Goal: Information Seeking & Learning: Check status

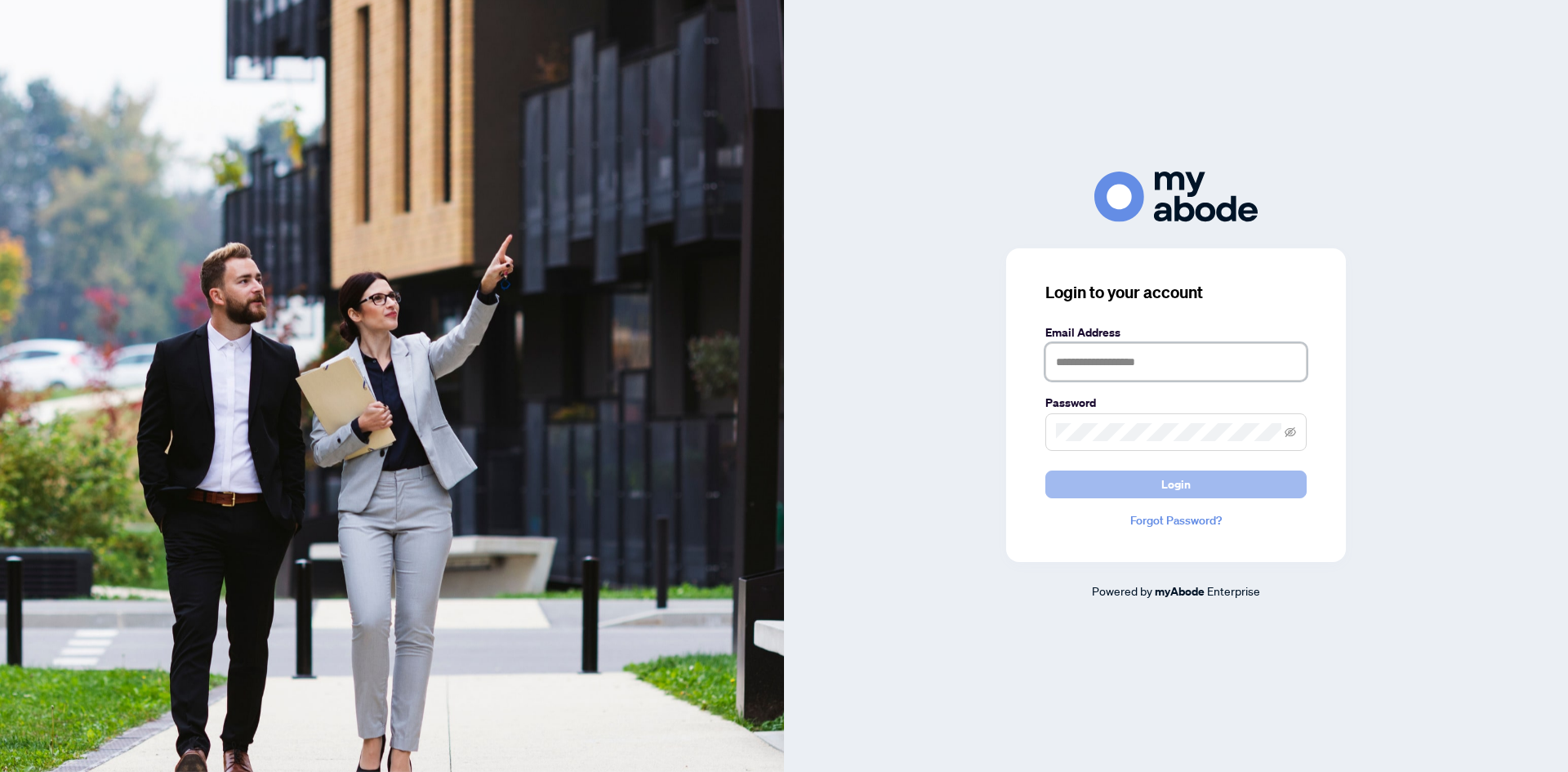
type input "**********"
click at [1092, 475] on button "Login" at bounding box center [1176, 483] width 261 height 28
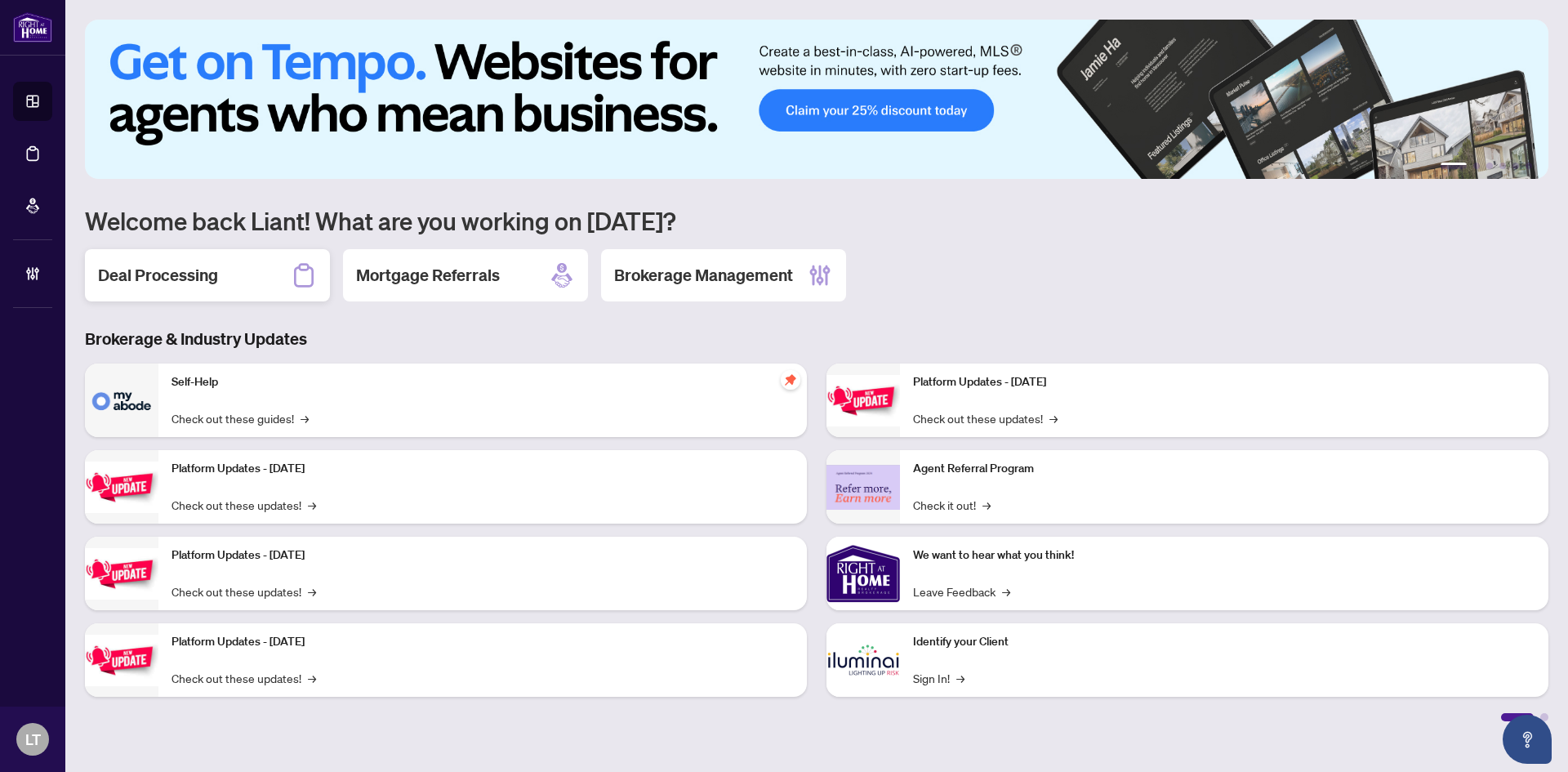
click at [209, 264] on h2 "Deal Processing" at bounding box center [158, 275] width 120 height 23
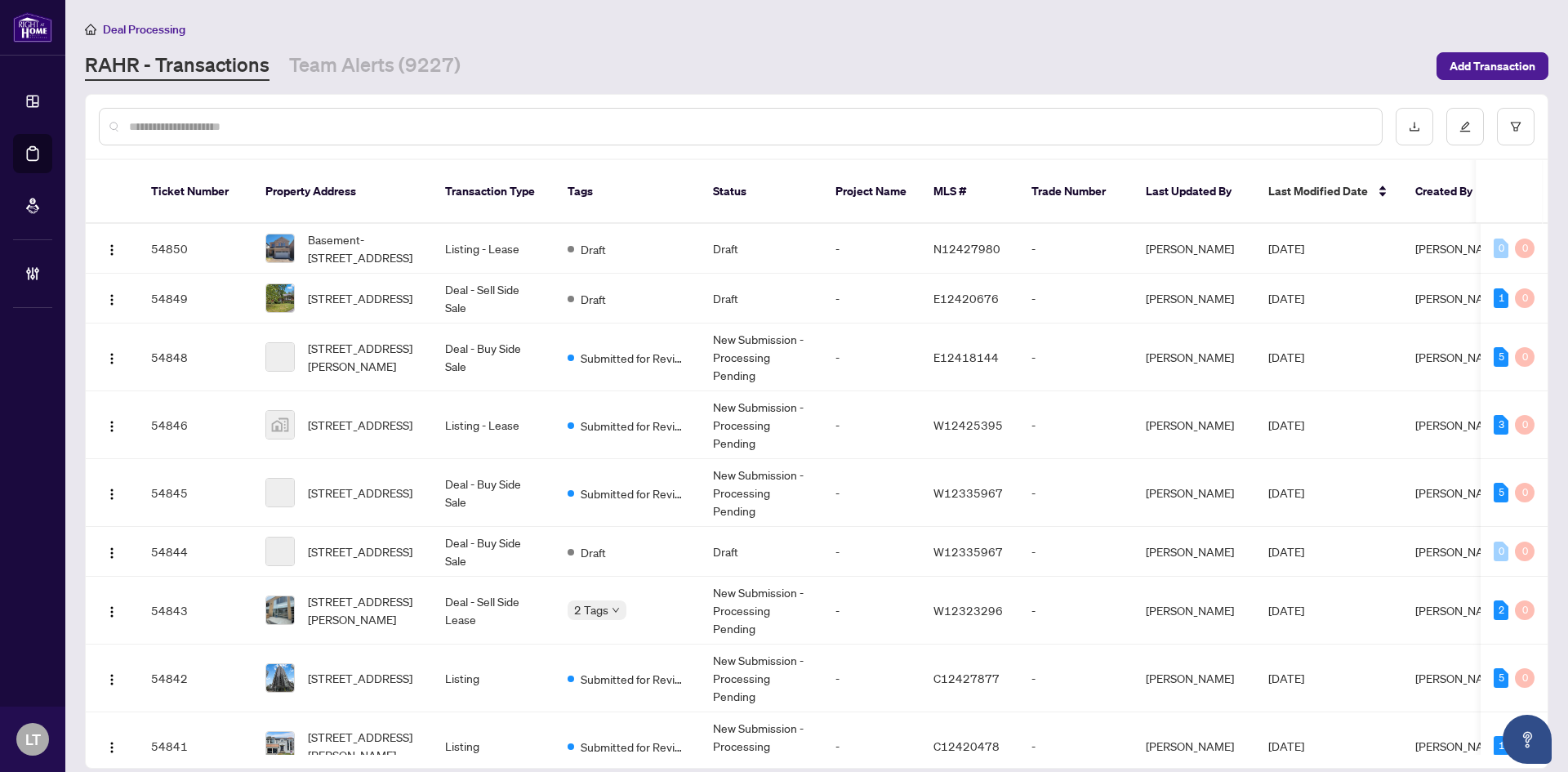
click at [219, 128] on input "text" at bounding box center [748, 127] width 1239 height 18
paste input "**********"
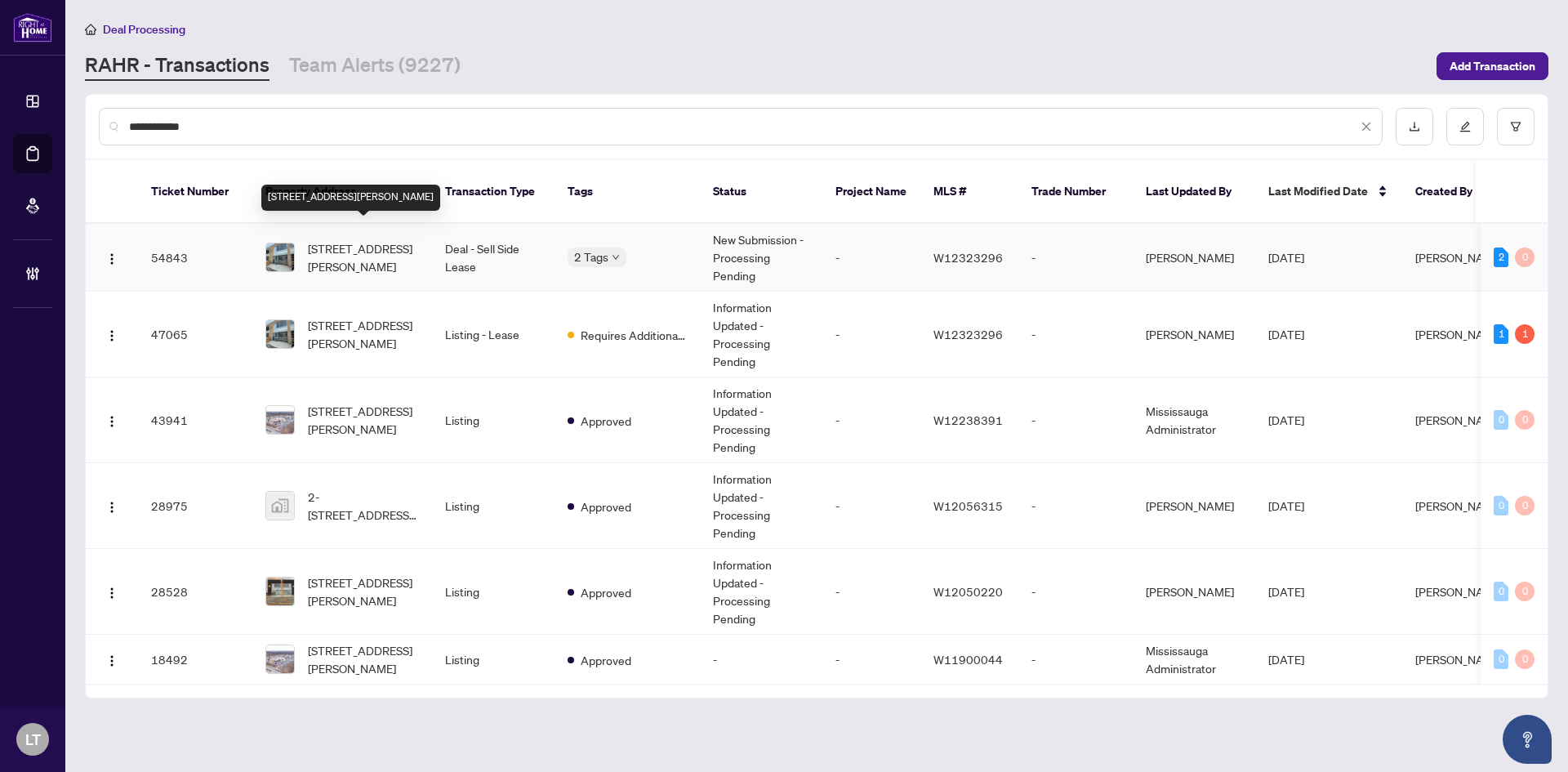
type input "**********"
click at [366, 249] on span "#4-1162 King Rd, Burlington, Ontario L7T 3L7, Canada" at bounding box center [364, 257] width 111 height 36
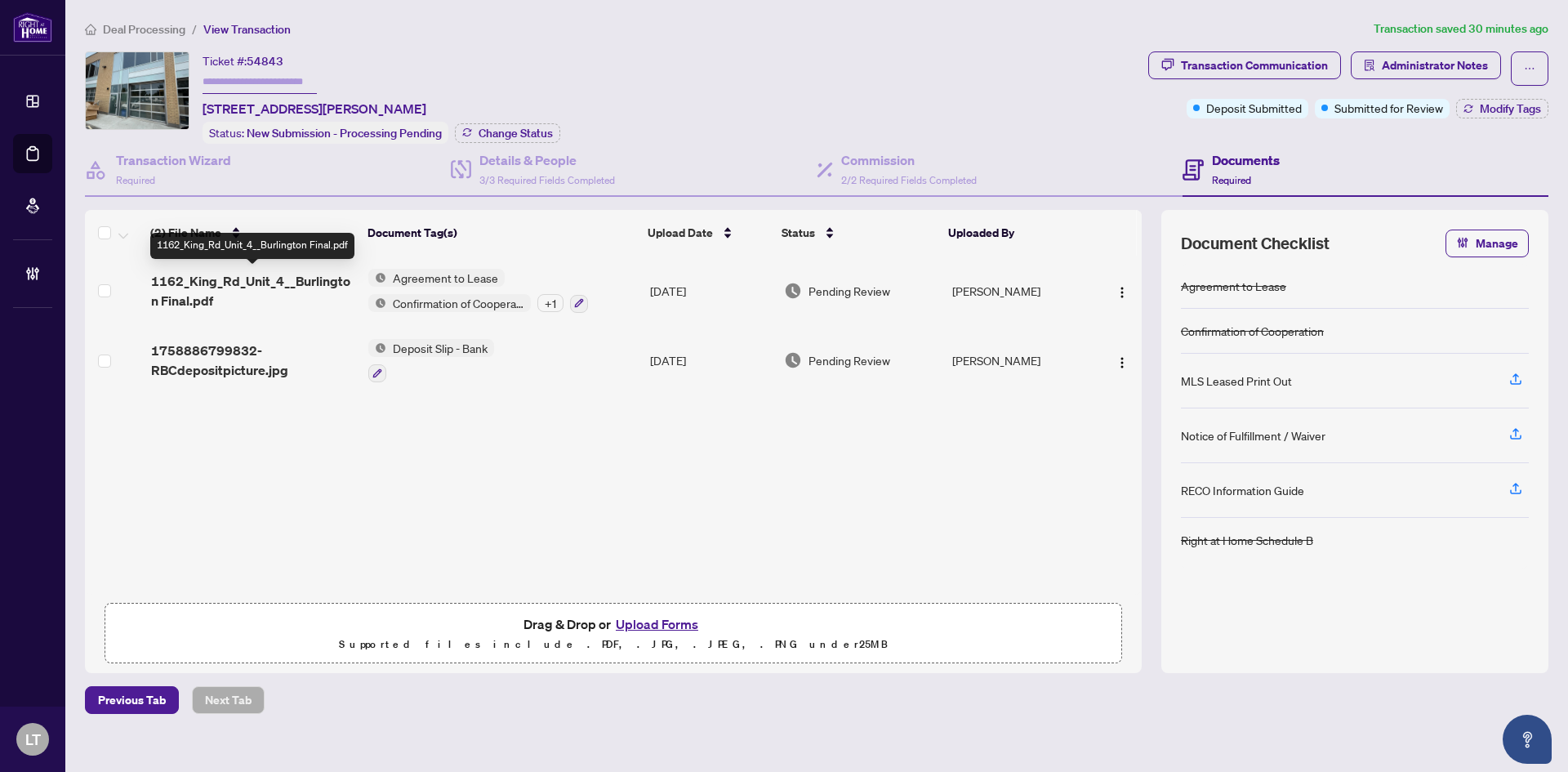
click at [260, 280] on span "1162_King_Rd_Unit_4__Burlington Final.pdf" at bounding box center [253, 290] width 204 height 39
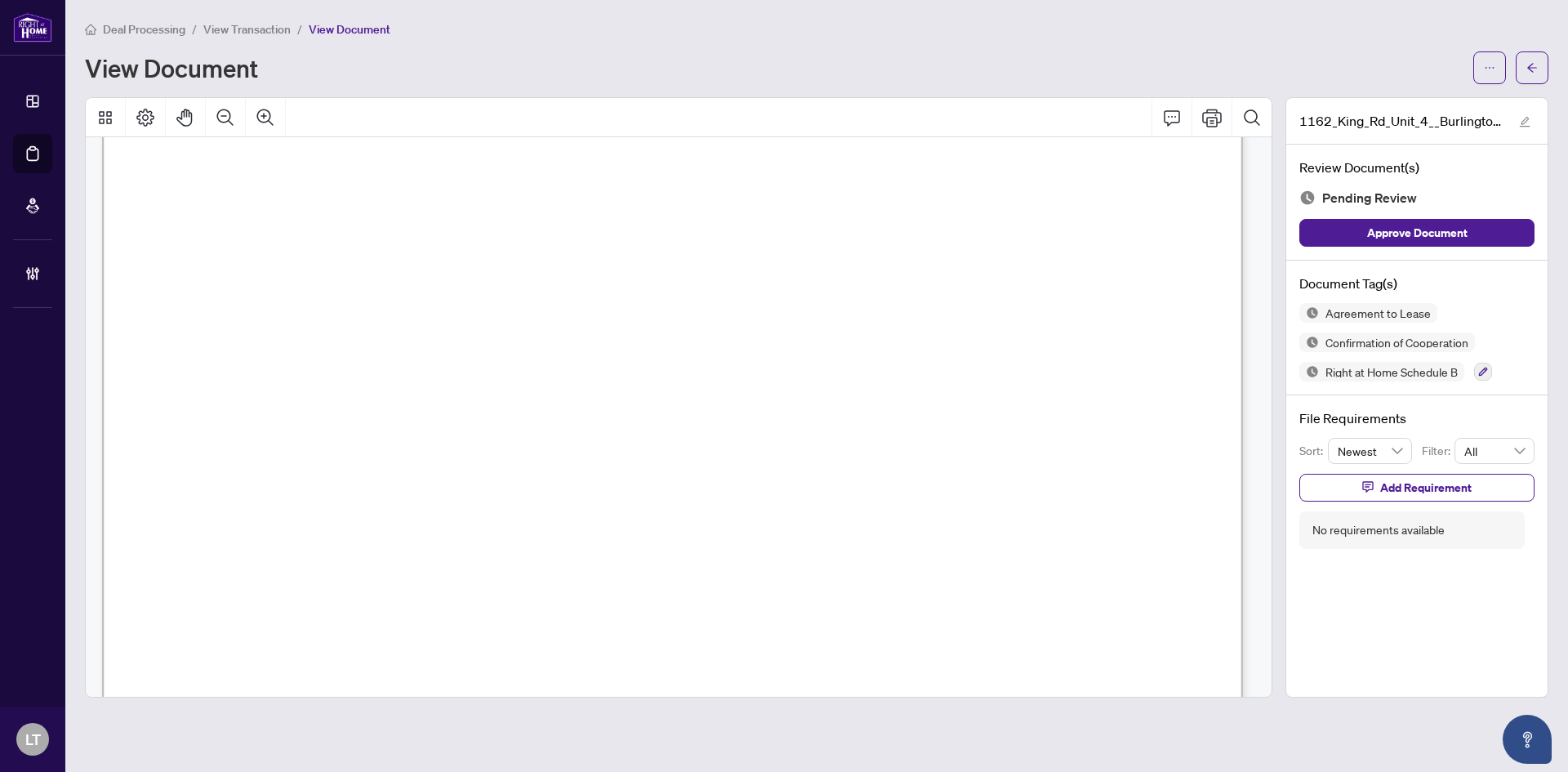
scroll to position [3264, 0]
click at [1522, 82] on button "button" at bounding box center [1531, 68] width 33 height 33
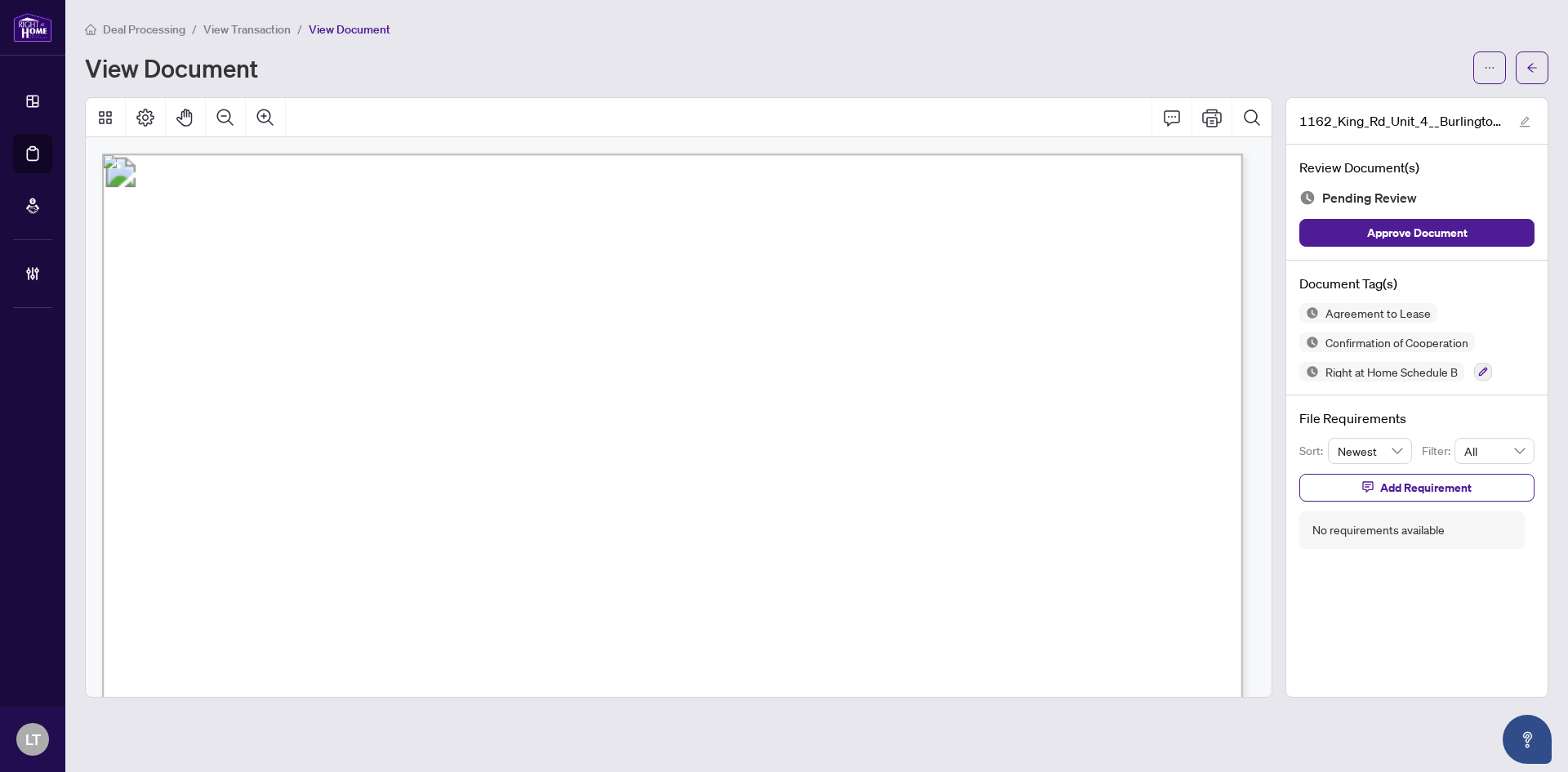
click at [230, 31] on span "View Transaction" at bounding box center [247, 29] width 88 height 14
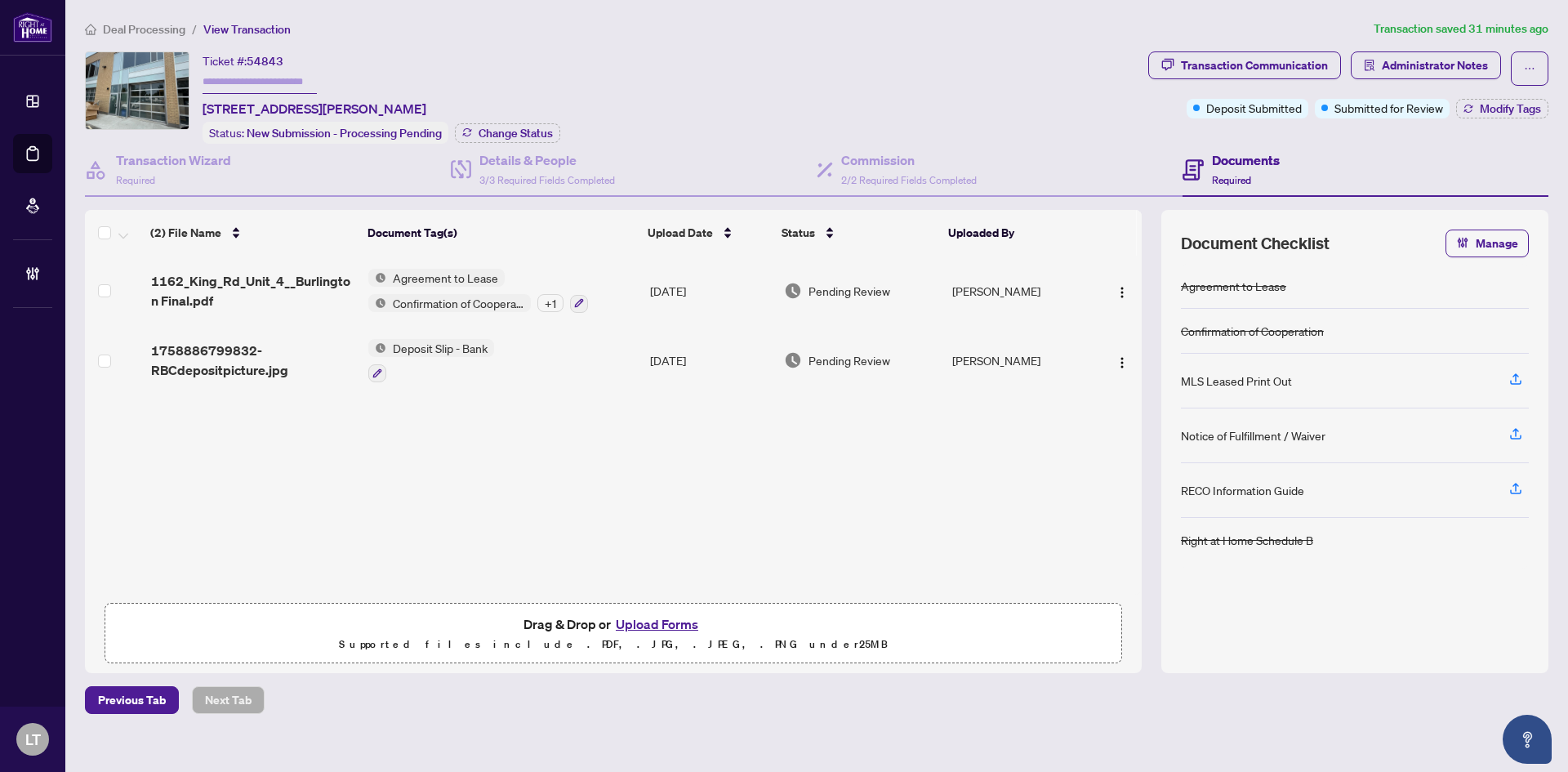
click at [170, 31] on span "Deal Processing" at bounding box center [144, 29] width 82 height 14
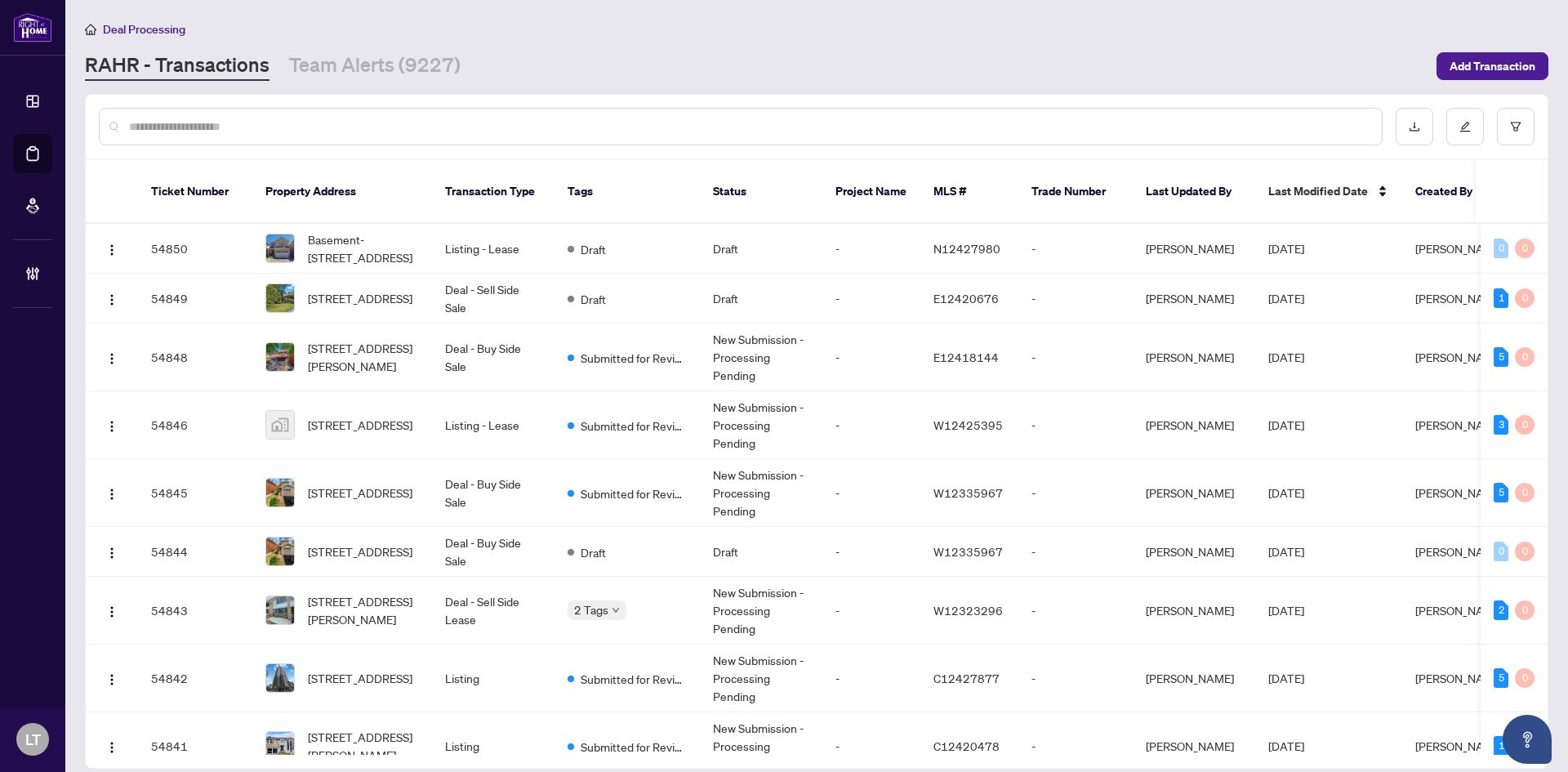
click at [200, 134] on input "text" at bounding box center [748, 127] width 1239 height 18
paste input "**********"
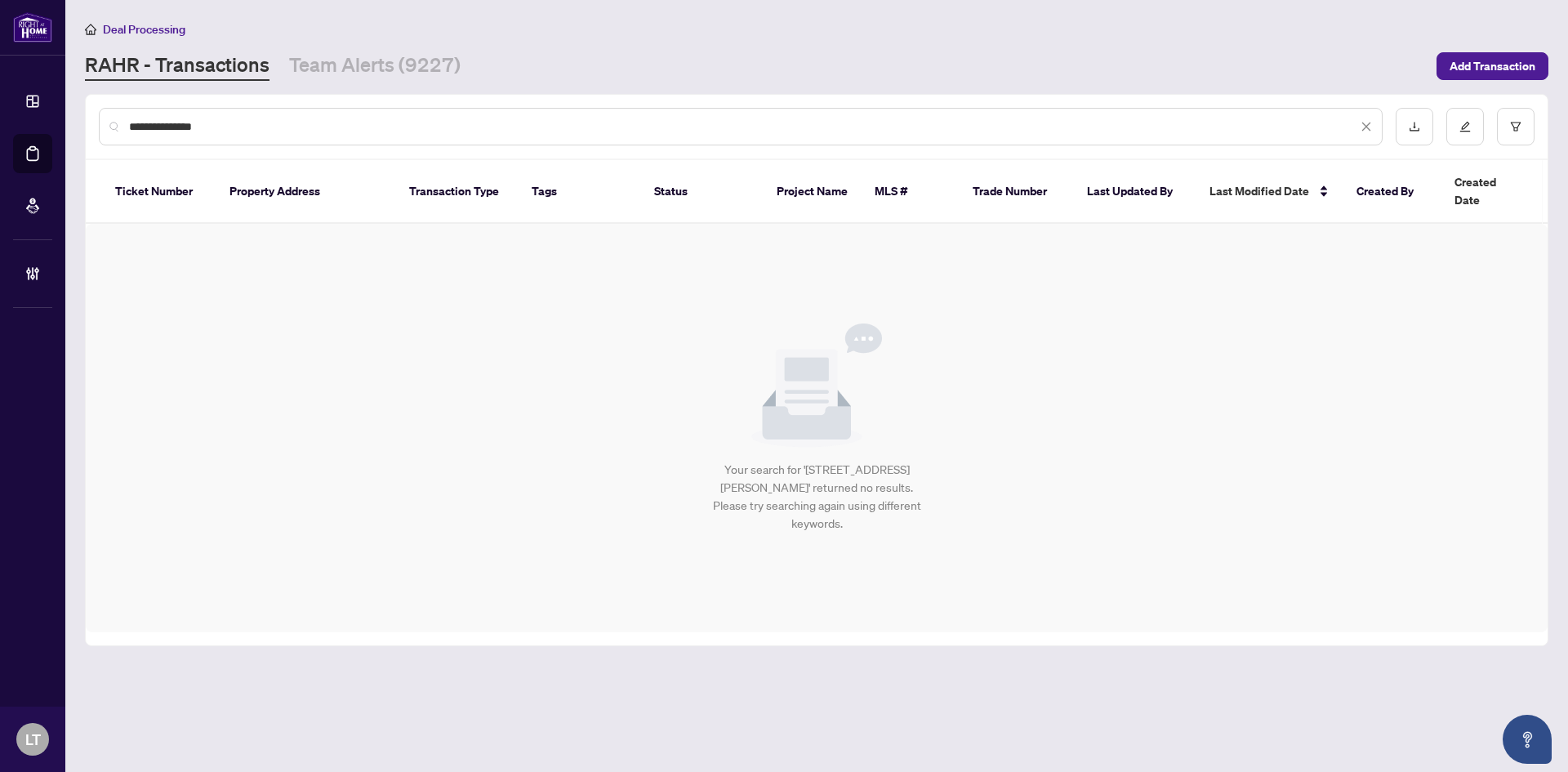
drag, startPoint x: 214, startPoint y: 128, endPoint x: 195, endPoint y: 128, distance: 19.0
click at [195, 128] on input "**********" at bounding box center [742, 127] width 1228 height 18
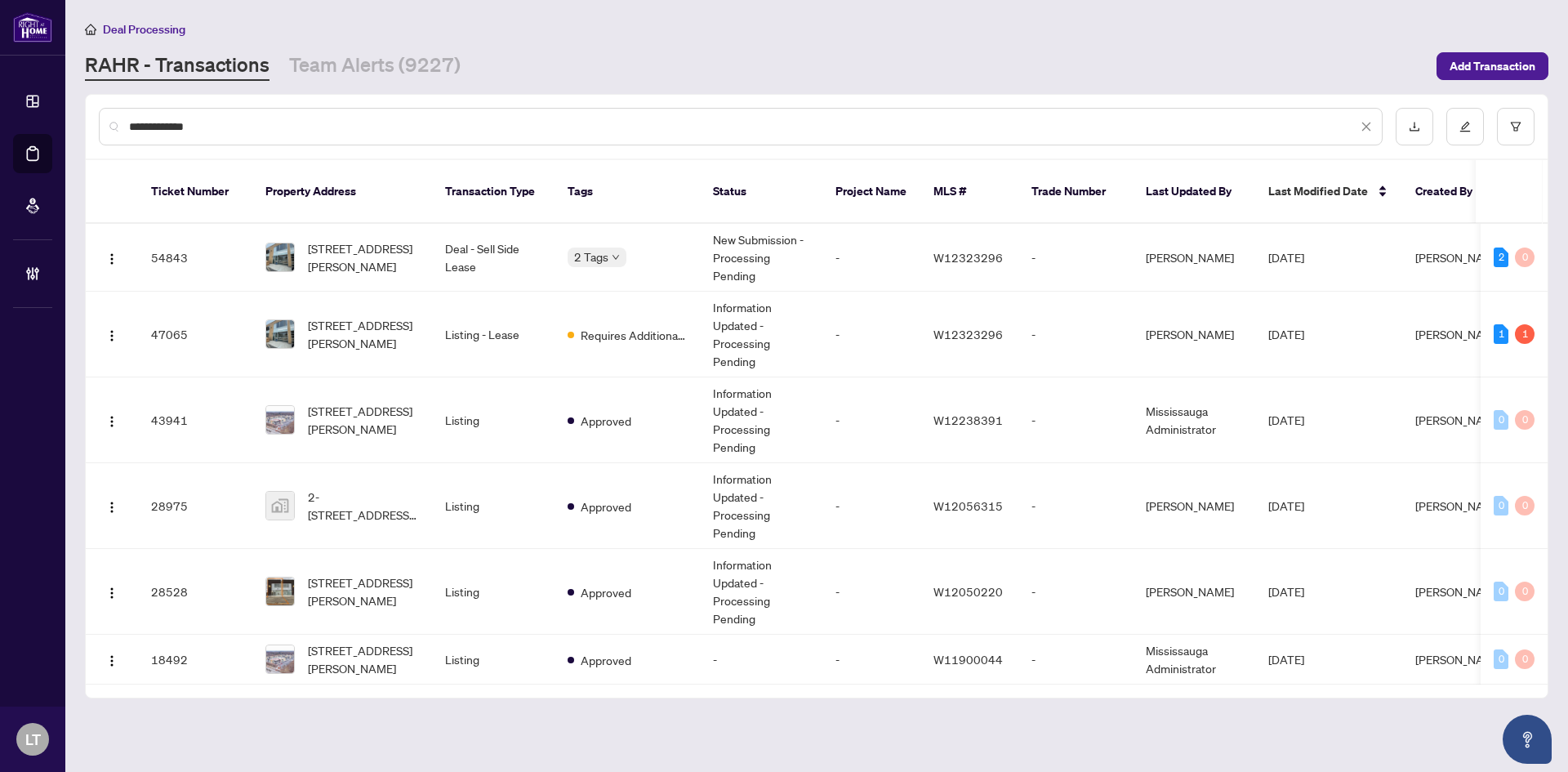
drag, startPoint x: 222, startPoint y: 130, endPoint x: 66, endPoint y: 124, distance: 156.1
click at [66, 124] on main "**********" at bounding box center [817, 386] width 1503 height 772
paste input "****"
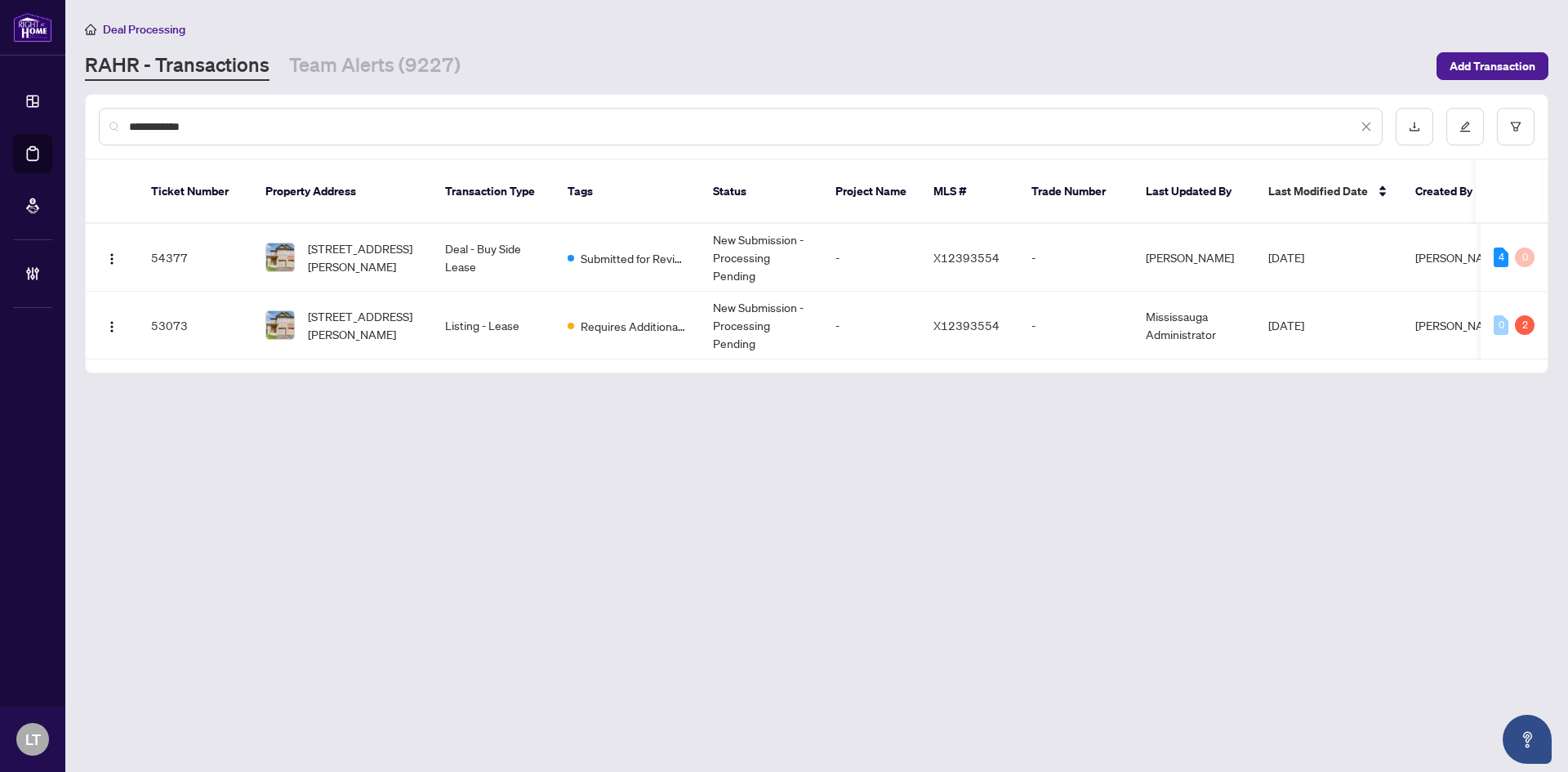
type input "**********"
click at [351, 239] on span "34-77 Diana Ave, Brantford, Ontario N3T 0R6, Canada" at bounding box center [364, 257] width 111 height 36
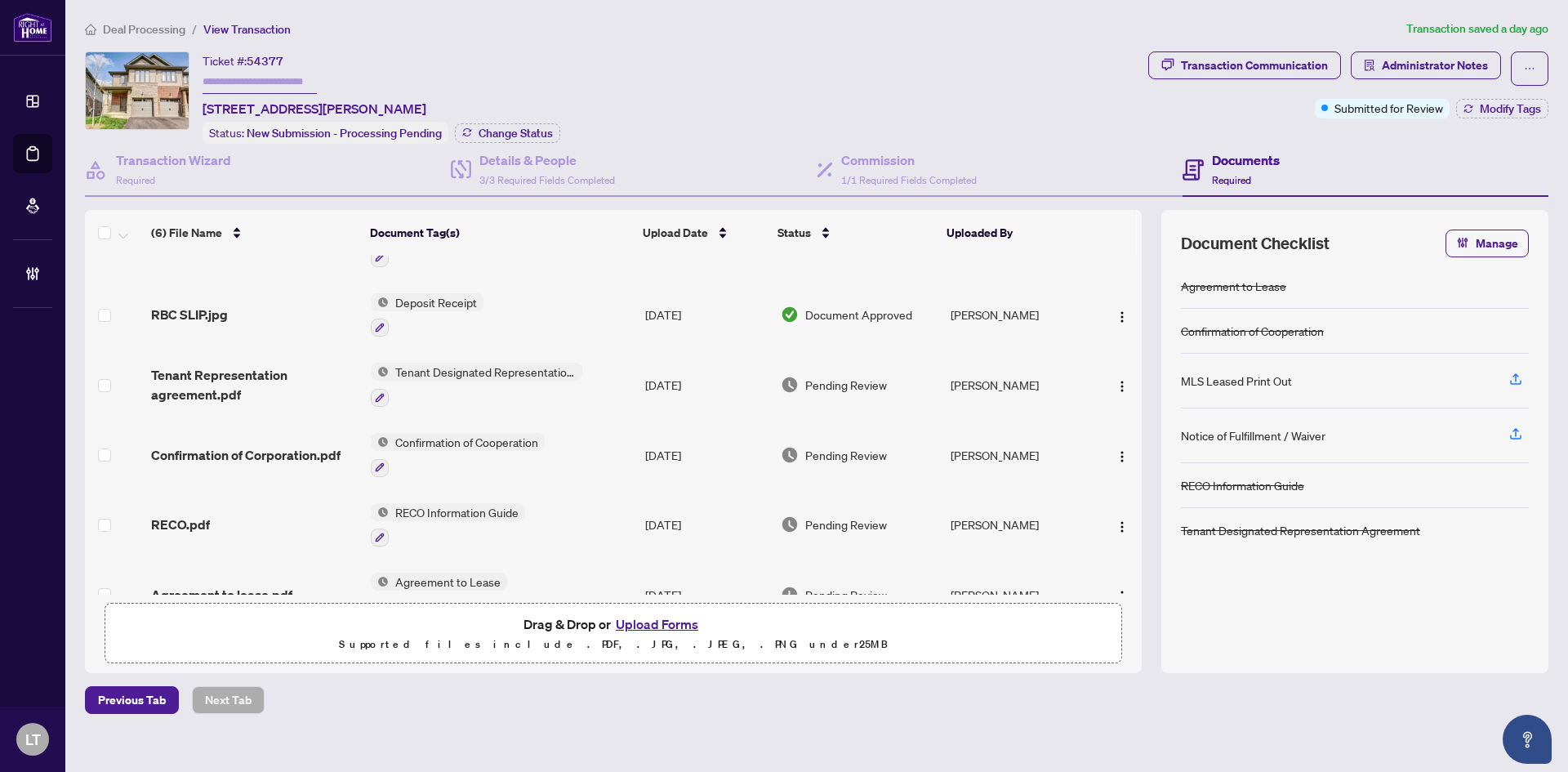
scroll to position [85, 0]
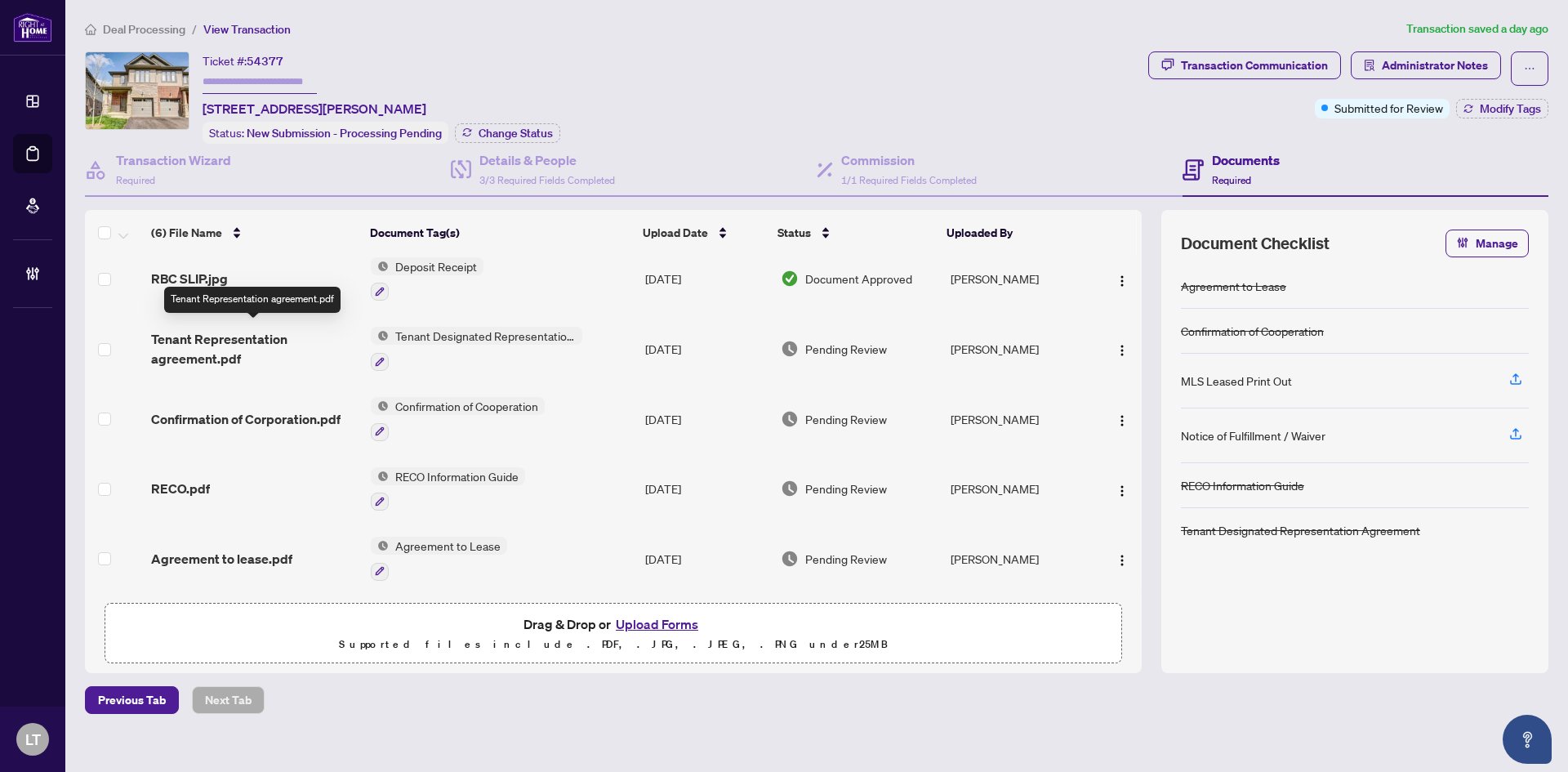
click at [232, 340] on span "Tenant Representation agreement.pdf" at bounding box center [254, 348] width 206 height 39
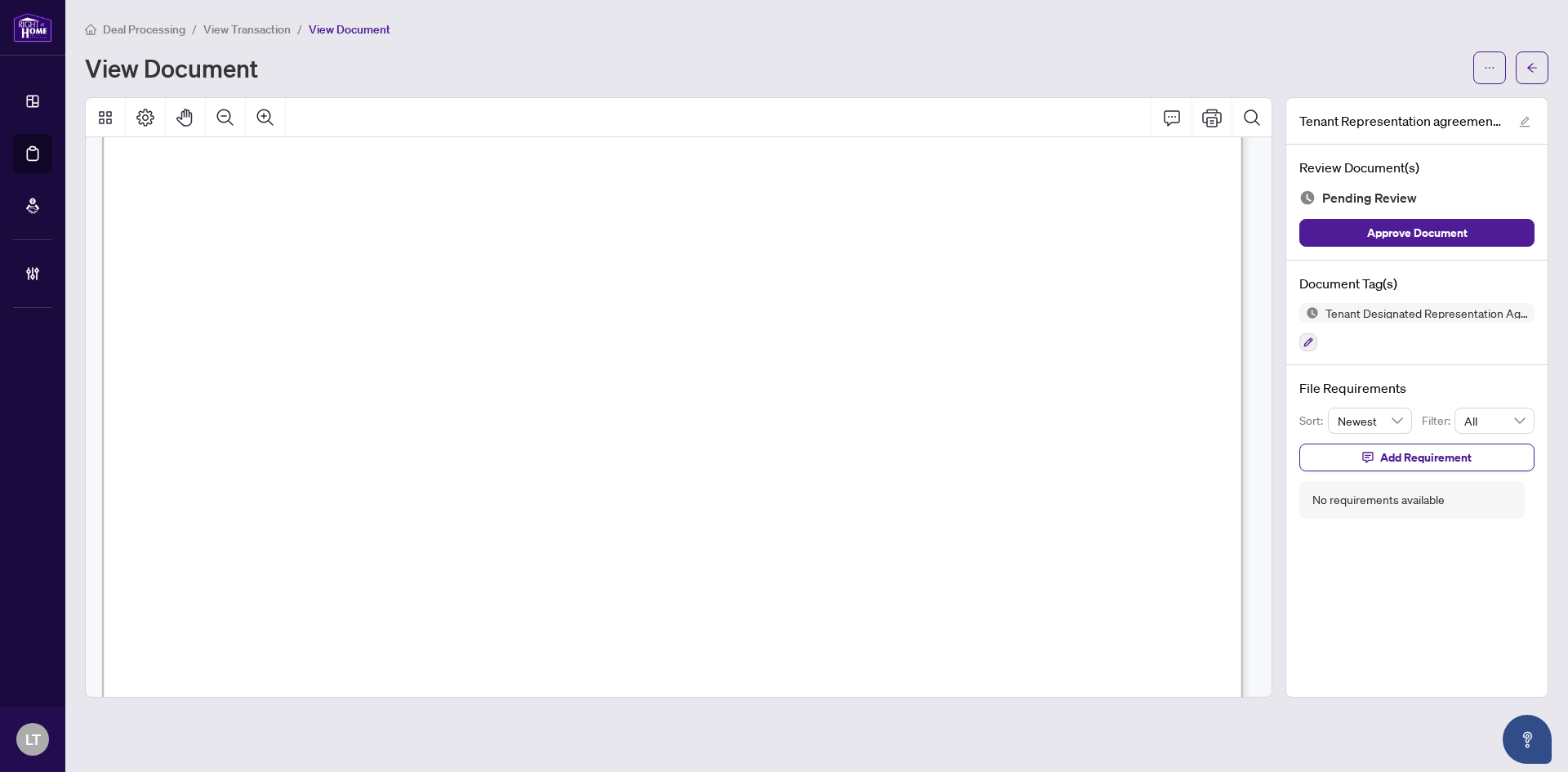
scroll to position [164, 0]
click at [1530, 74] on span "button" at bounding box center [1531, 67] width 12 height 26
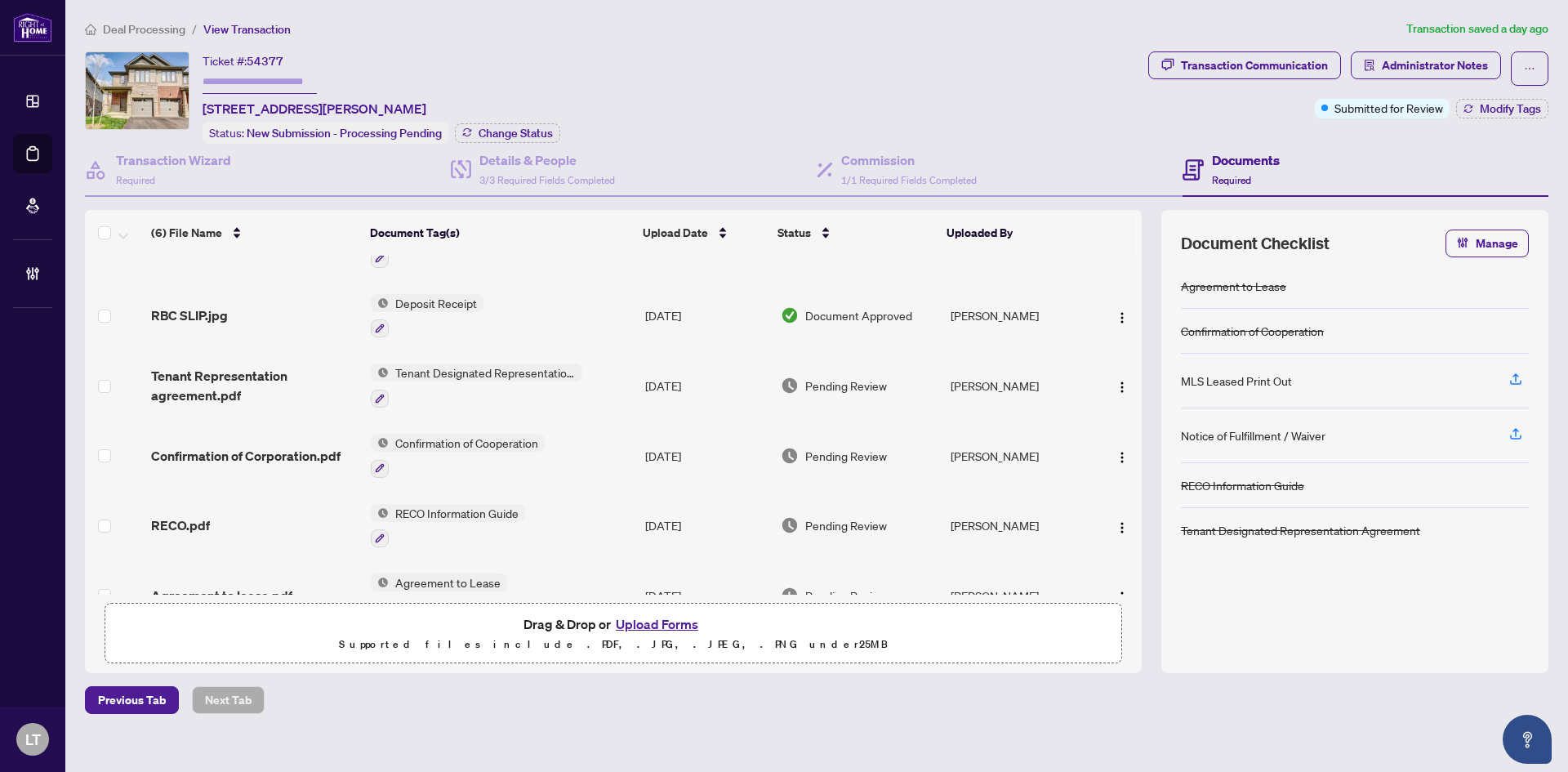
scroll to position [85, 0]
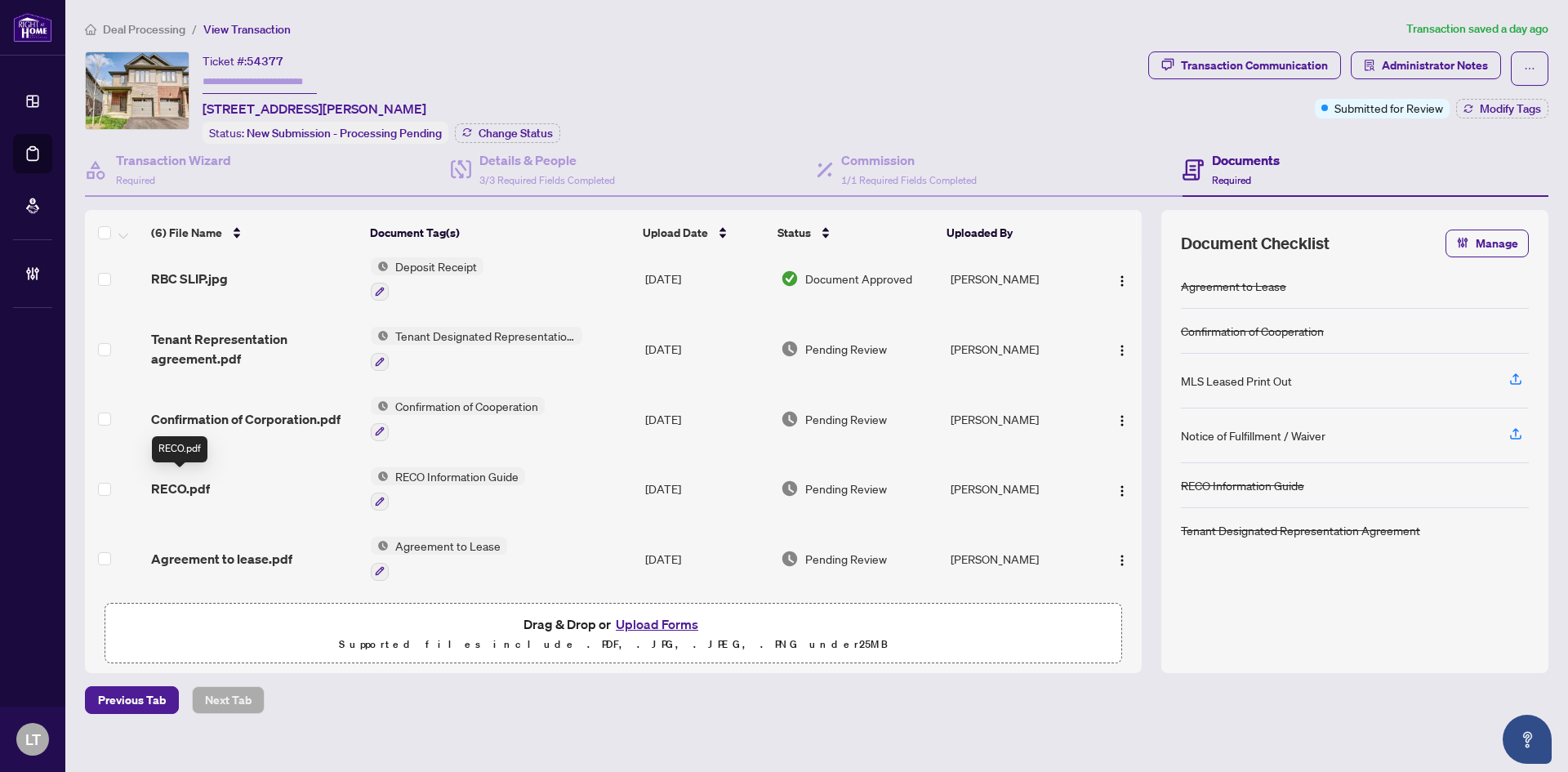
click at [166, 484] on span "RECO.pdf" at bounding box center [180, 489] width 59 height 20
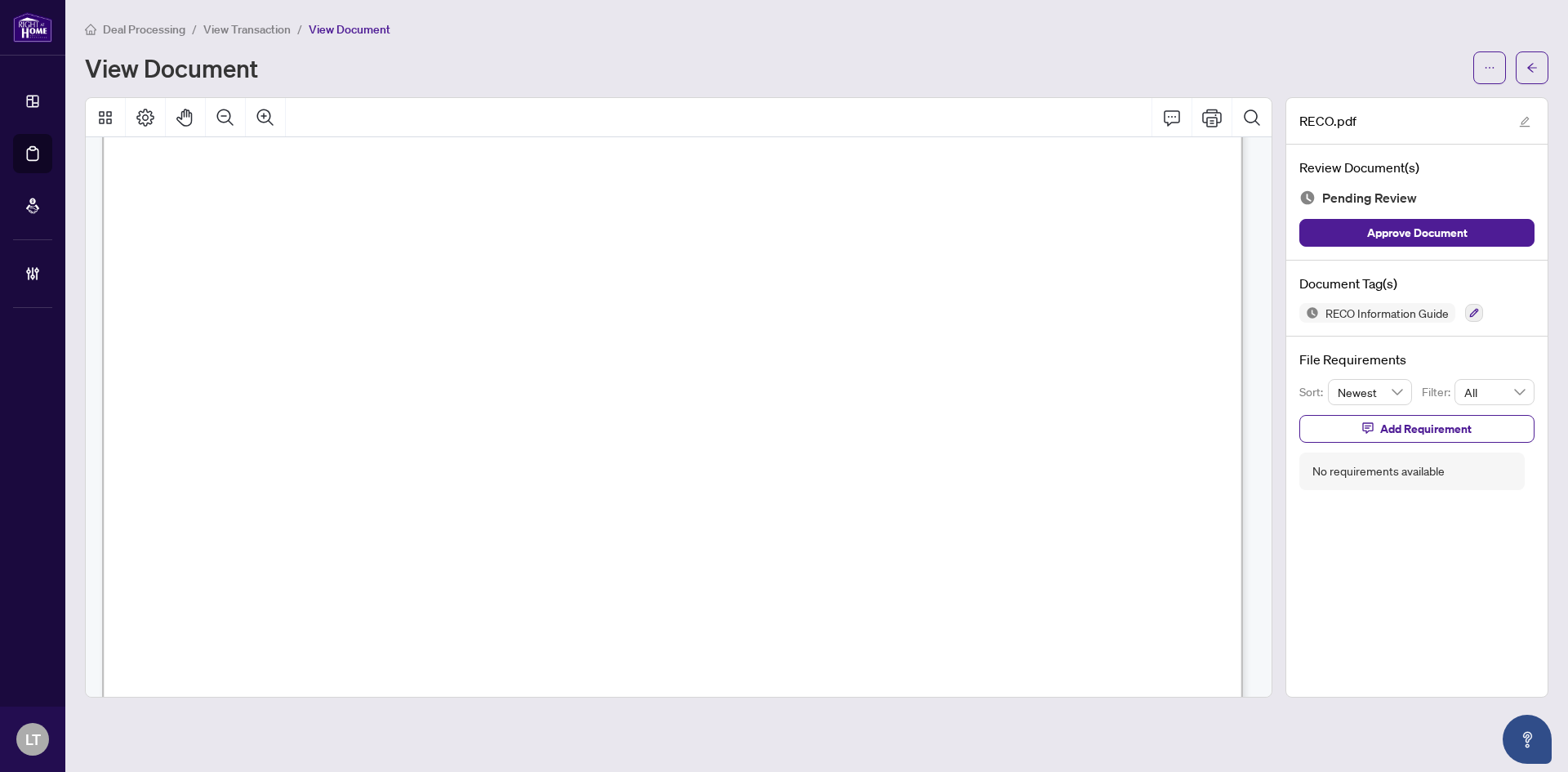
scroll to position [12655, 0]
click at [1525, 74] on button "button" at bounding box center [1531, 68] width 33 height 33
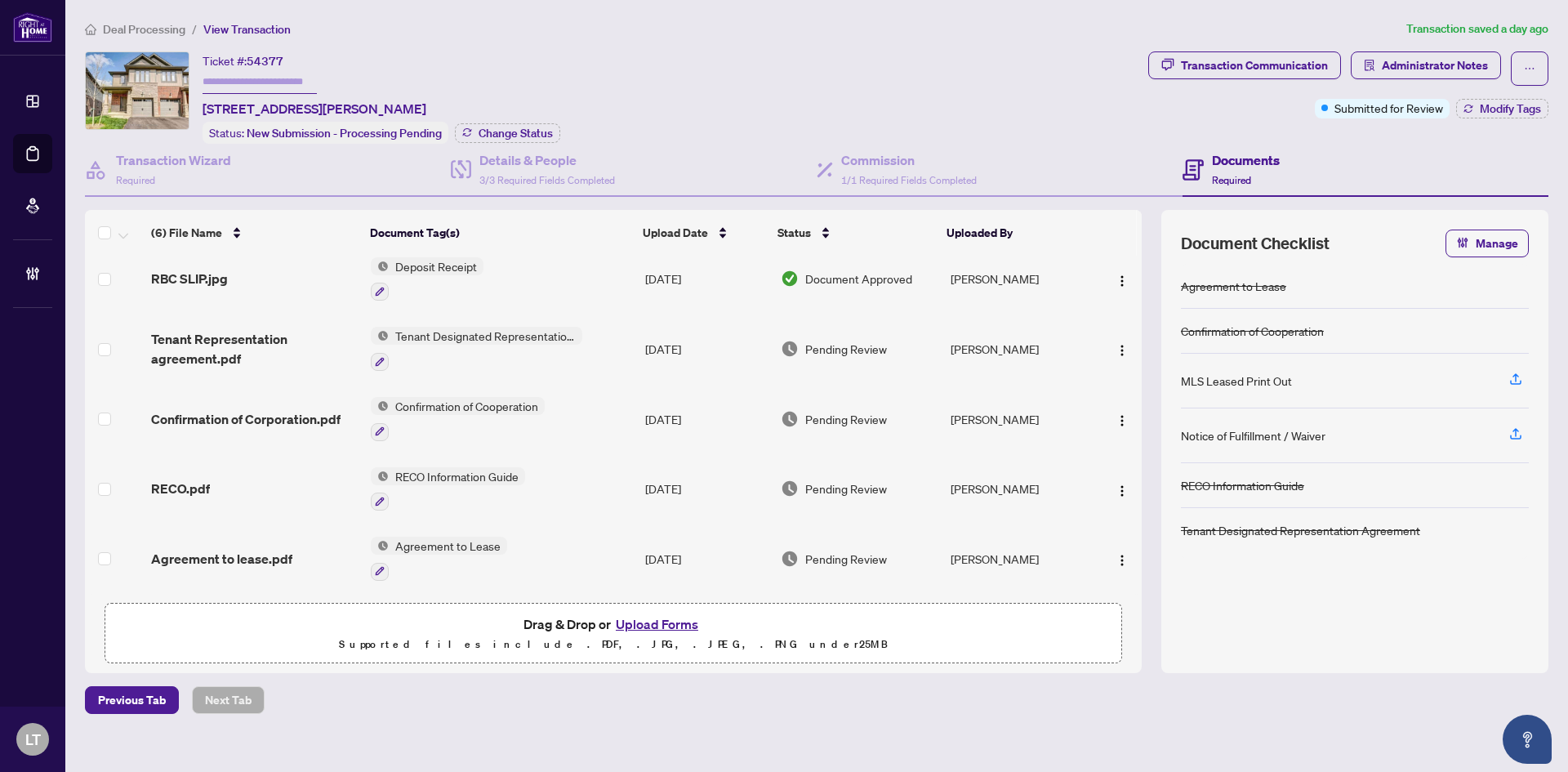
scroll to position [85, 0]
click at [255, 551] on span "Agreement to lease.pdf" at bounding box center [222, 558] width 141 height 20
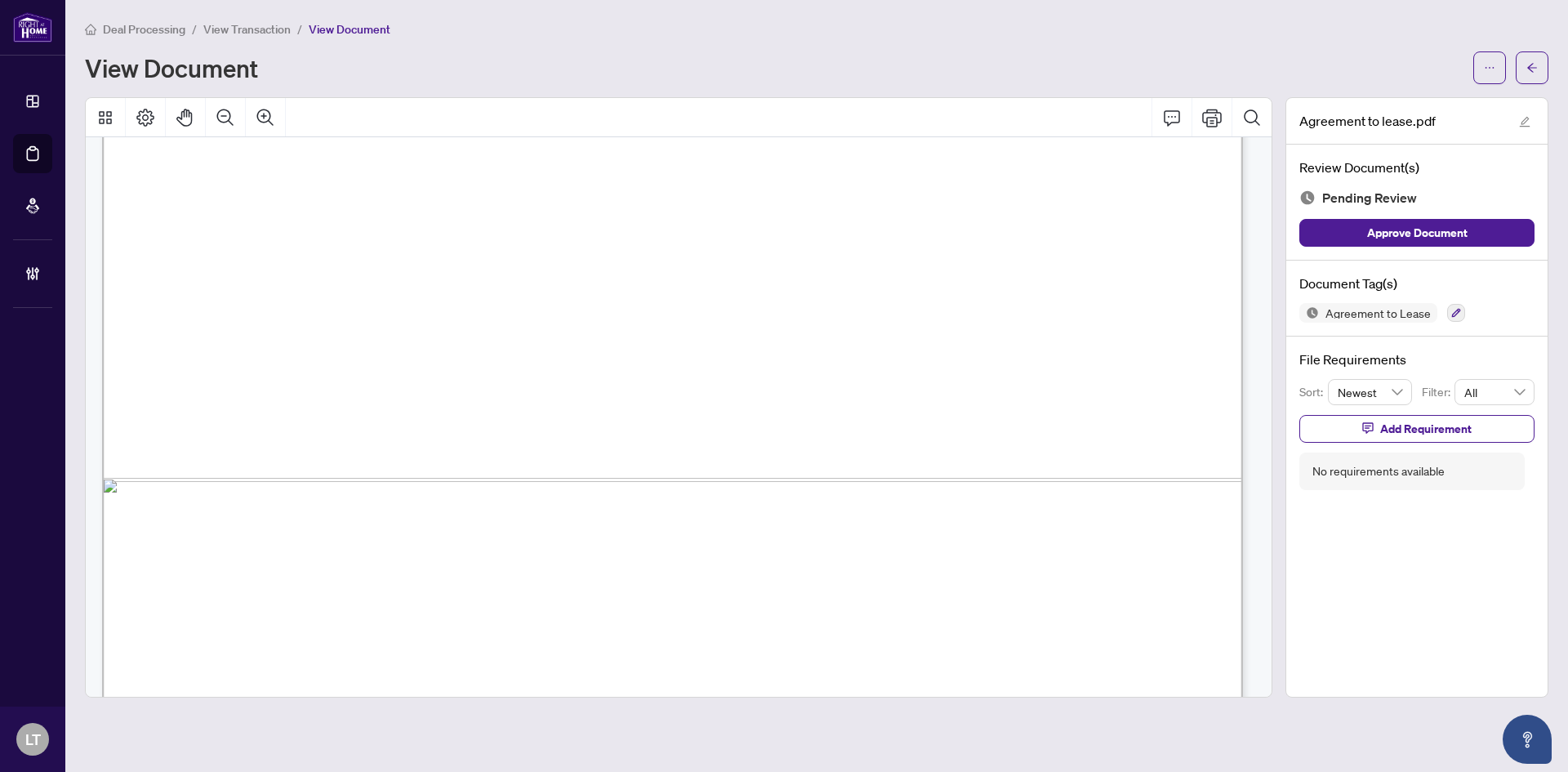
scroll to position [7003, 0]
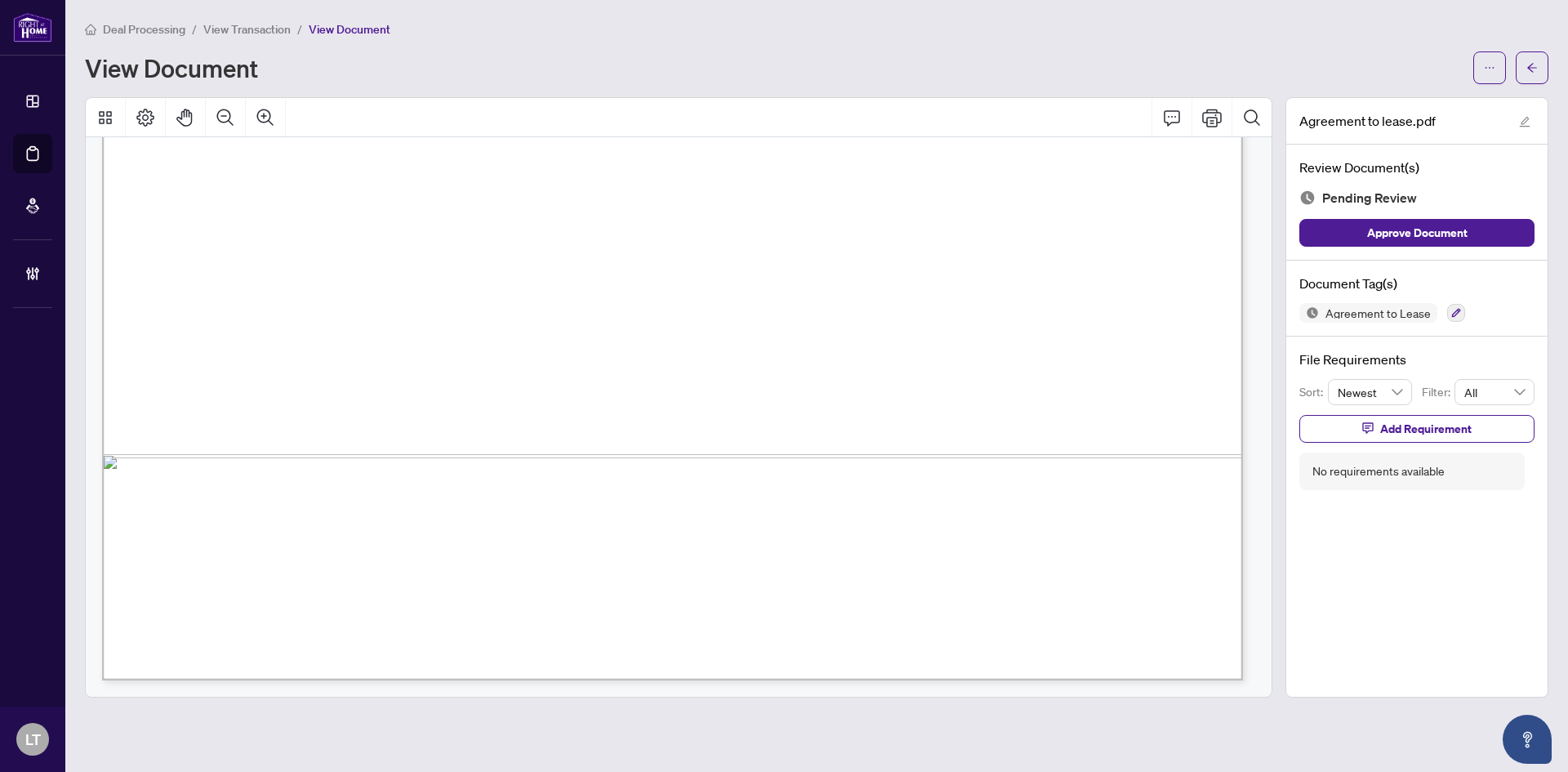
click at [138, 32] on span "Deal Processing" at bounding box center [144, 29] width 82 height 14
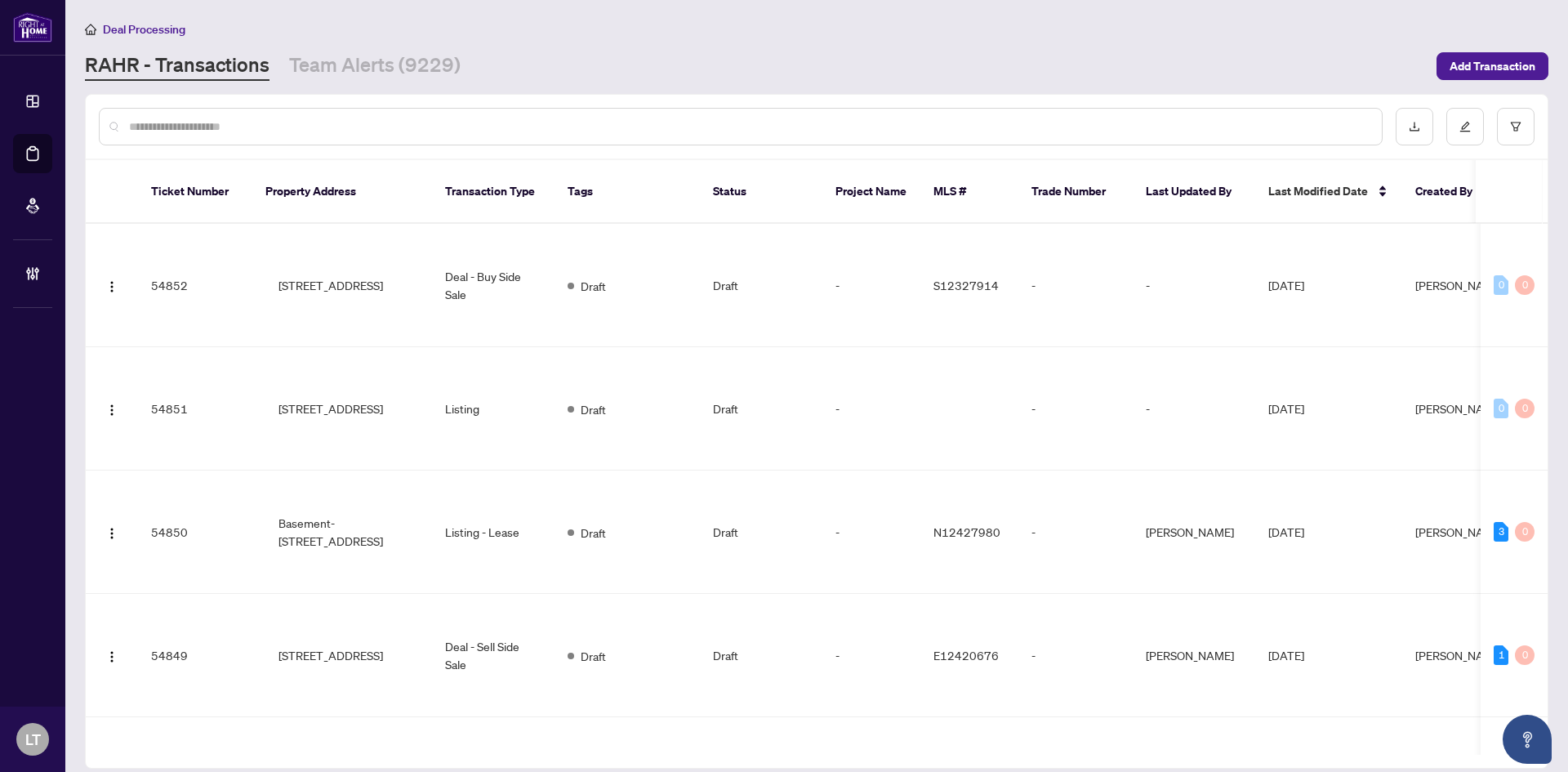
click at [146, 138] on div at bounding box center [741, 127] width 1284 height 38
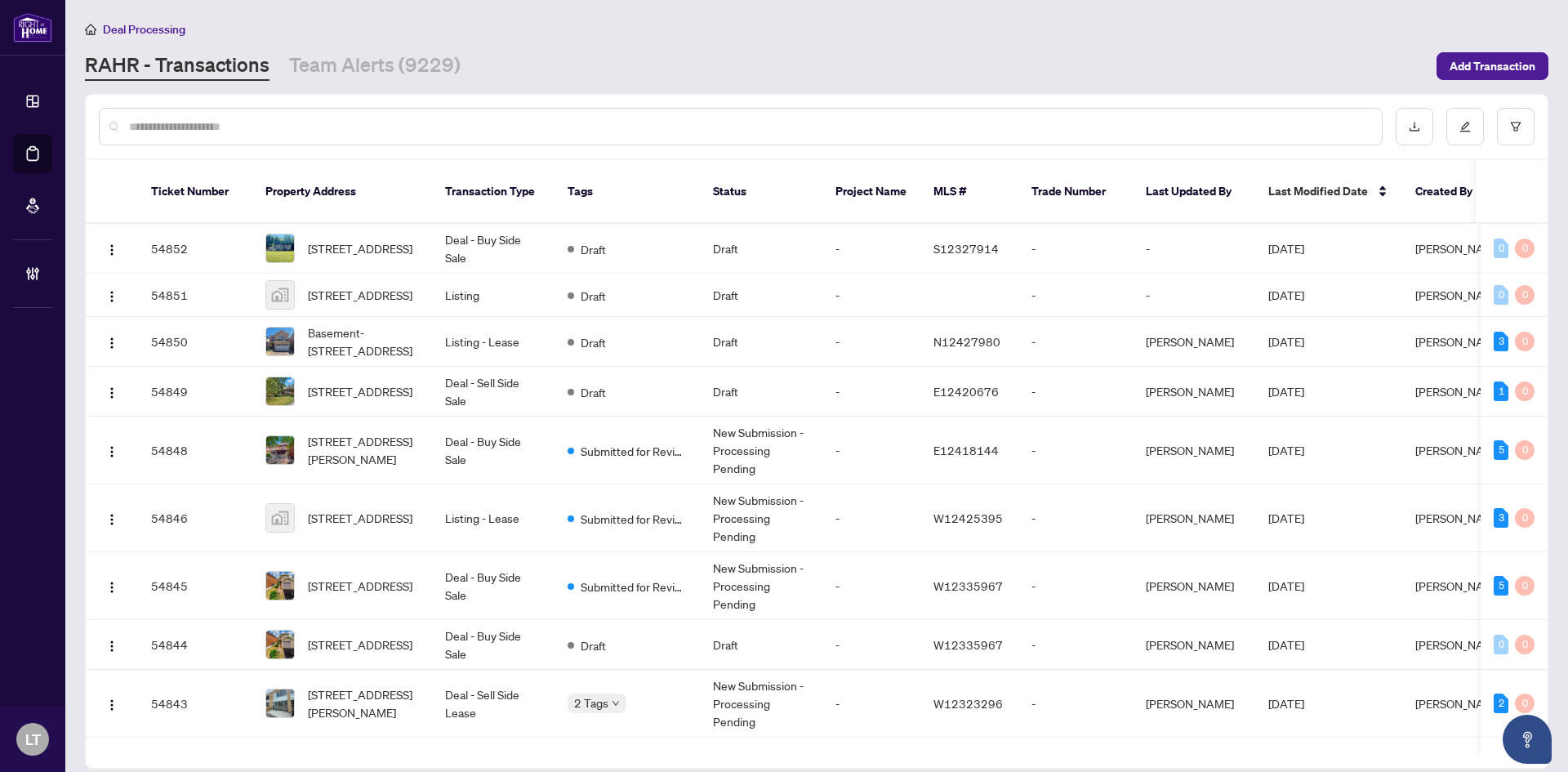
click at [150, 128] on input "text" at bounding box center [748, 127] width 1239 height 18
paste input "**********"
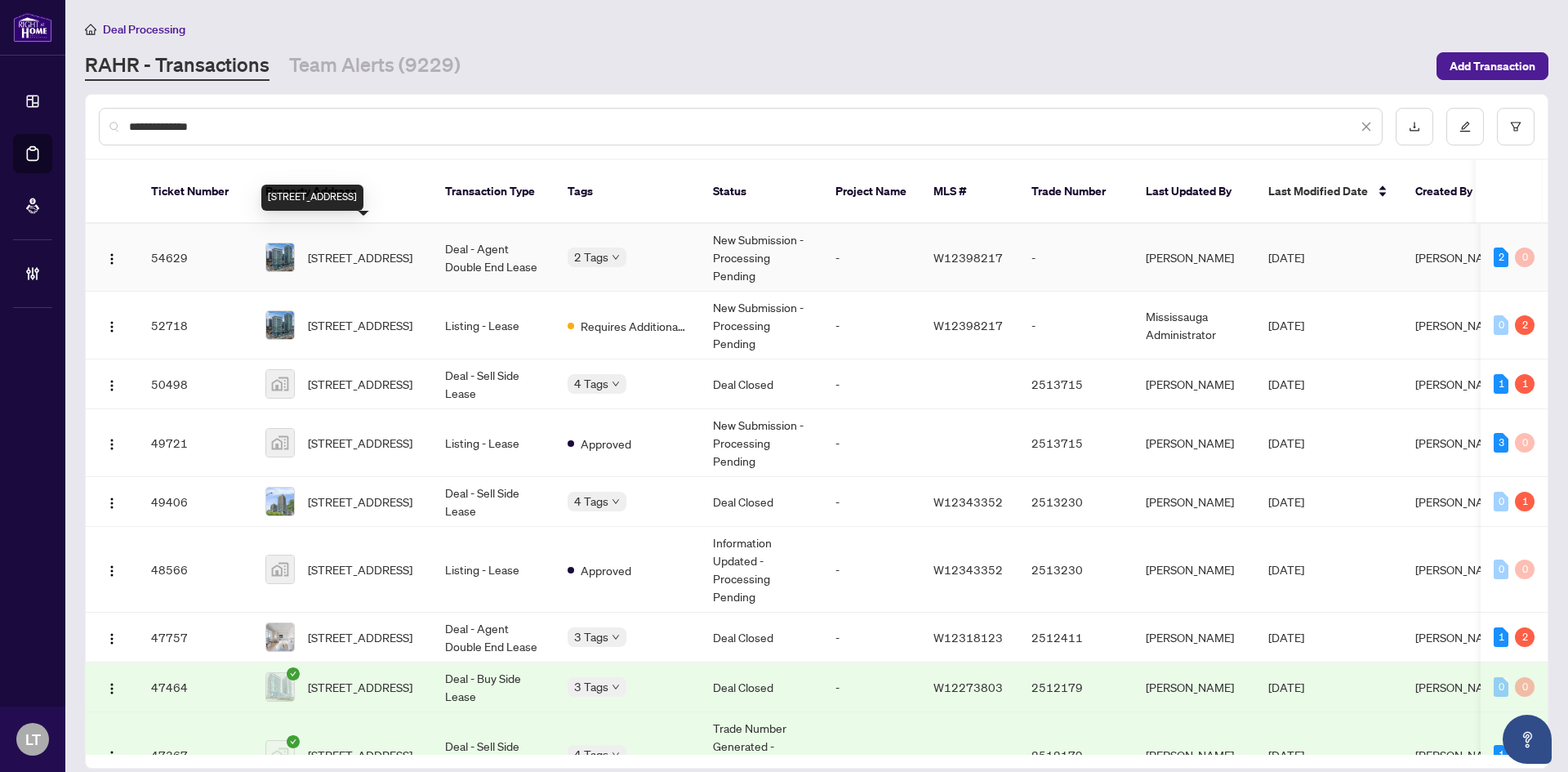
type input "**********"
click at [340, 248] on span "2105-360 Square One Dr, Mississauga, Ontario L5B 0G7, Canada" at bounding box center [360, 257] width 105 height 18
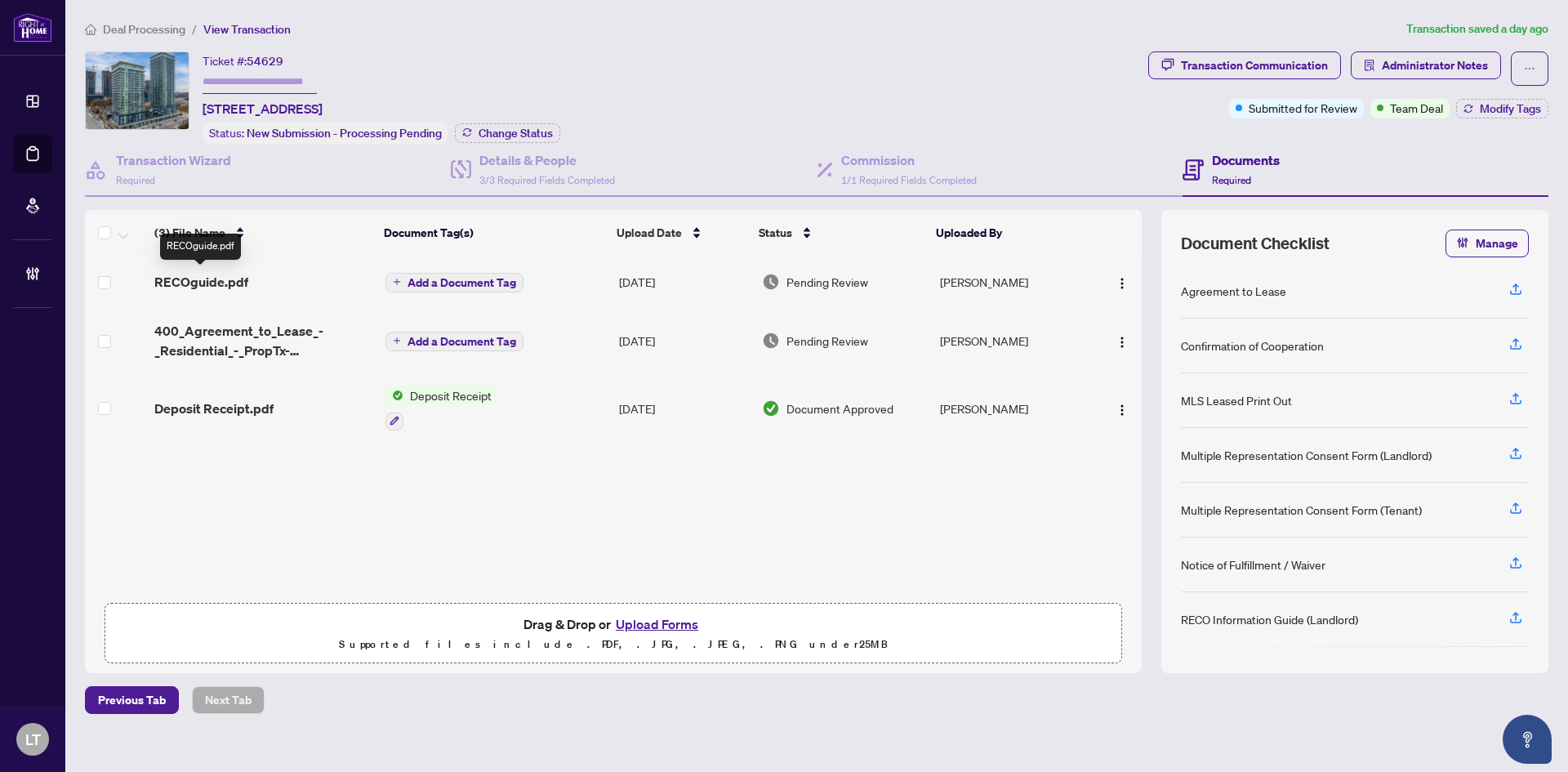
click at [221, 280] on span "RECOguide.pdf" at bounding box center [201, 281] width 94 height 20
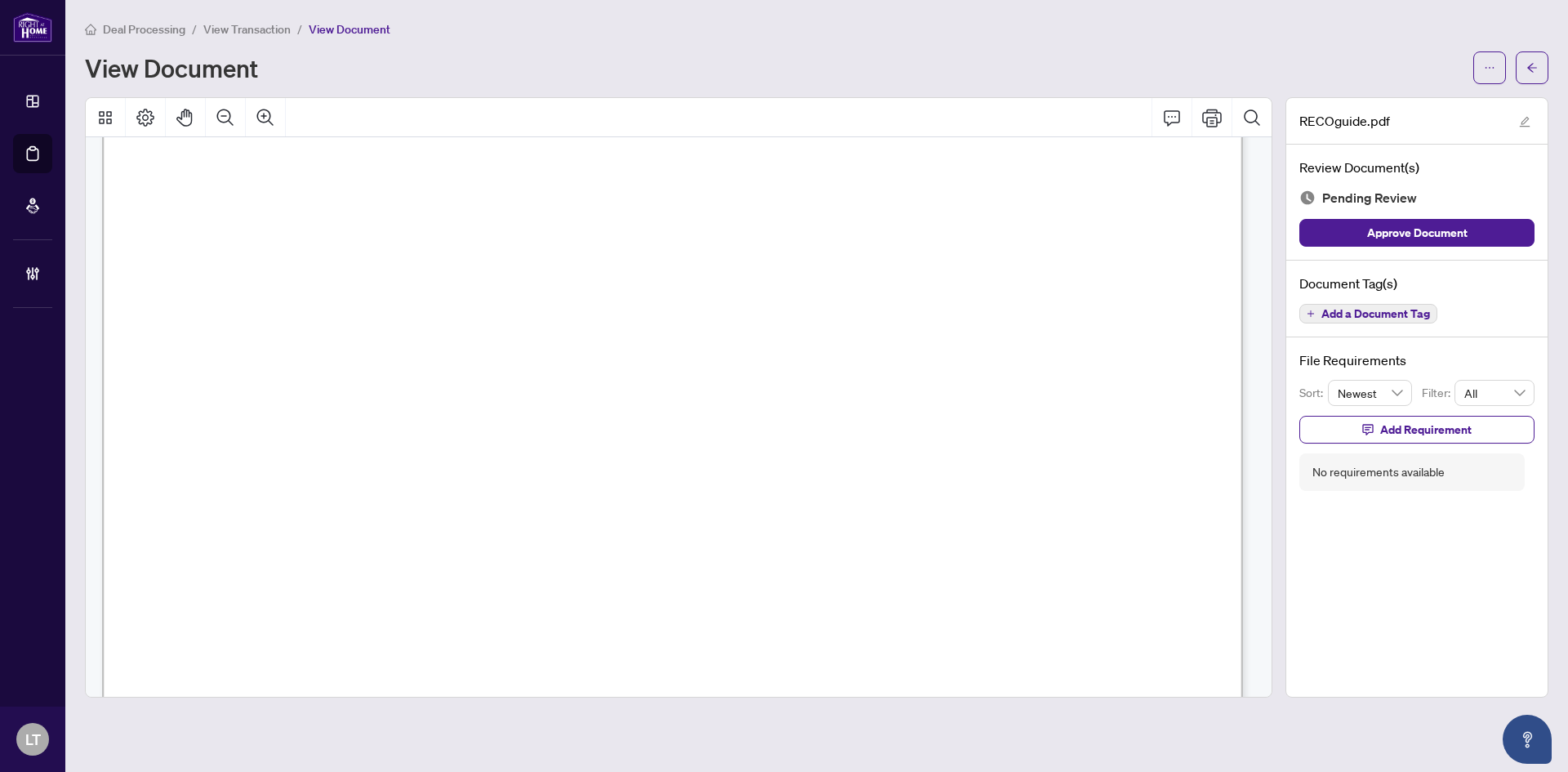
scroll to position [3673, 0]
click at [1539, 65] on button "button" at bounding box center [1531, 68] width 33 height 33
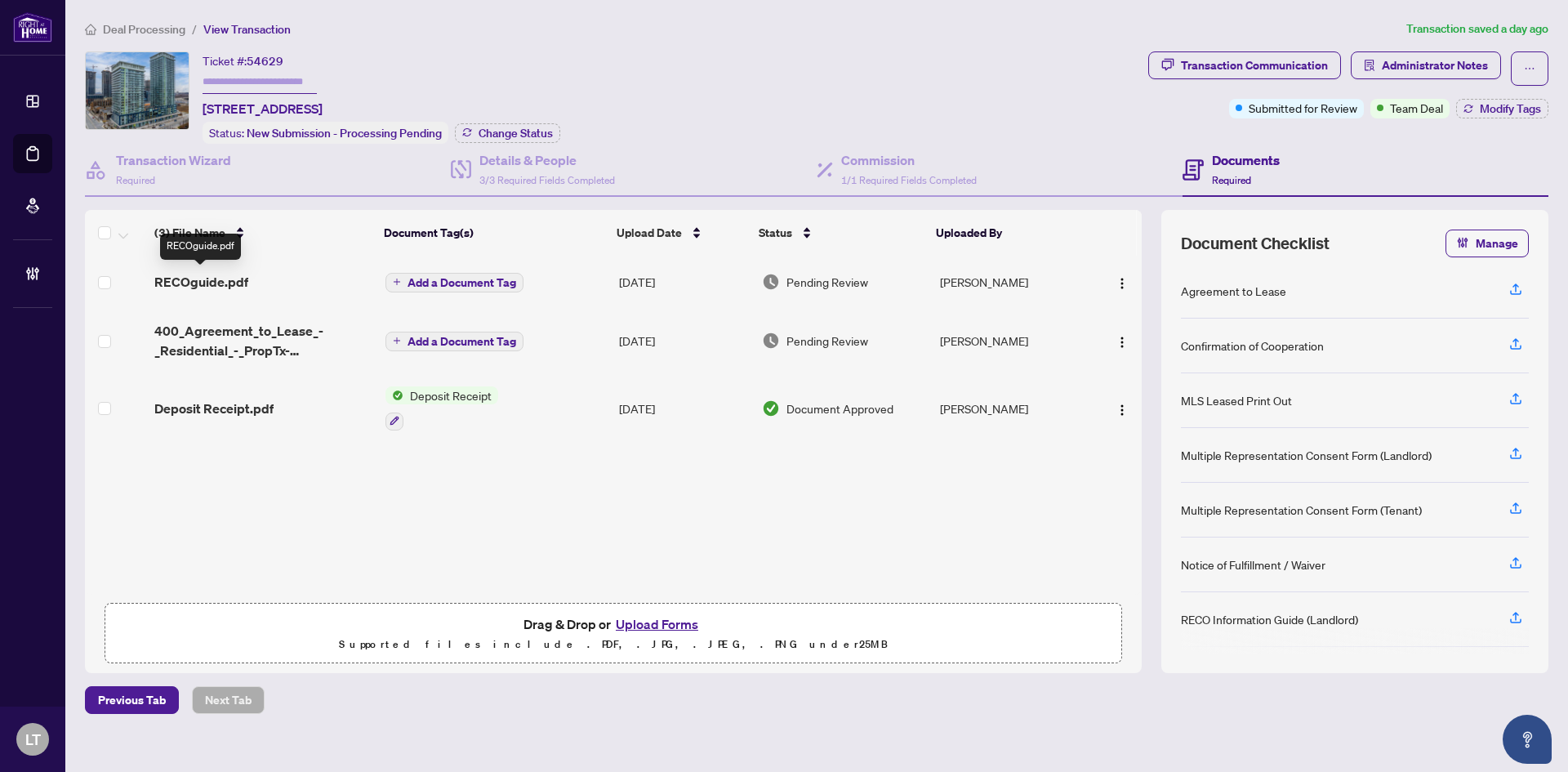
click at [204, 272] on span "RECOguide.pdf" at bounding box center [201, 281] width 94 height 20
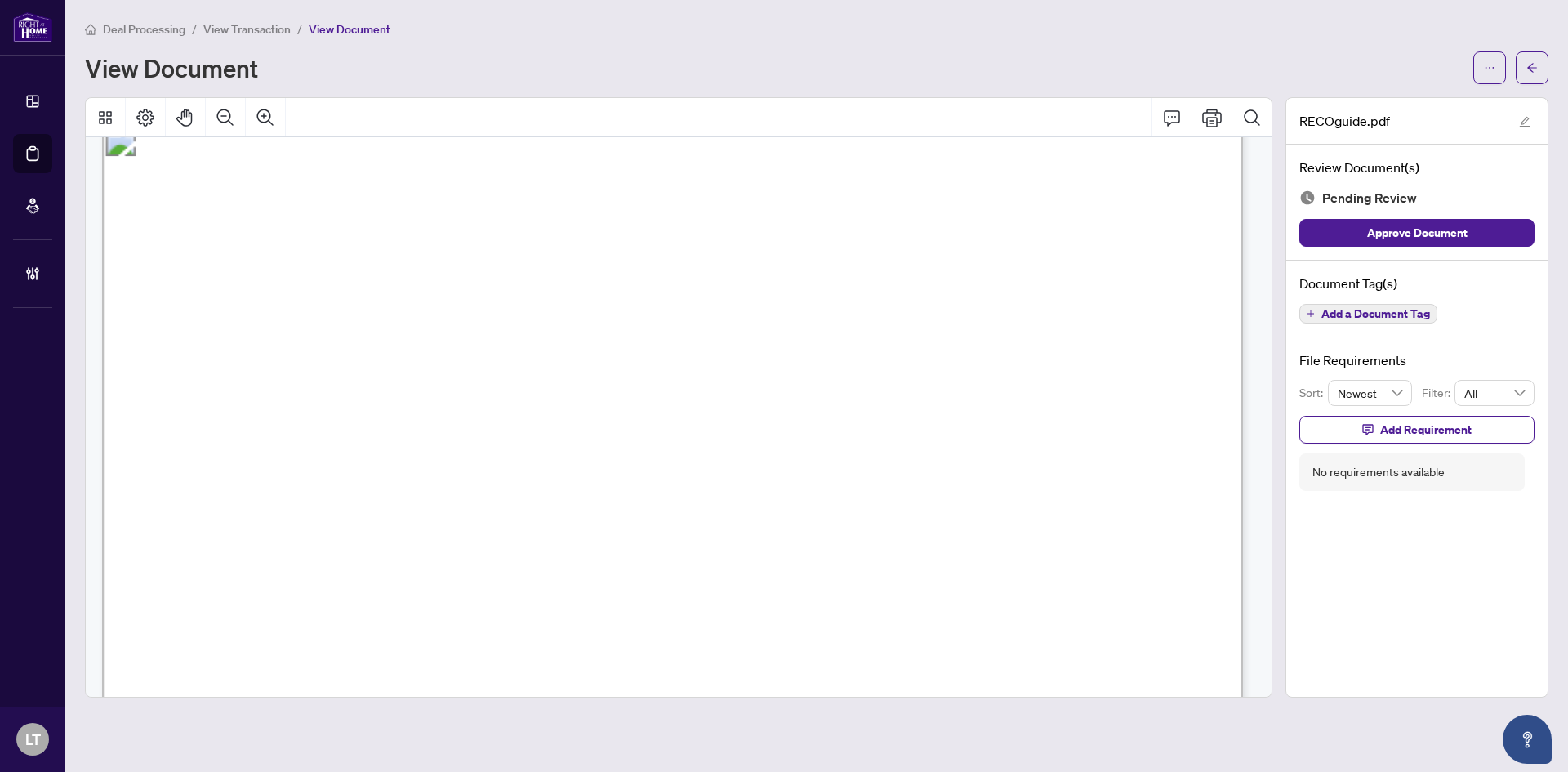
scroll to position [7640, 0]
click at [1536, 78] on span "button" at bounding box center [1531, 67] width 12 height 26
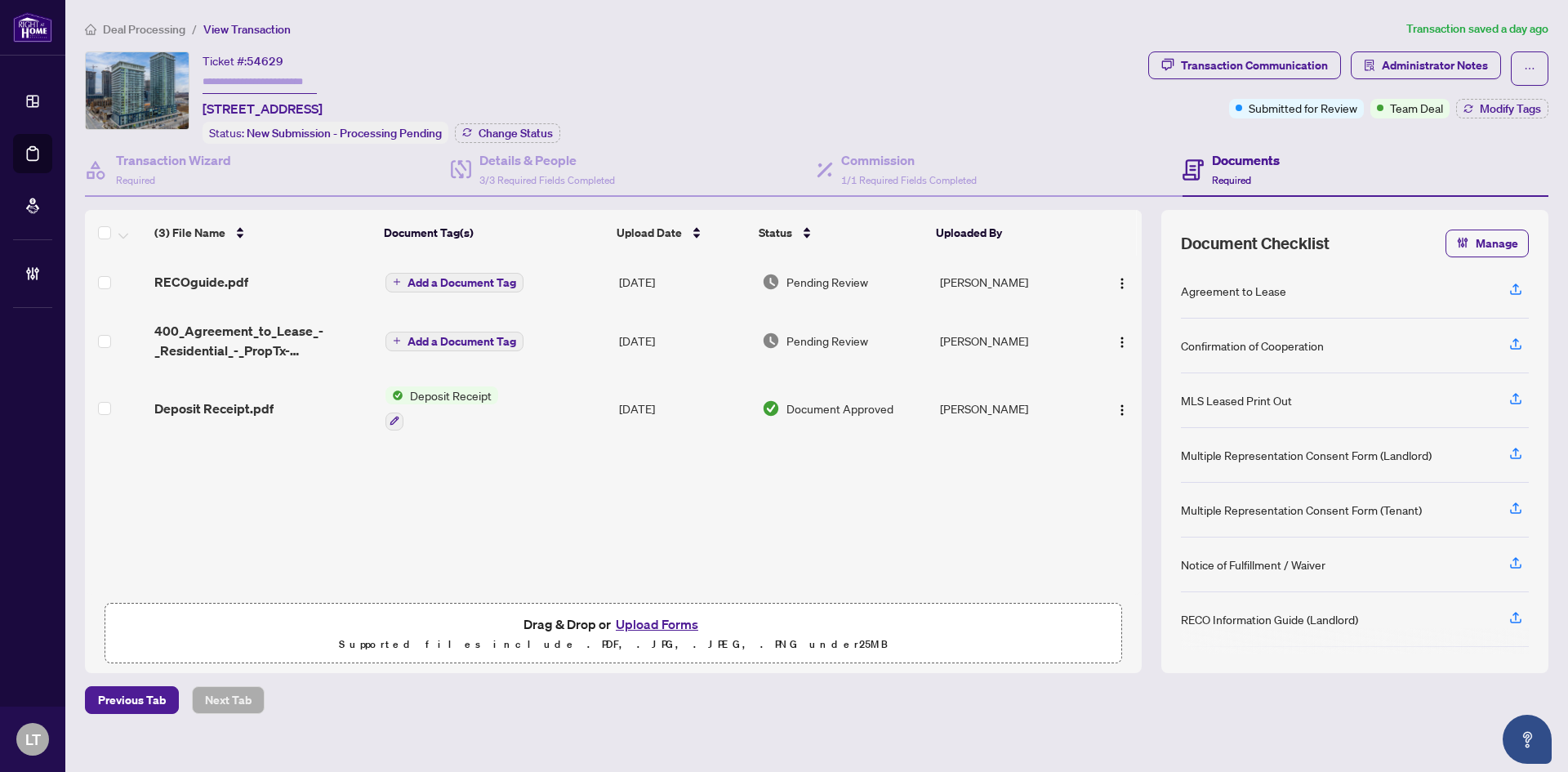
click at [122, 27] on span "Deal Processing" at bounding box center [144, 29] width 82 height 14
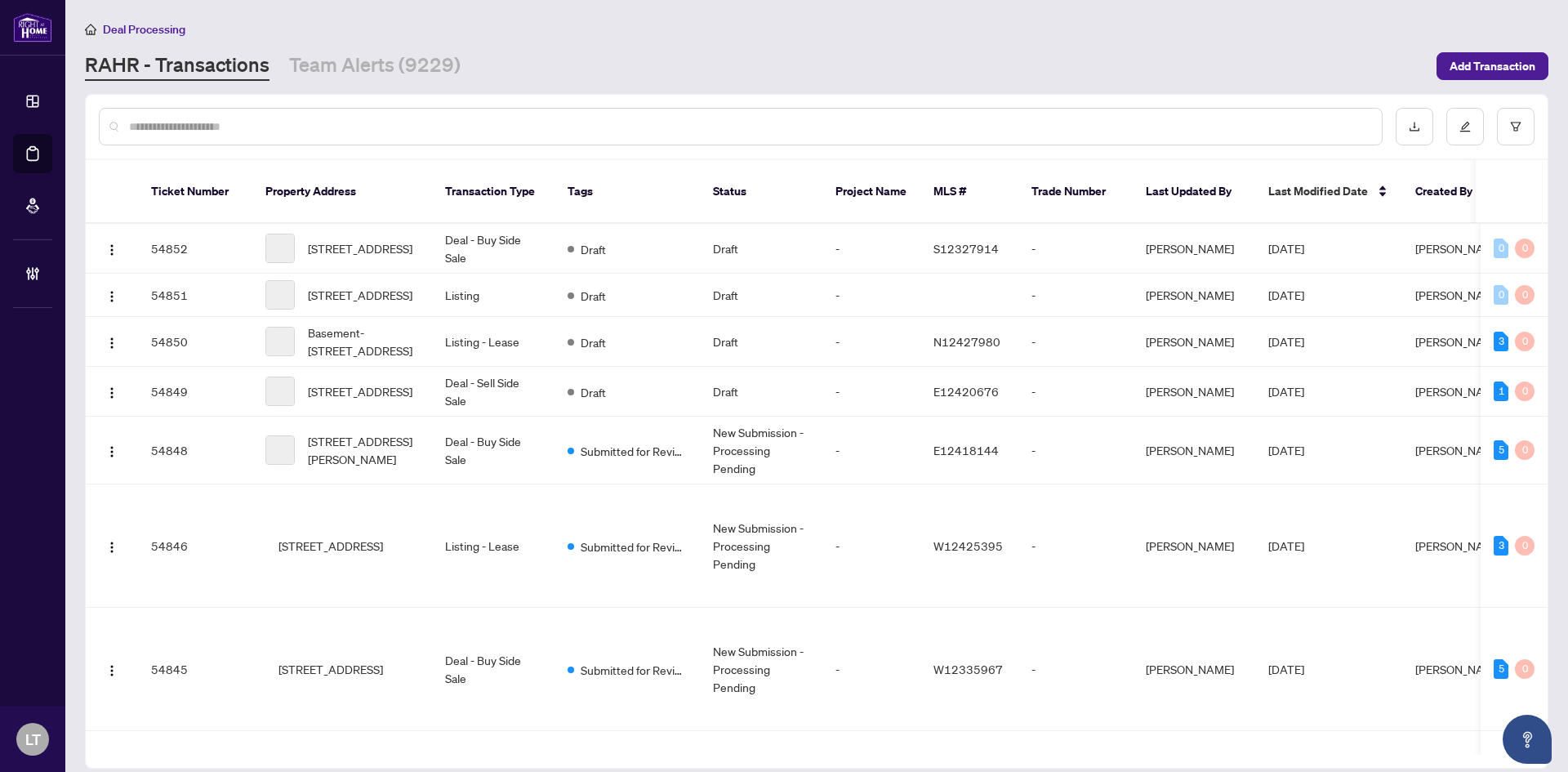
click at [134, 127] on input "text" at bounding box center [748, 127] width 1239 height 18
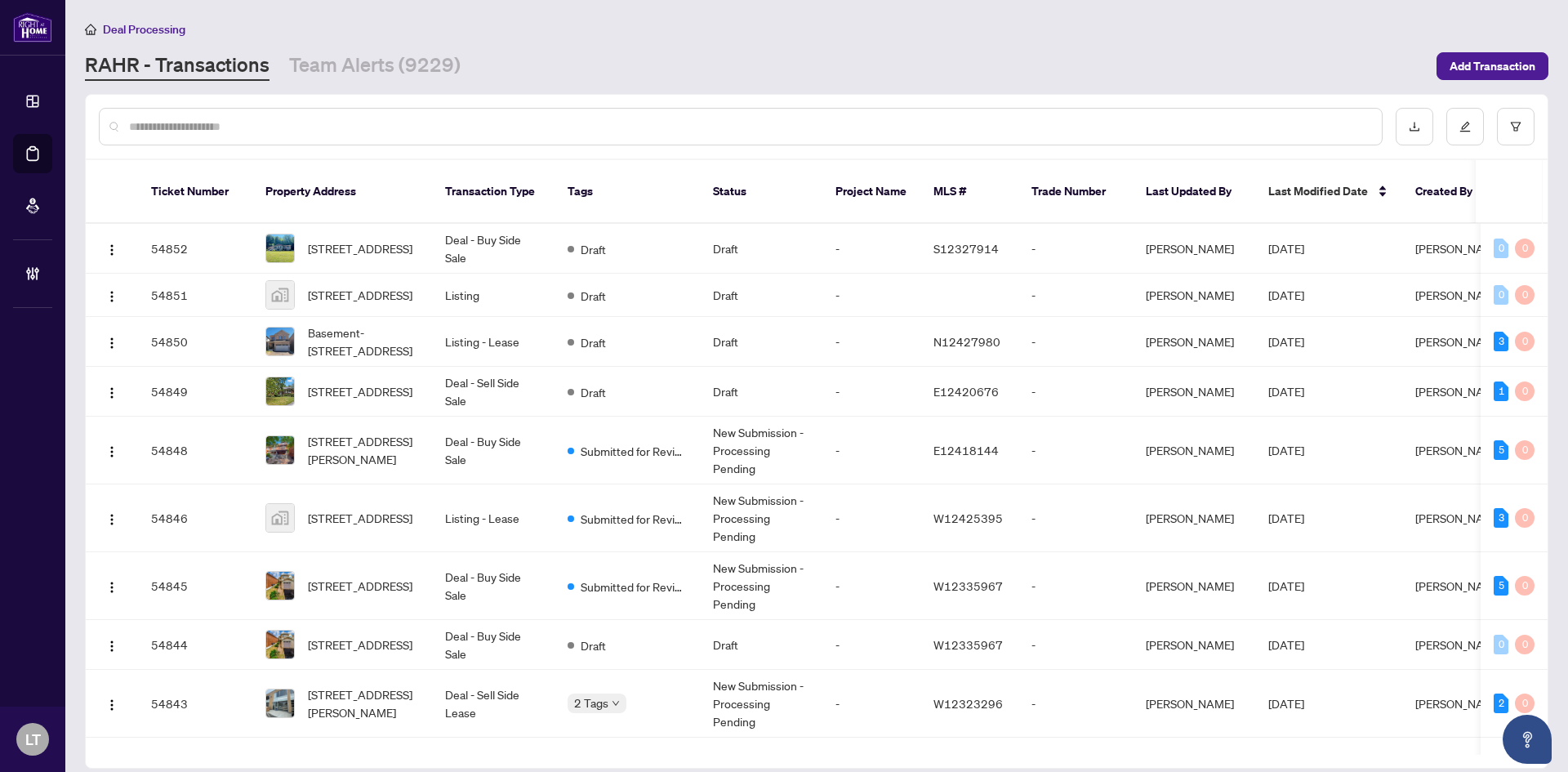
paste input "**********"
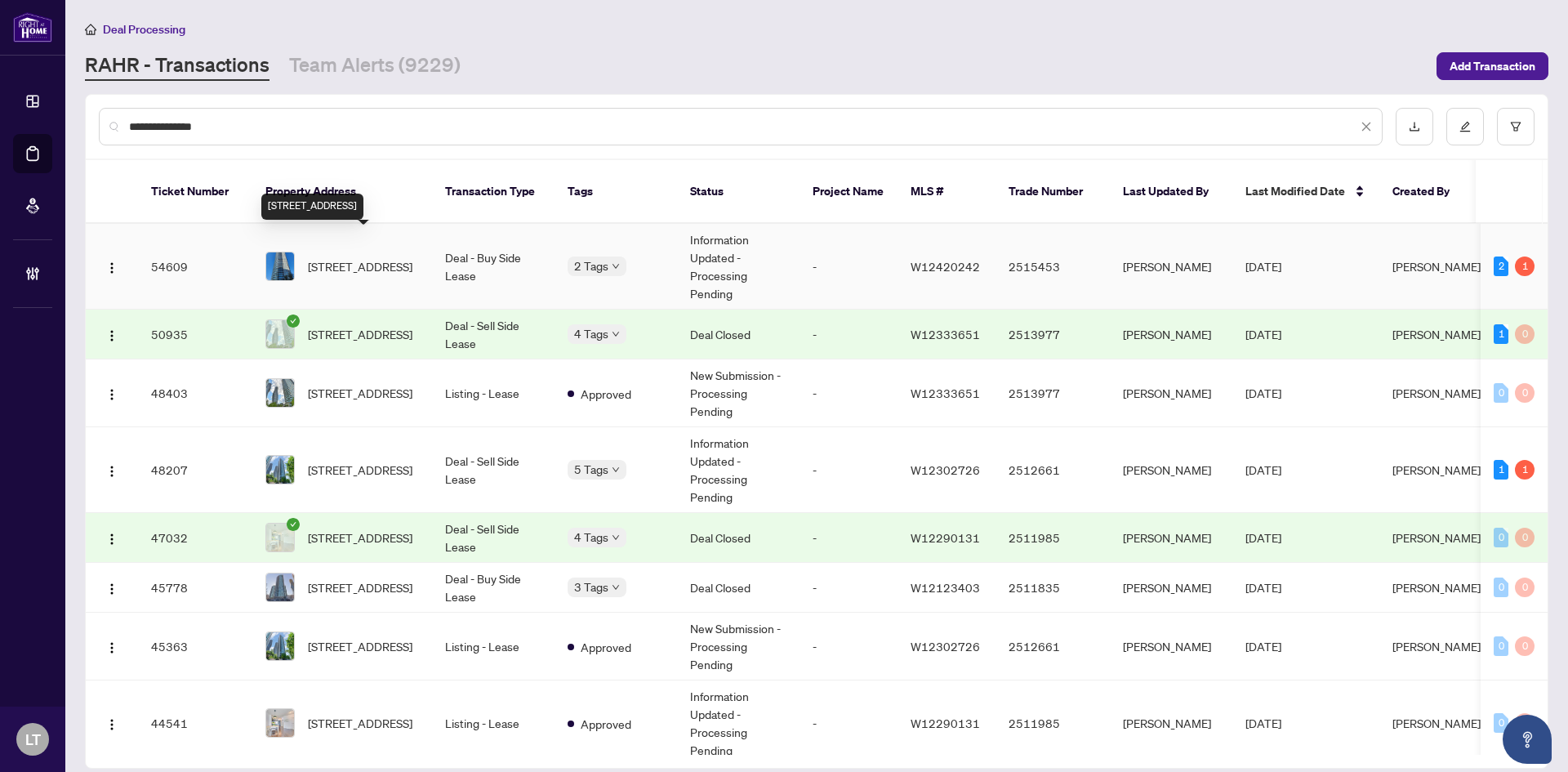
type input "**********"
click at [365, 257] on span "1907-80 Absolute Ave, Mississauga, Ontario L4Z 0A5, Canada" at bounding box center [360, 266] width 105 height 18
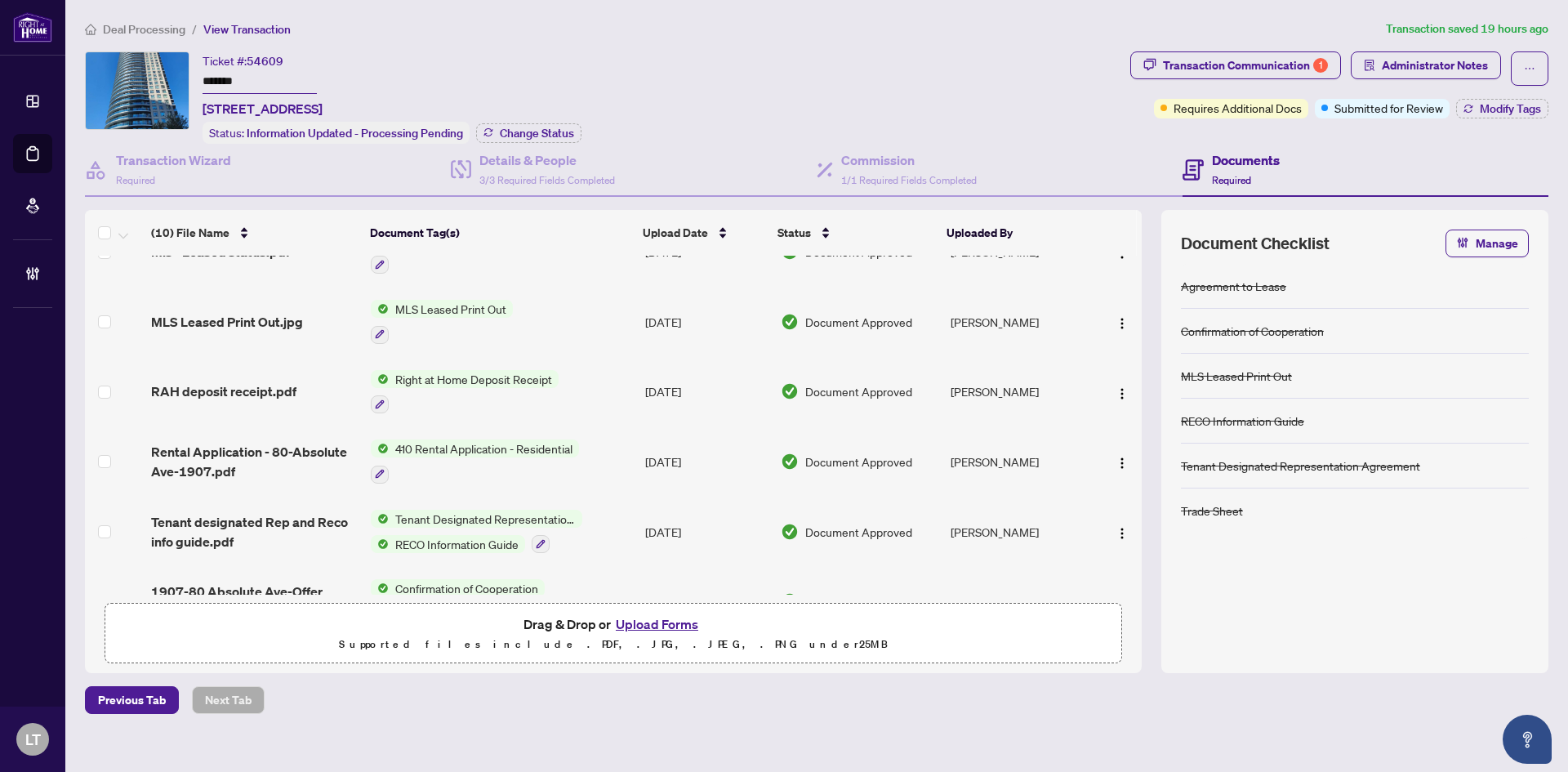
scroll to position [358, 0]
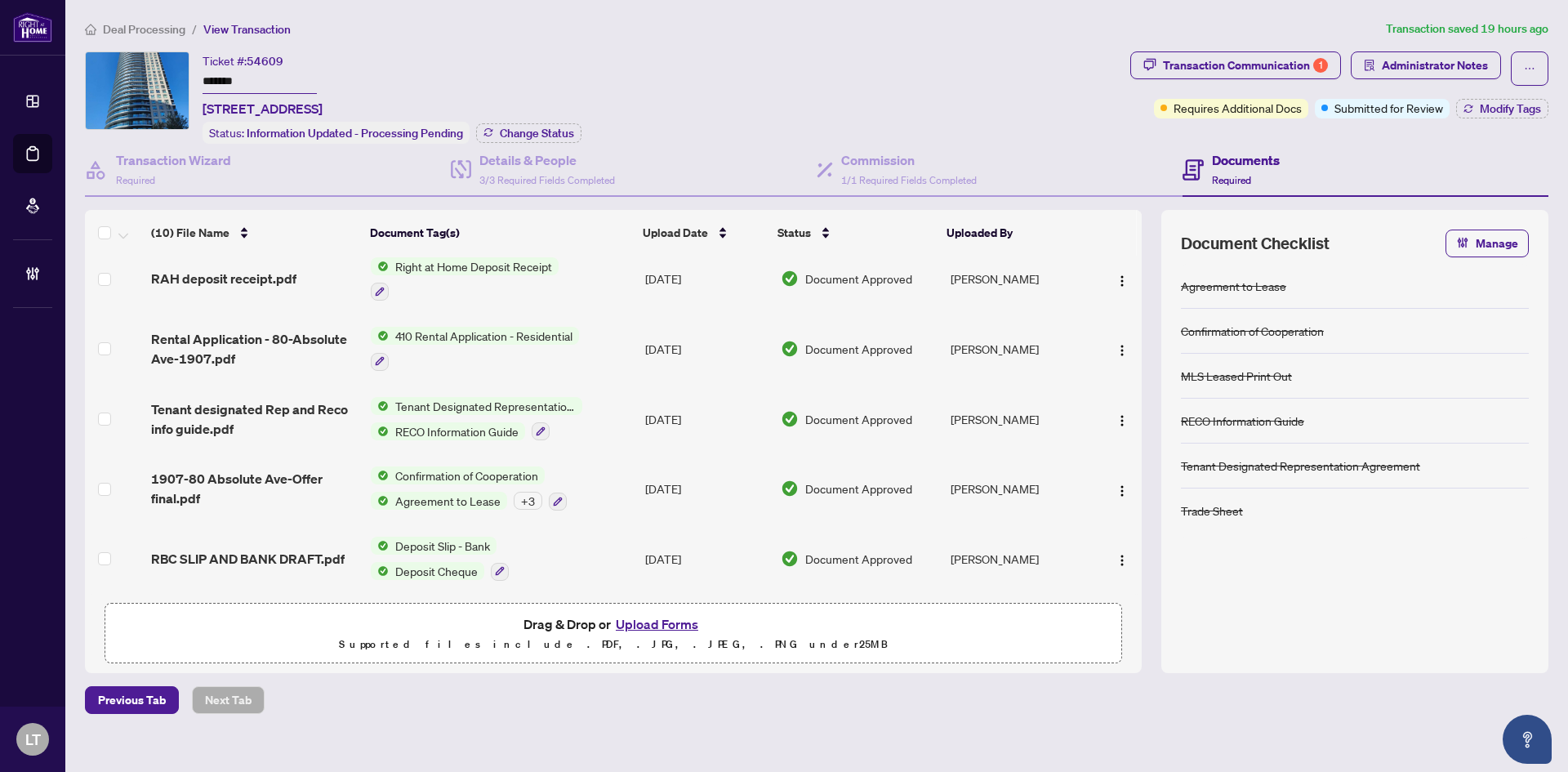
click at [147, 25] on span "Deal Processing" at bounding box center [144, 29] width 82 height 14
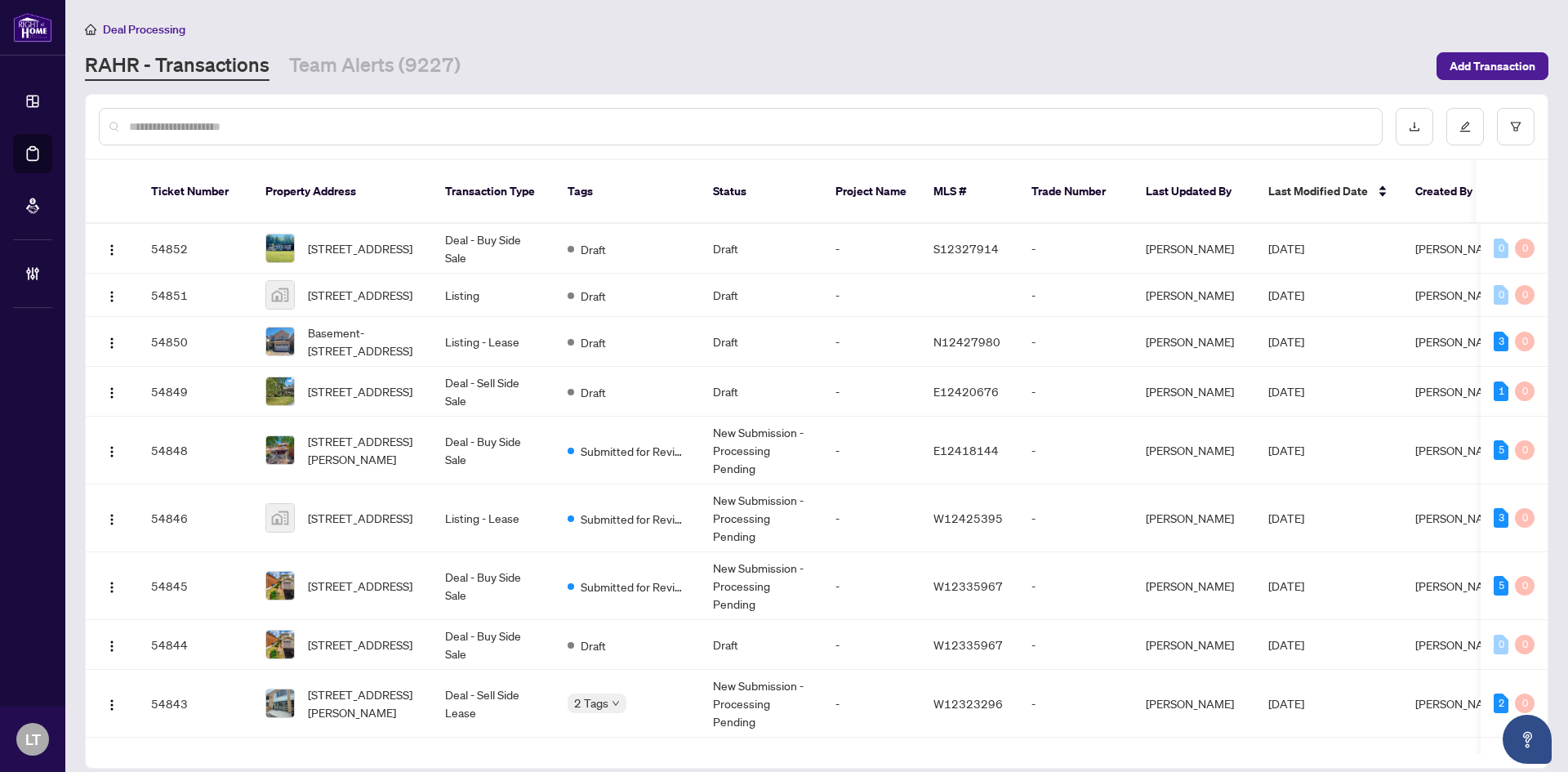
click at [150, 131] on input "text" at bounding box center [748, 127] width 1239 height 18
paste input "**********"
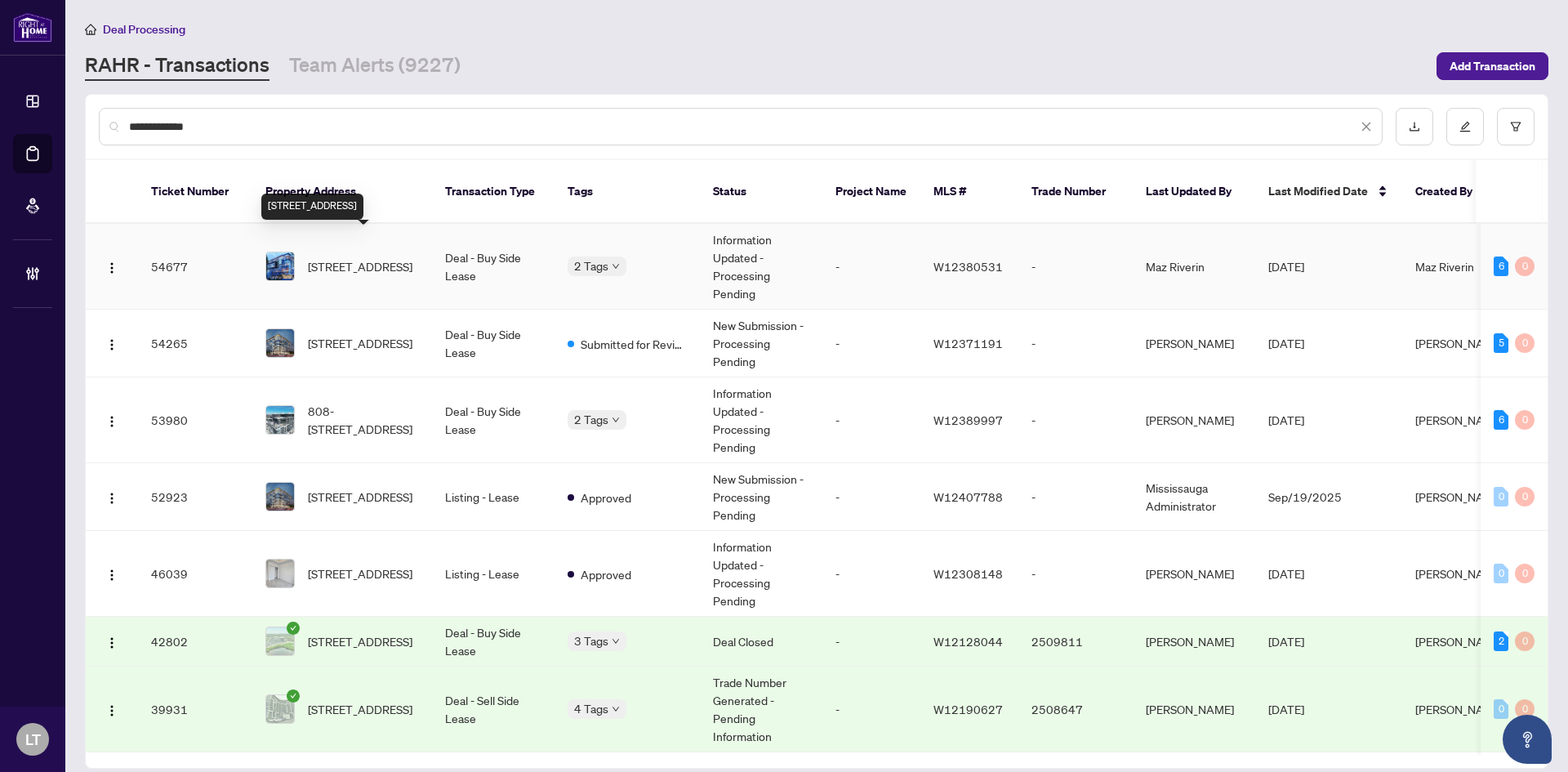
type input "**********"
click at [345, 257] on span "334-405 Dundas St, Oakville, Ontario L6M 5P9, Canada" at bounding box center [360, 266] width 105 height 18
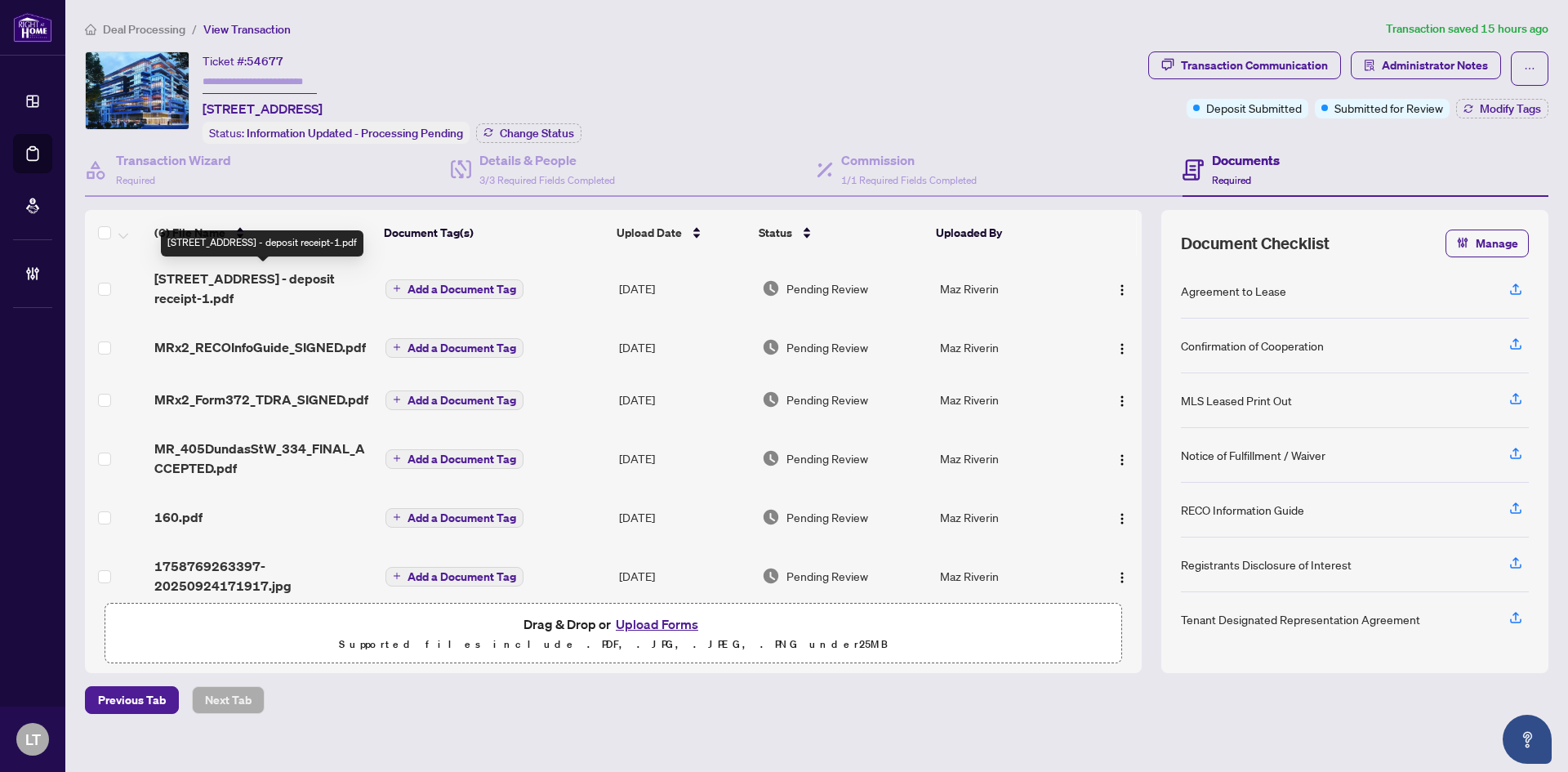
click at [285, 281] on span "405 Dundas St W 334 - deposit receipt-1.pdf" at bounding box center [264, 289] width 218 height 39
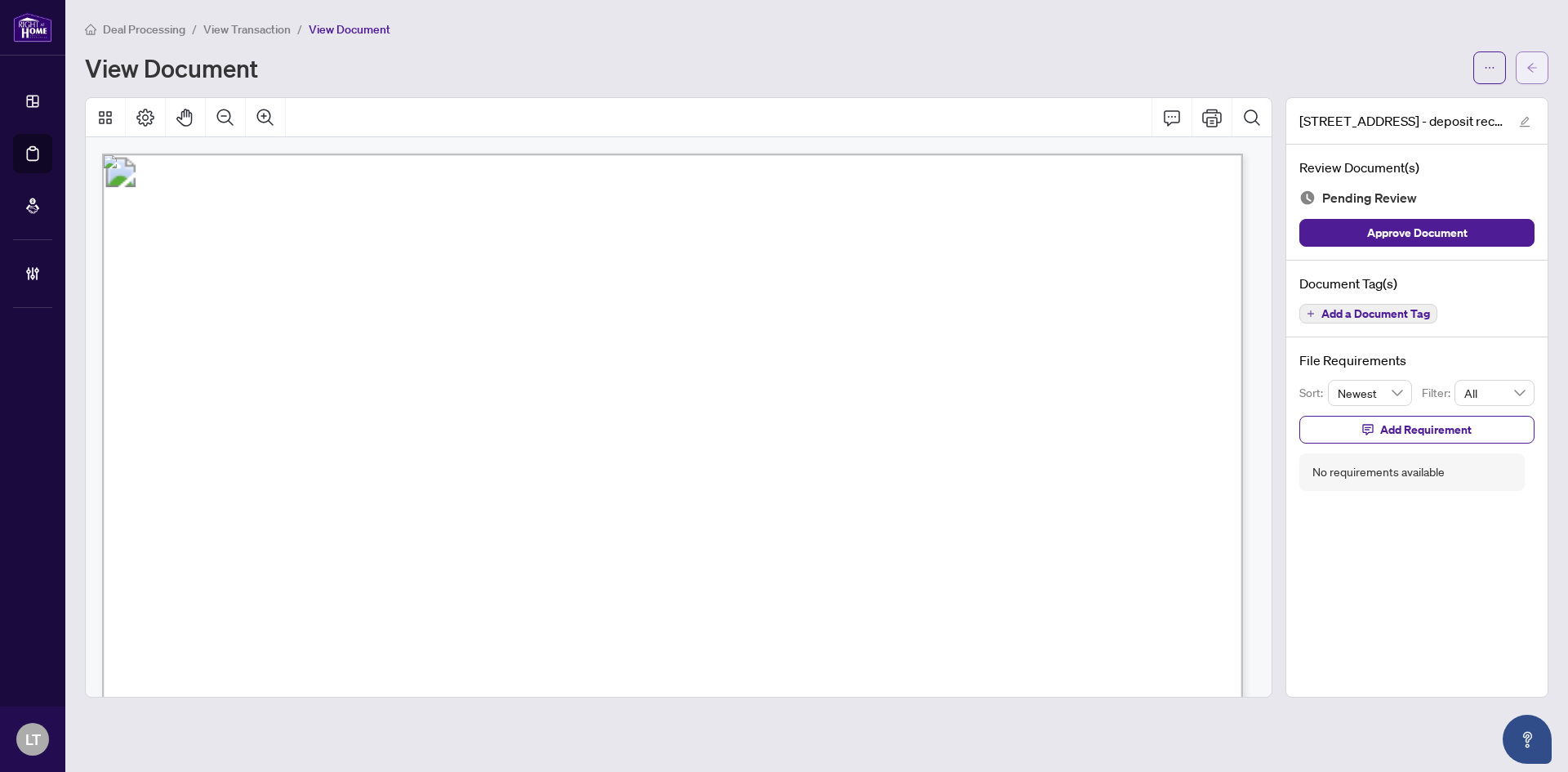
click at [1537, 68] on icon "arrow-left" at bounding box center [1531, 67] width 12 height 12
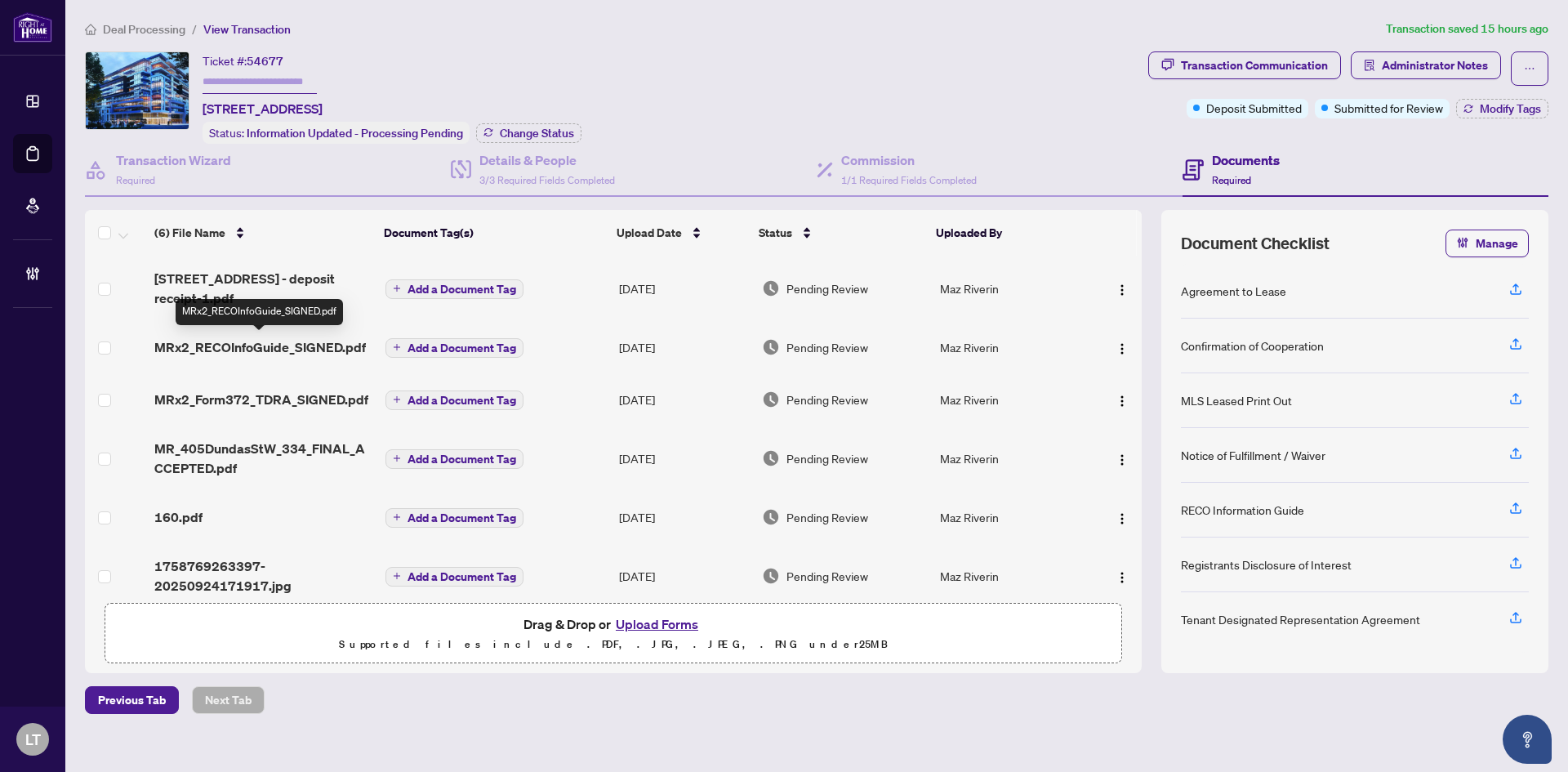
click at [275, 350] on span "MRx2_RECOInfoGuide_SIGNED.pdf" at bounding box center [260, 347] width 212 height 20
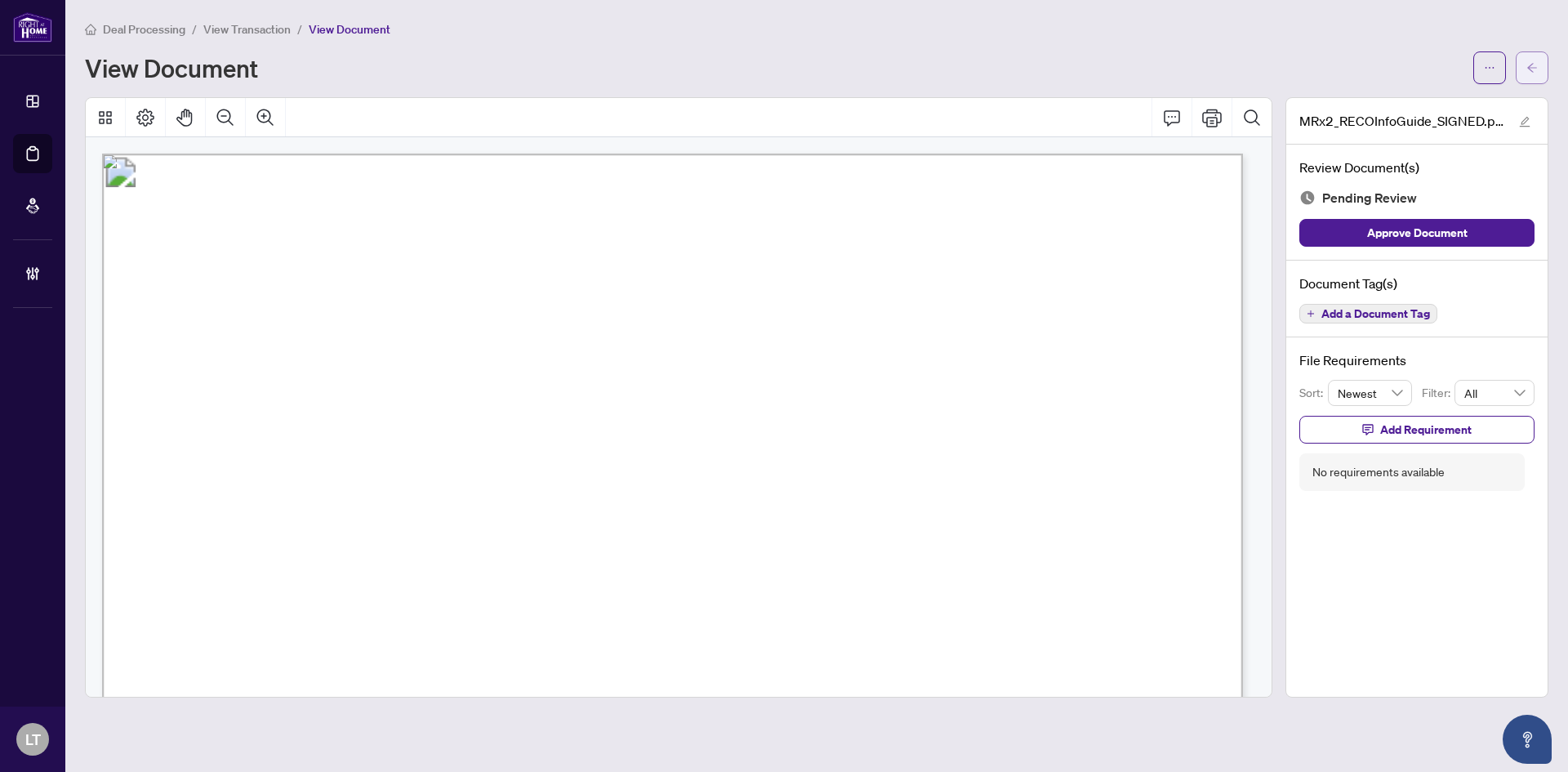
click at [1527, 73] on span "button" at bounding box center [1531, 67] width 12 height 26
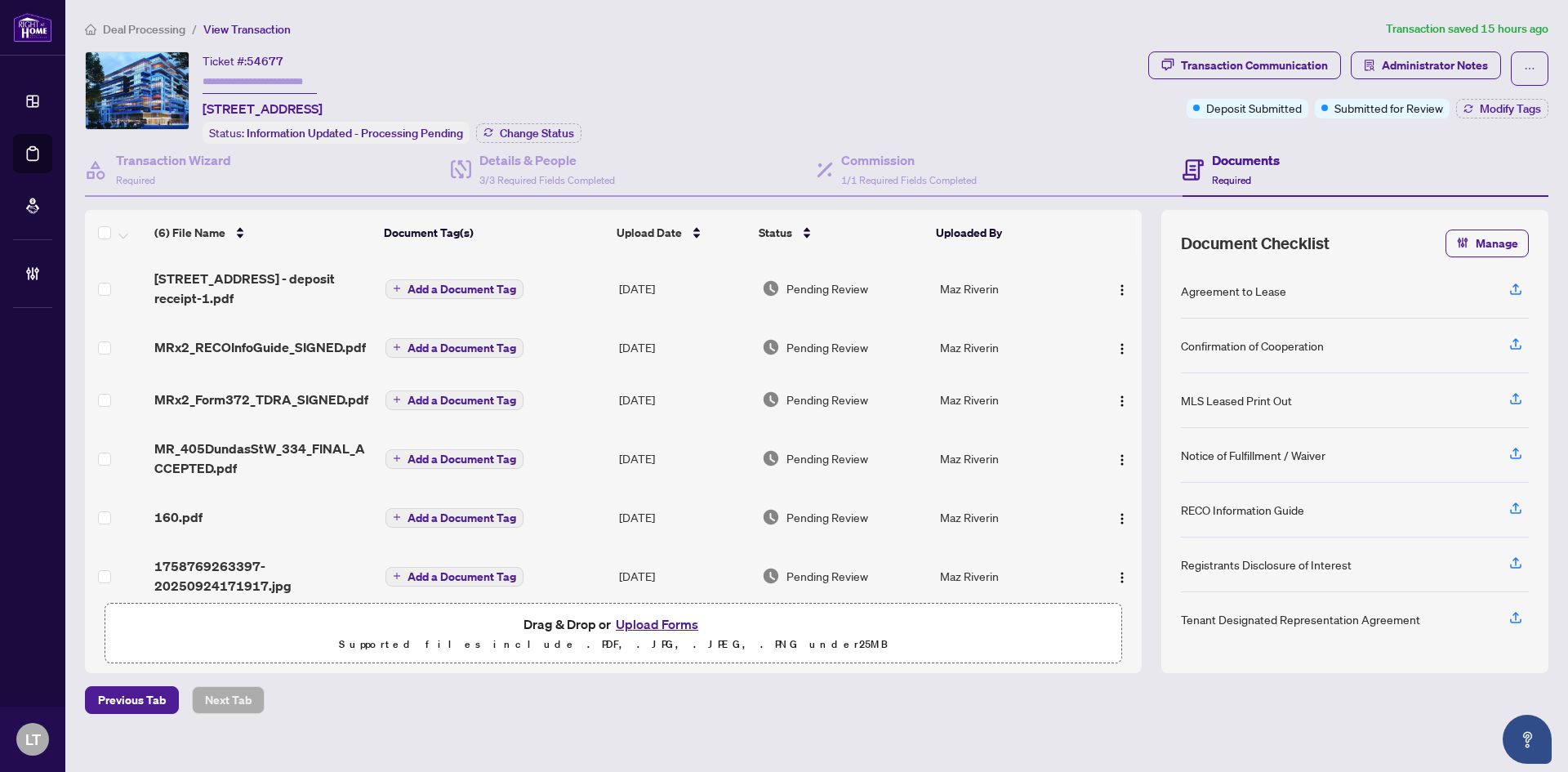
click at [237, 400] on span "MRx2_Form372_TDRA_SIGNED.pdf" at bounding box center [261, 399] width 214 height 20
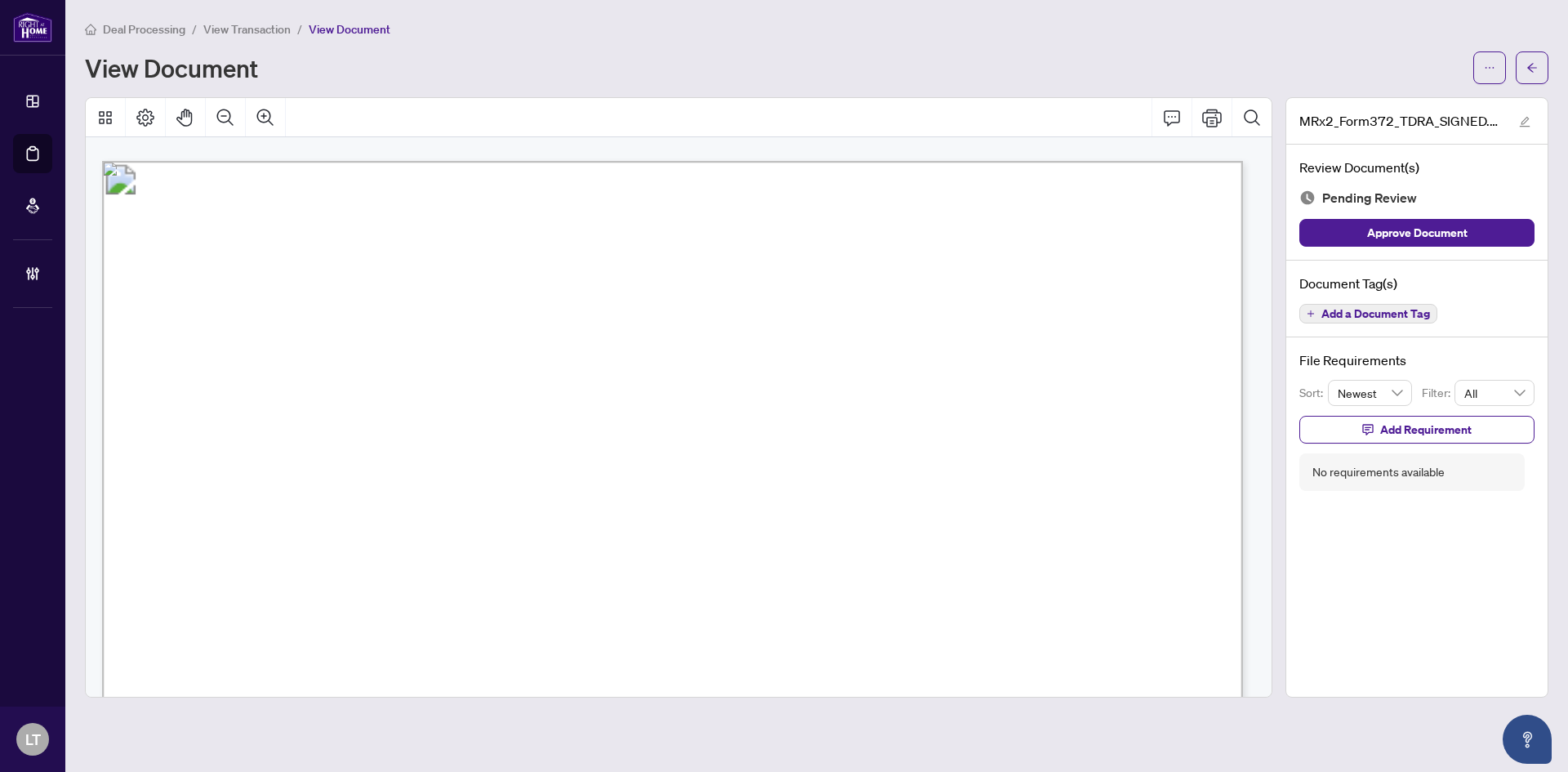
scroll to position [4837, 0]
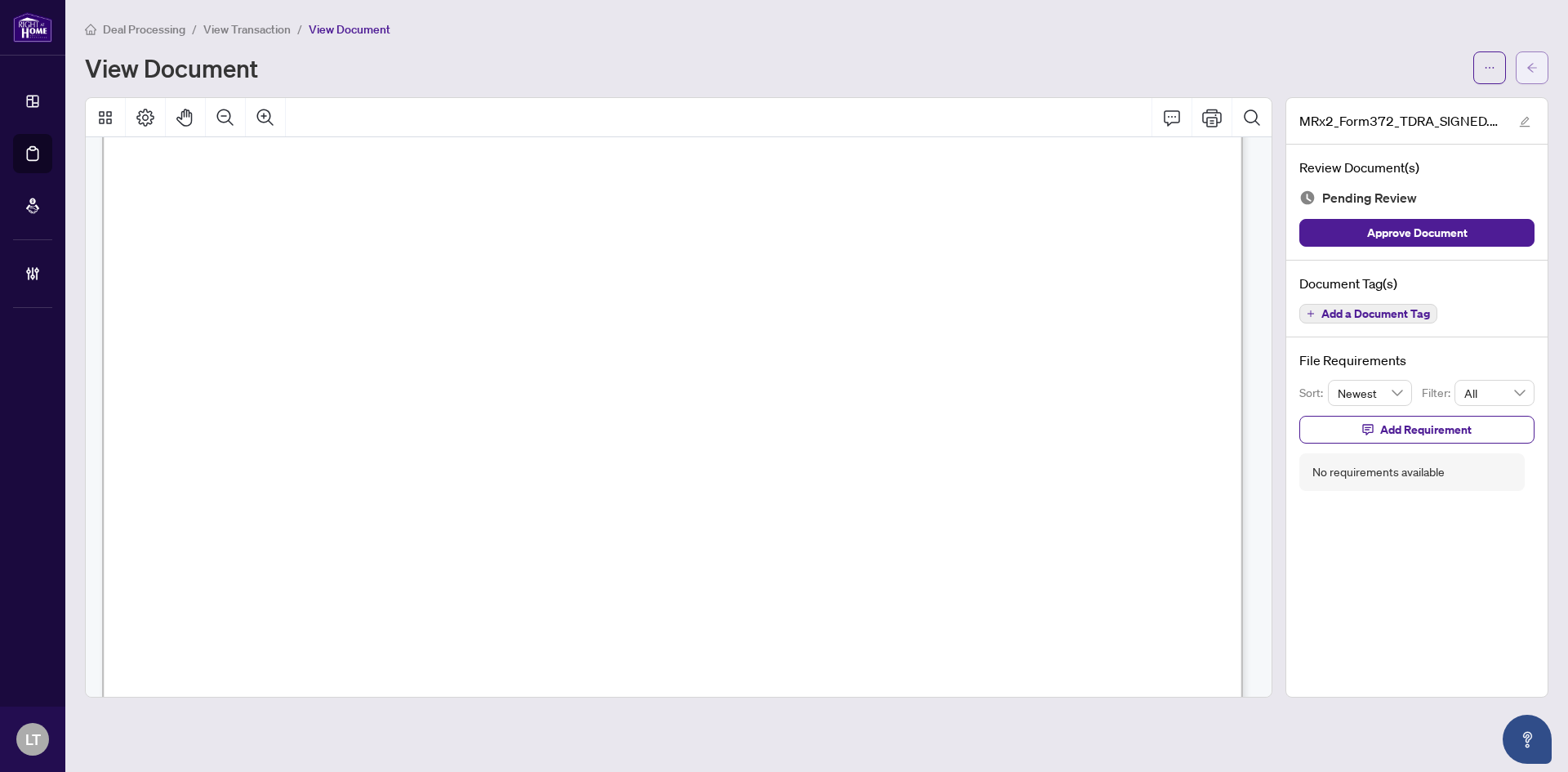
click at [1527, 60] on span "button" at bounding box center [1531, 67] width 12 height 26
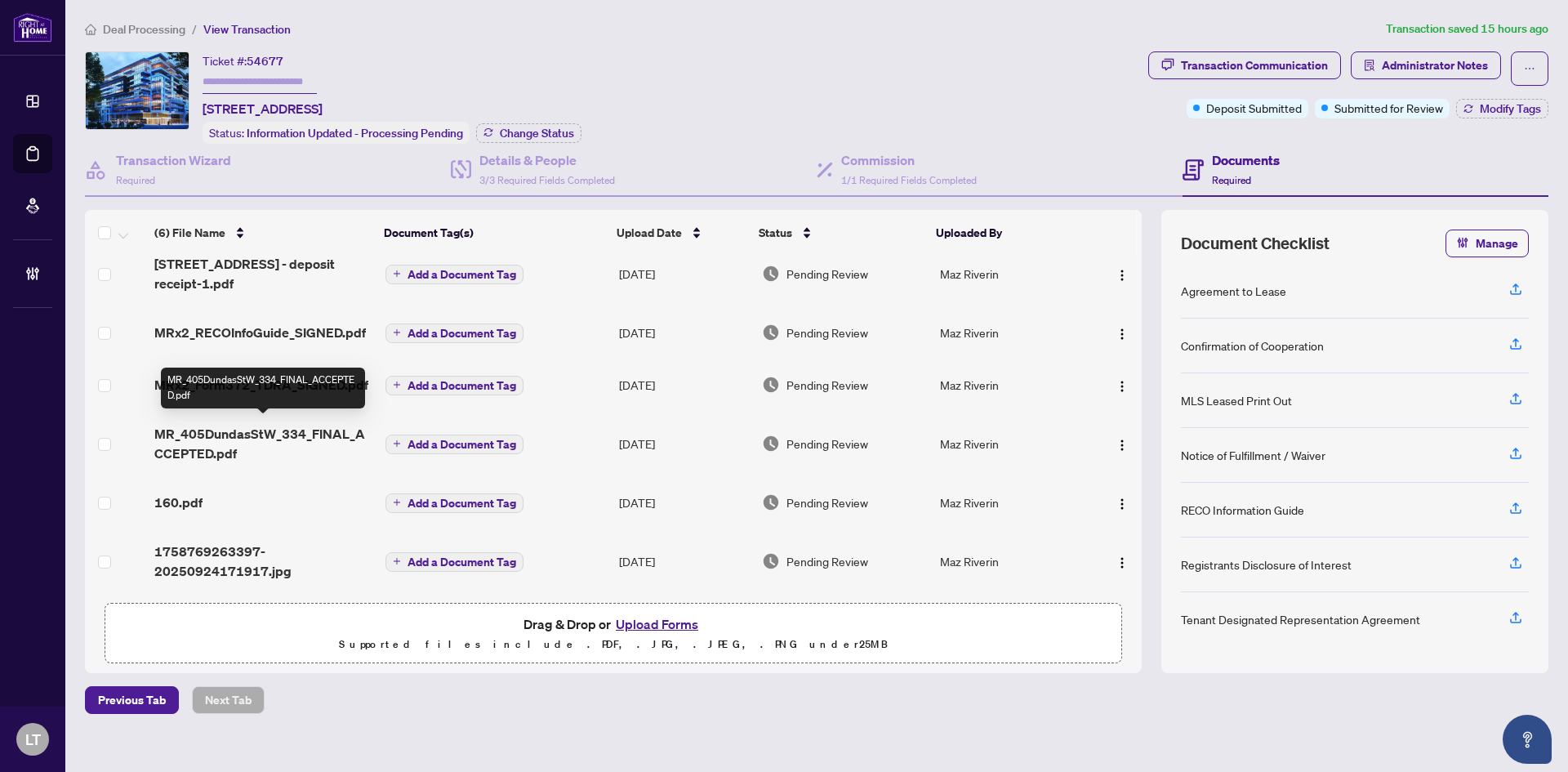
scroll to position [20, 0]
click at [183, 497] on span "160.pdf" at bounding box center [179, 502] width 48 height 20
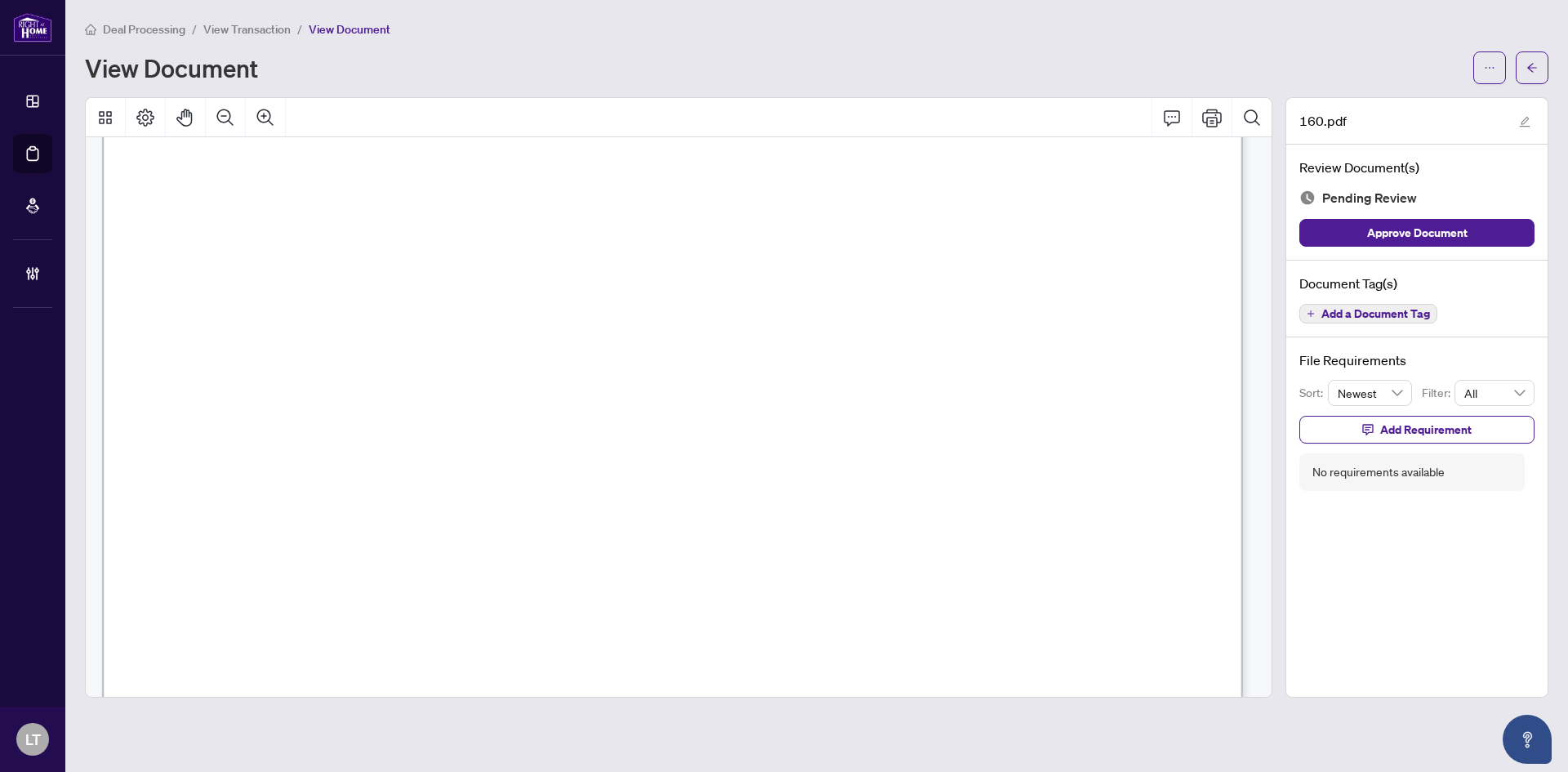
scroll to position [610, 0]
click at [1531, 53] on button "button" at bounding box center [1531, 68] width 33 height 33
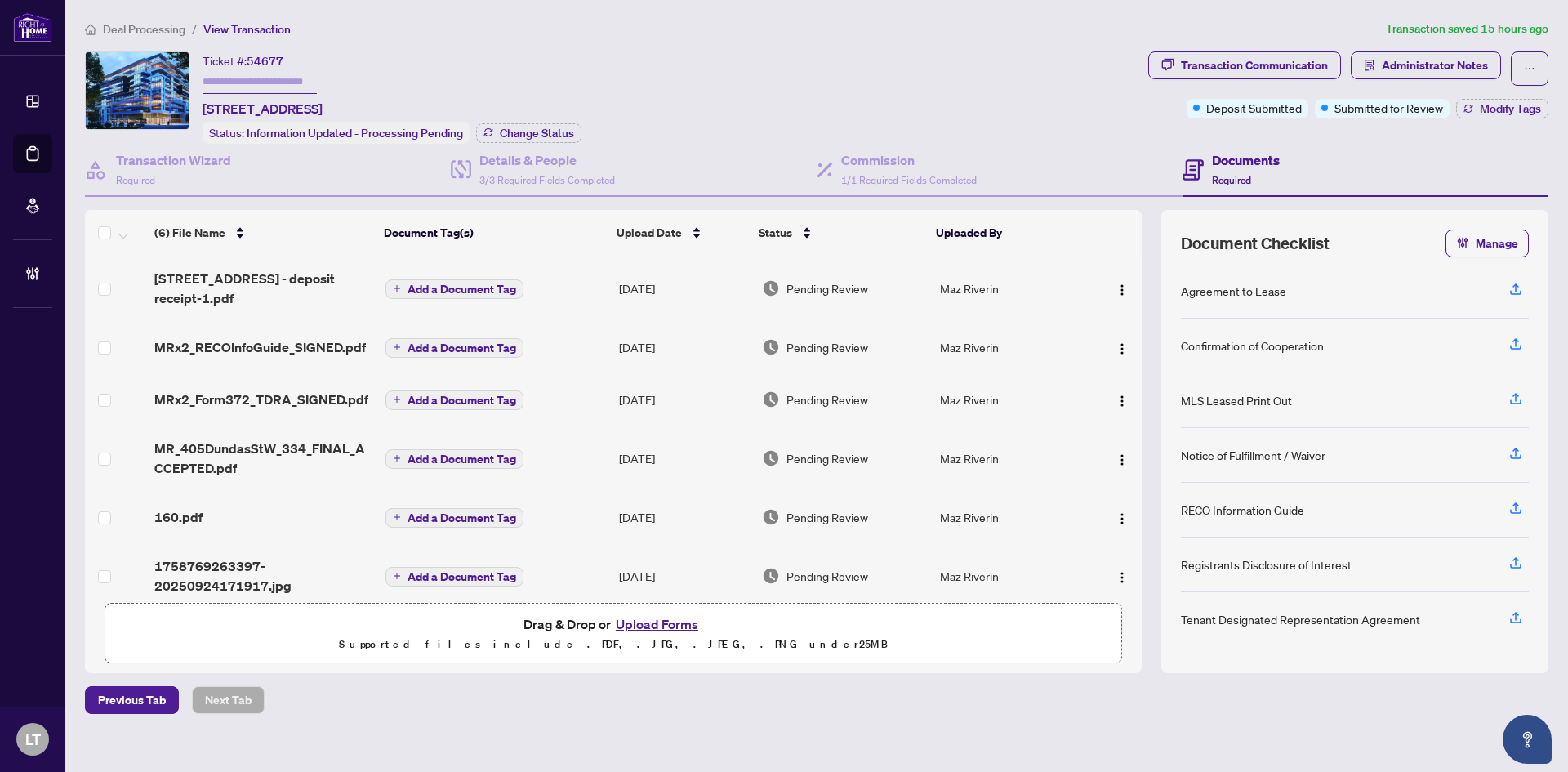
scroll to position [20, 0]
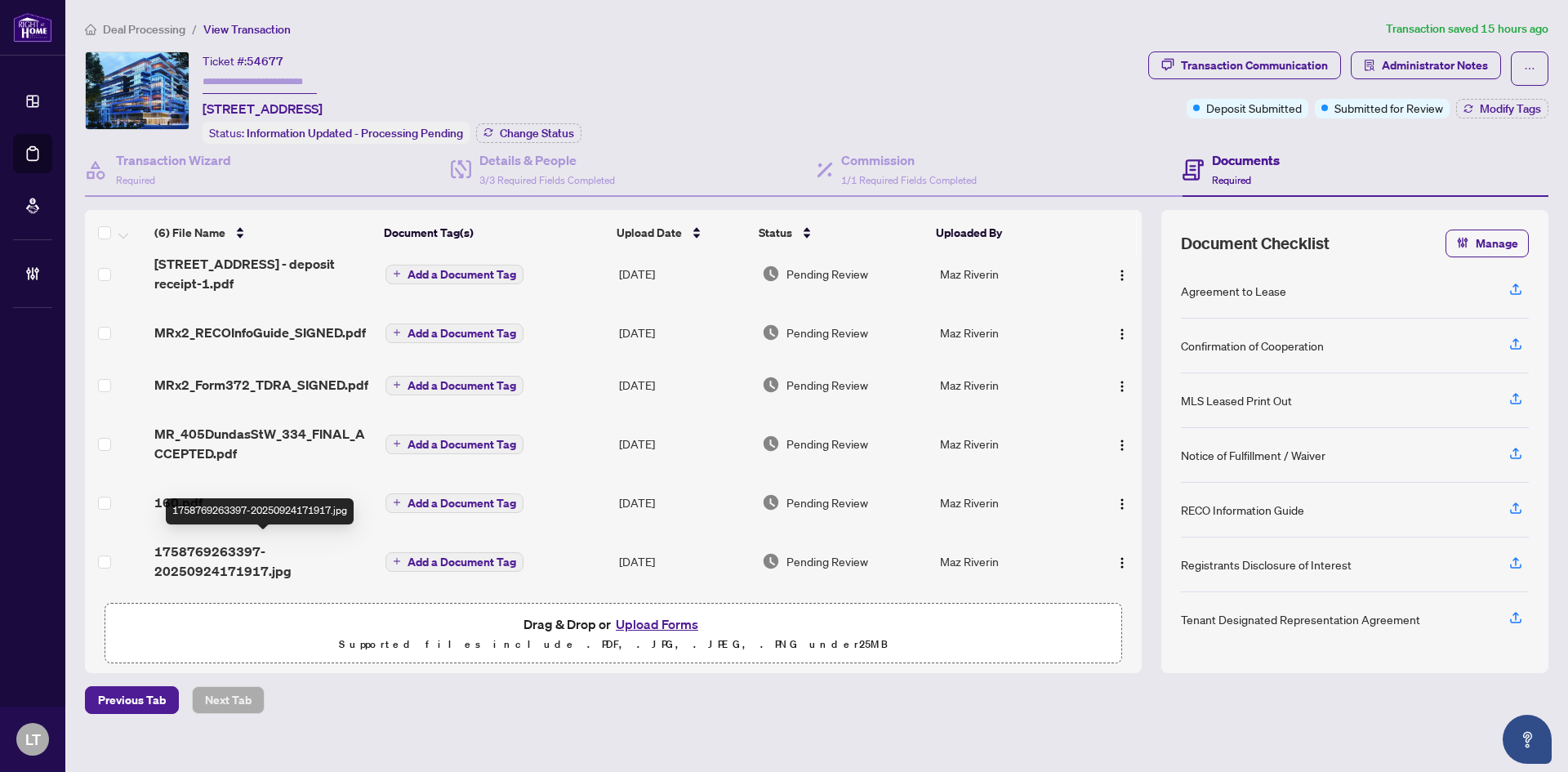
click at [193, 560] on span "1758769263397-20250924171917.jpg" at bounding box center [264, 561] width 218 height 39
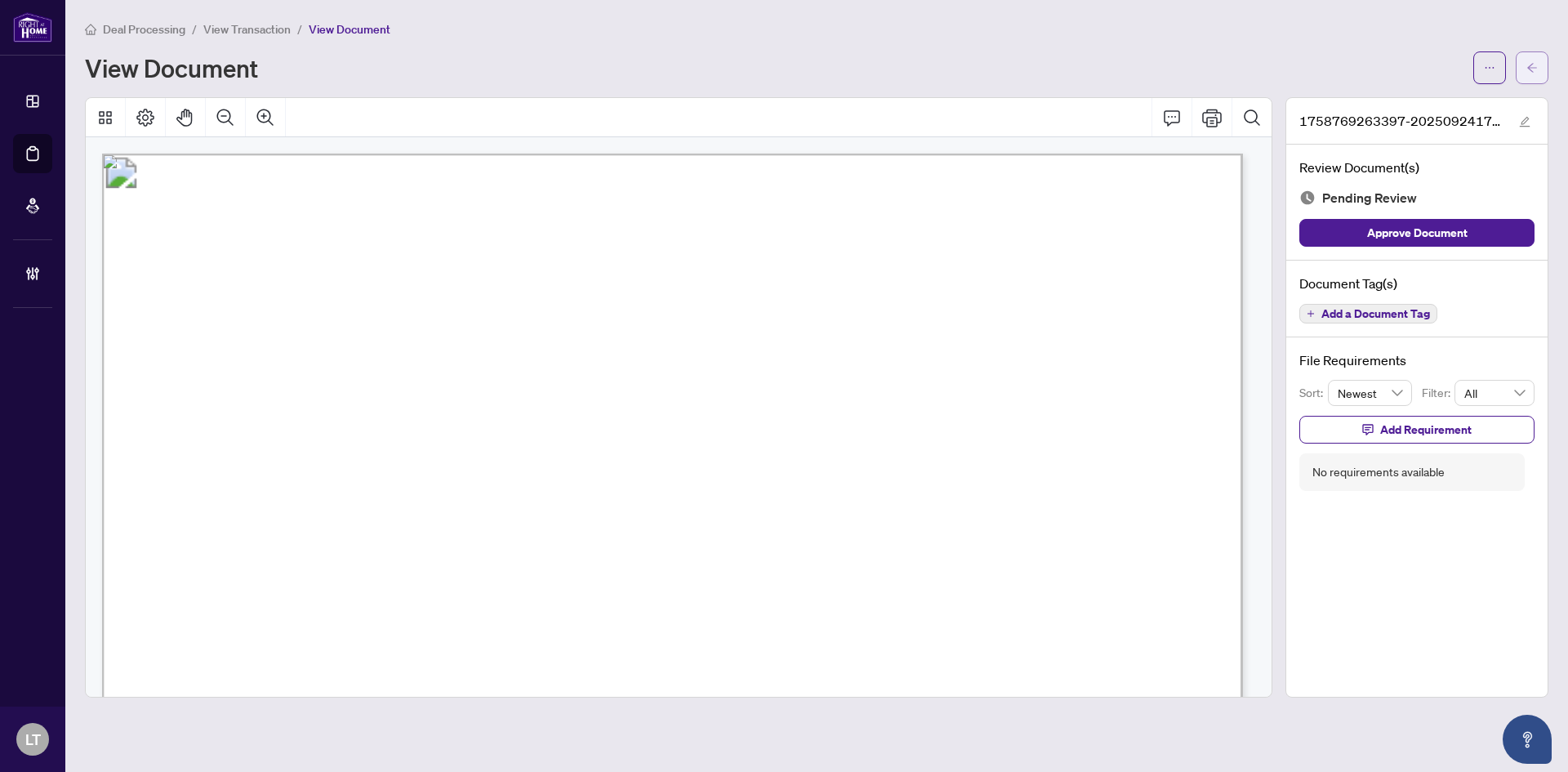
click at [1532, 67] on icon "arrow-left" at bounding box center [1531, 67] width 12 height 12
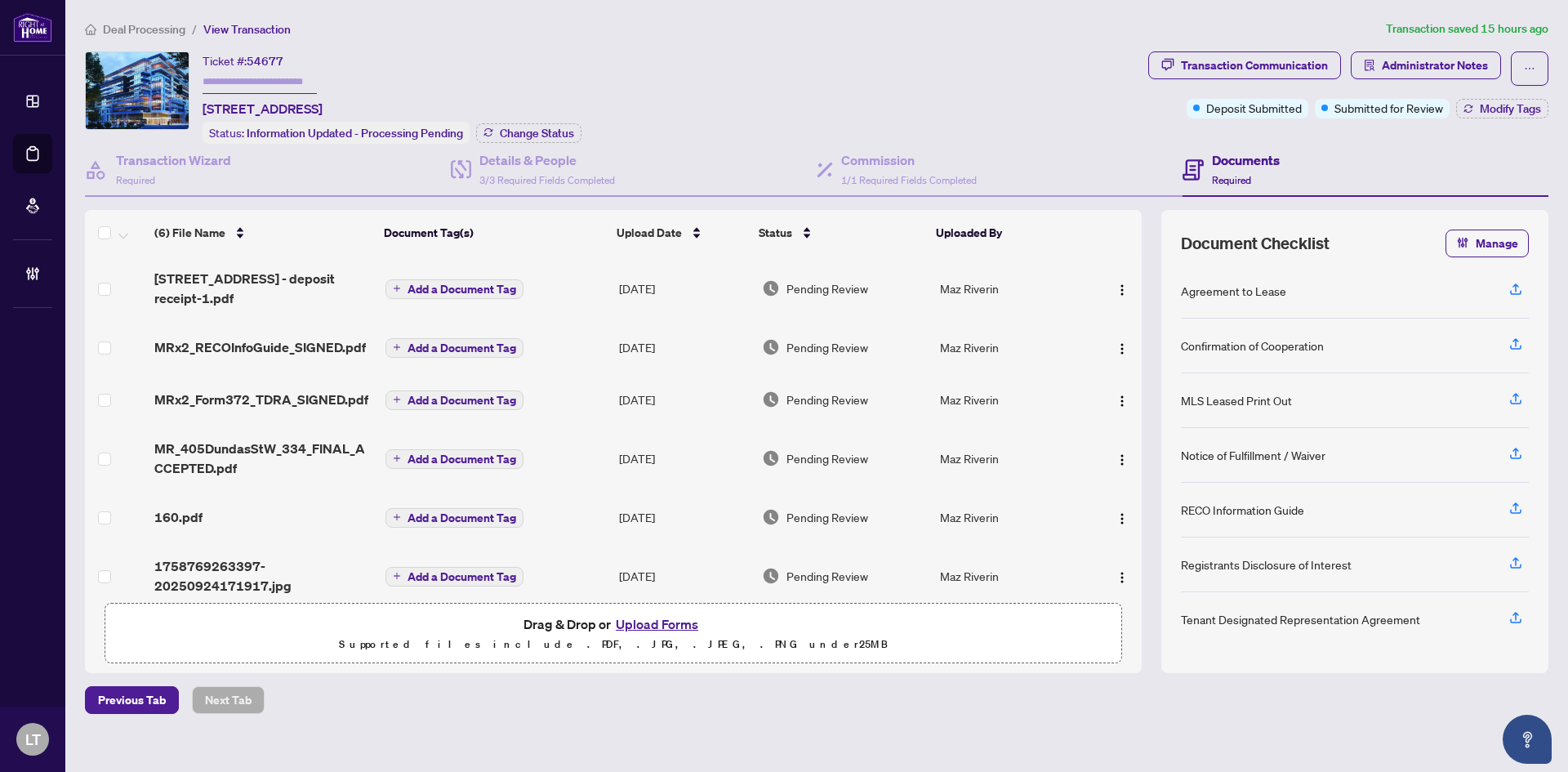
click at [449, 582] on button "Add a Document Tag" at bounding box center [454, 576] width 138 height 20
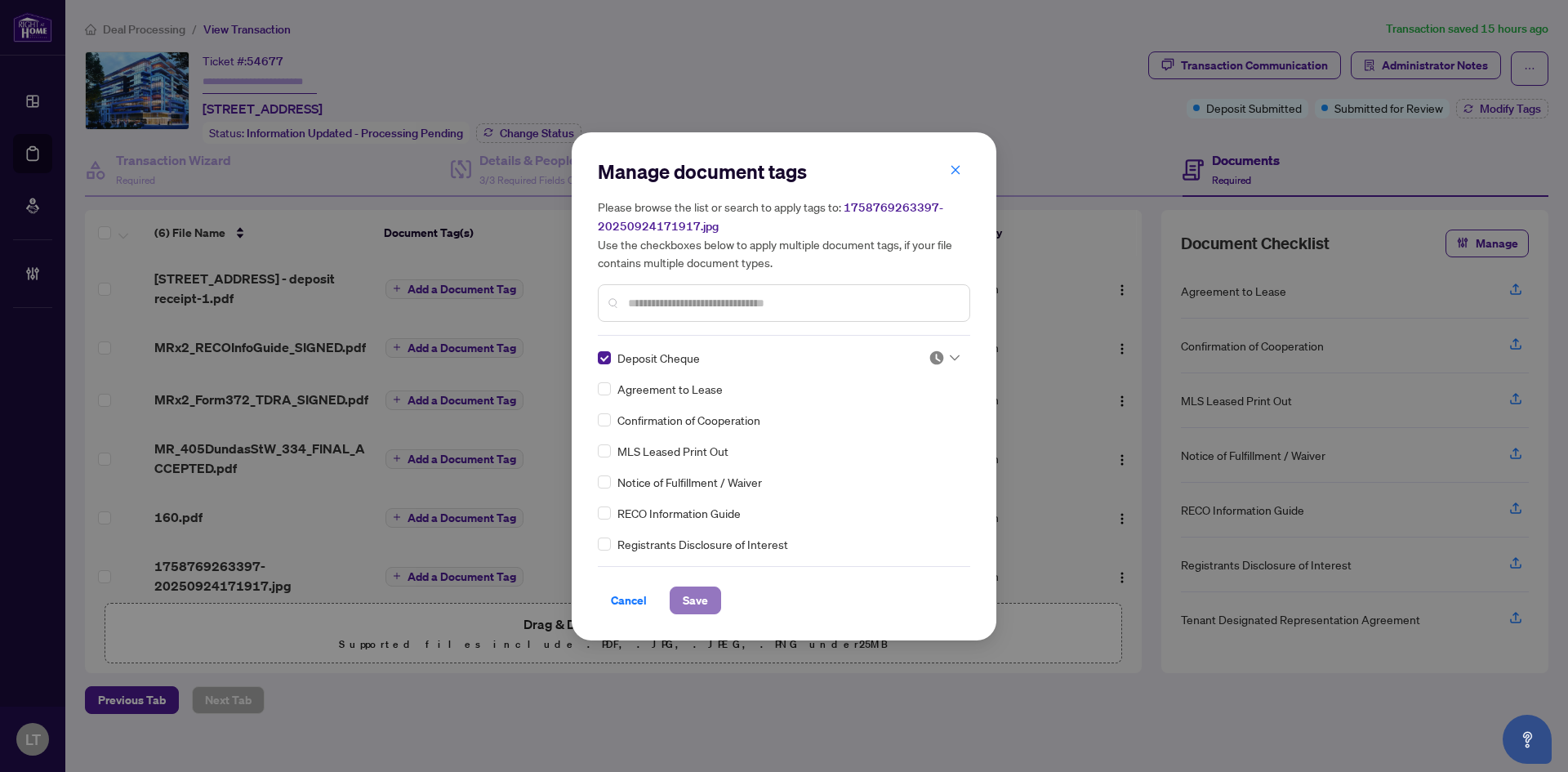
click at [695, 598] on span "Save" at bounding box center [695, 600] width 25 height 26
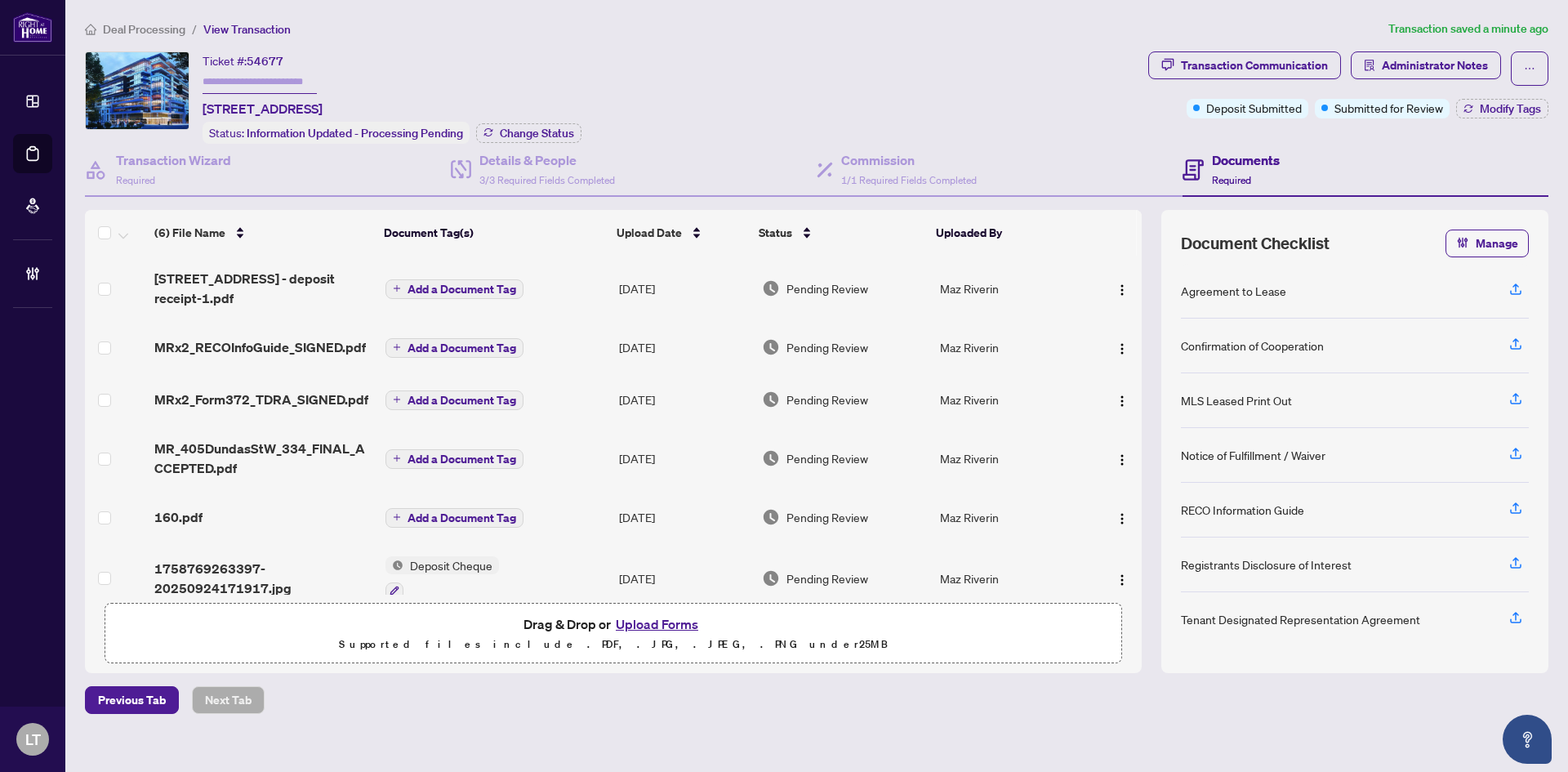
click at [166, 21] on li "Deal Processing" at bounding box center [135, 29] width 100 height 19
click at [166, 29] on span "Deal Processing" at bounding box center [144, 29] width 82 height 14
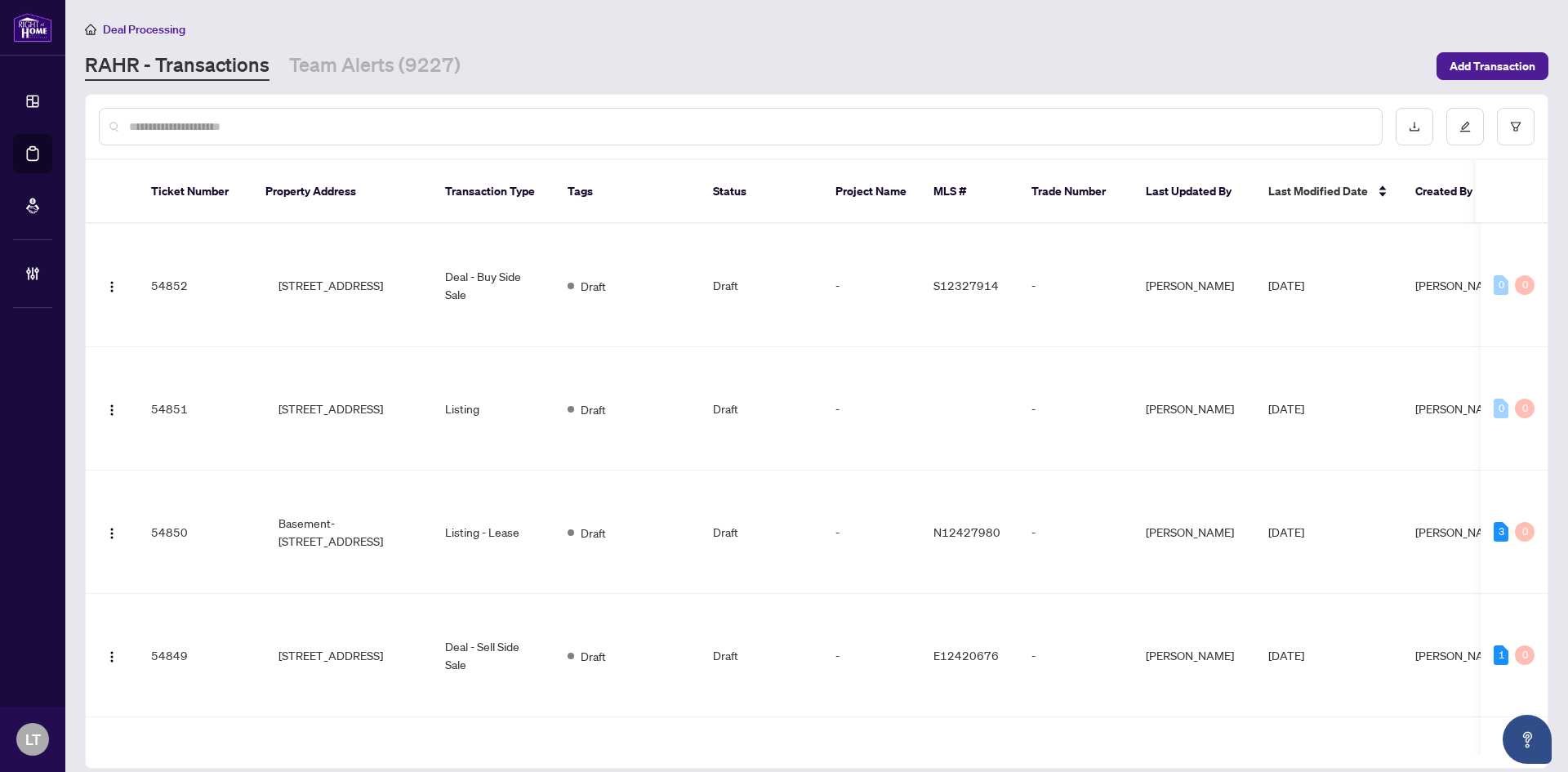
click at [166, 130] on input "text" at bounding box center [748, 127] width 1239 height 18
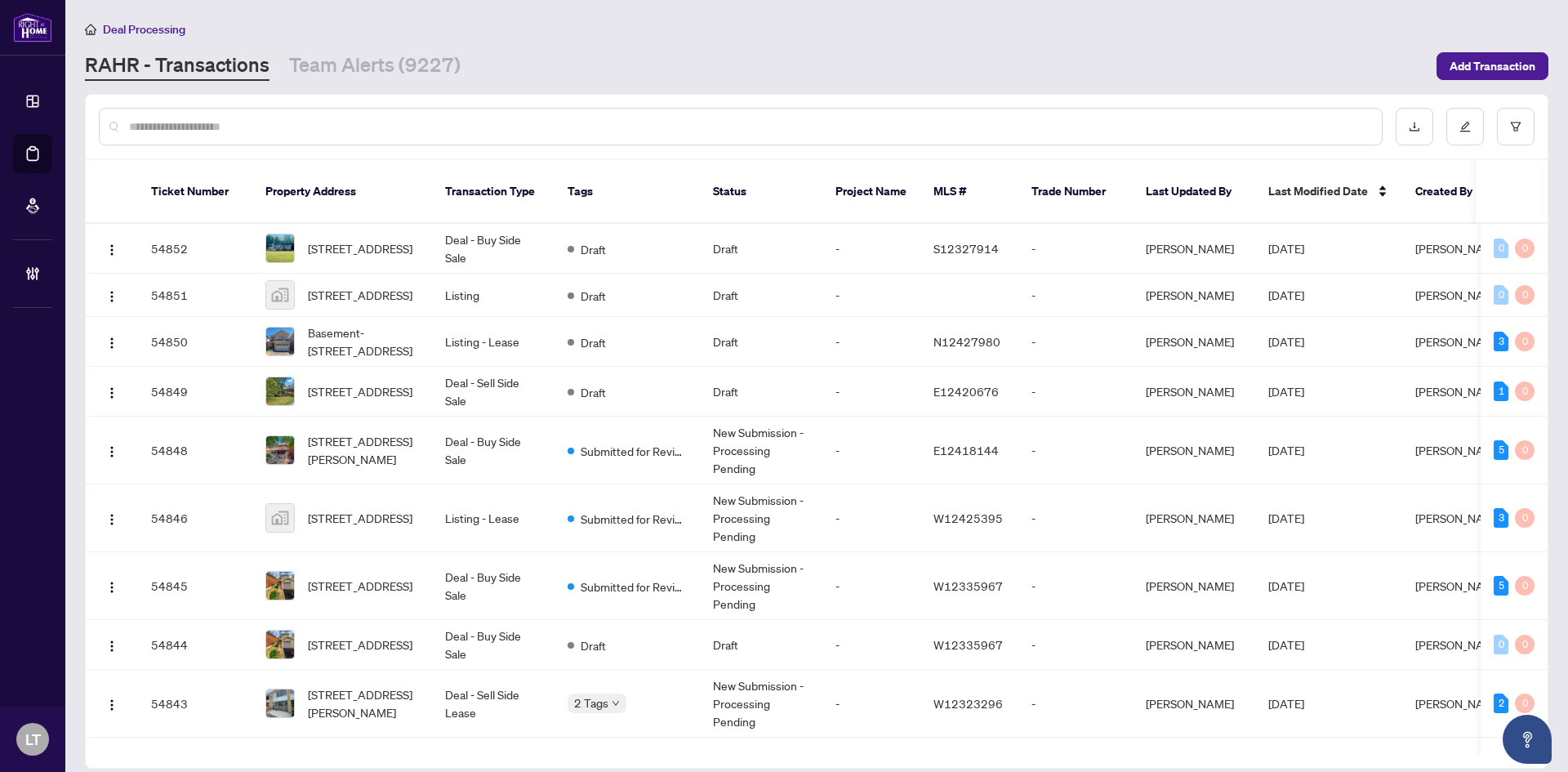
paste input "**********"
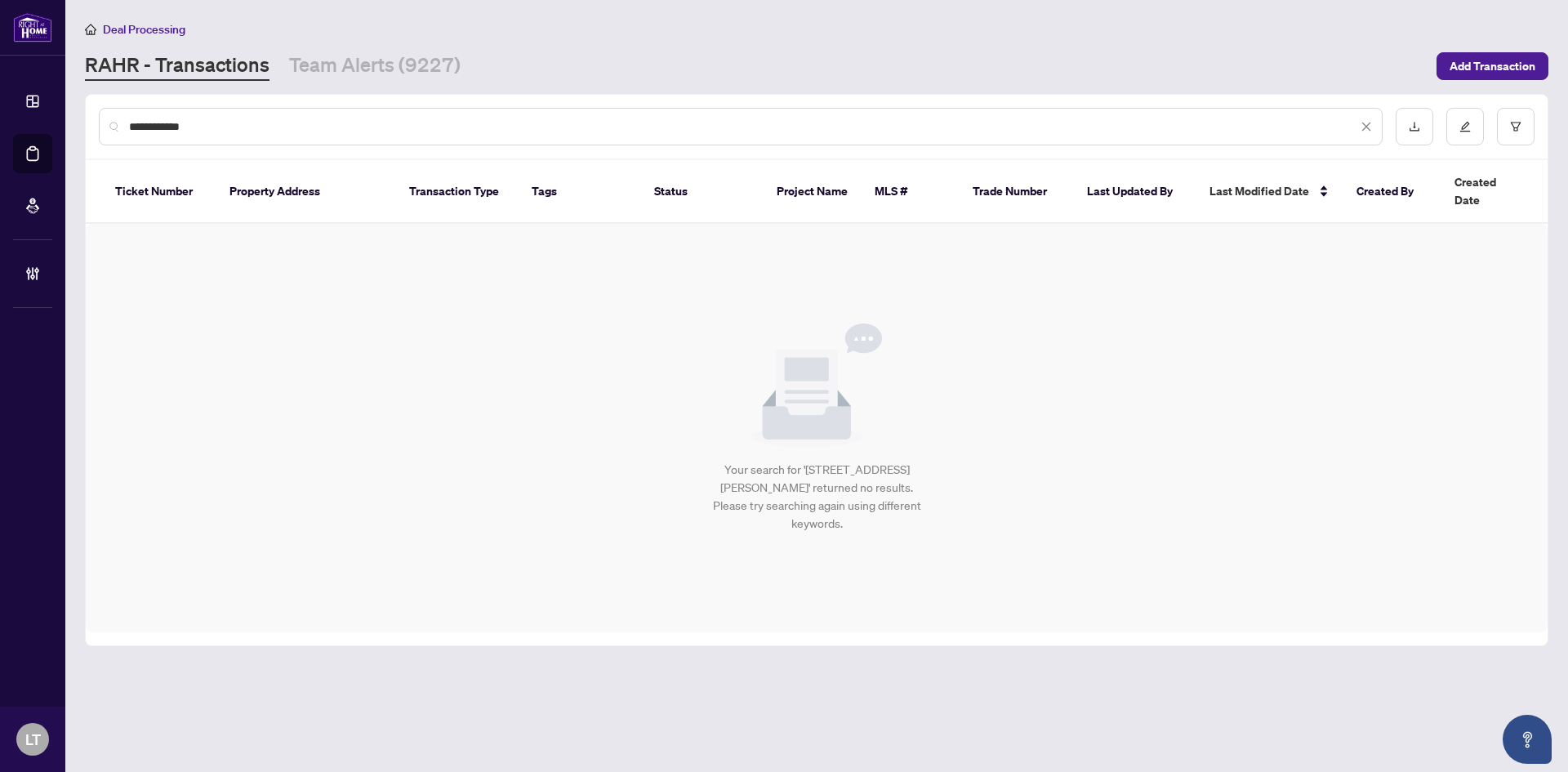
drag, startPoint x: 203, startPoint y: 129, endPoint x: 103, endPoint y: 120, distance: 100.4
click at [103, 120] on div "**********" at bounding box center [741, 127] width 1284 height 38
paste input "***"
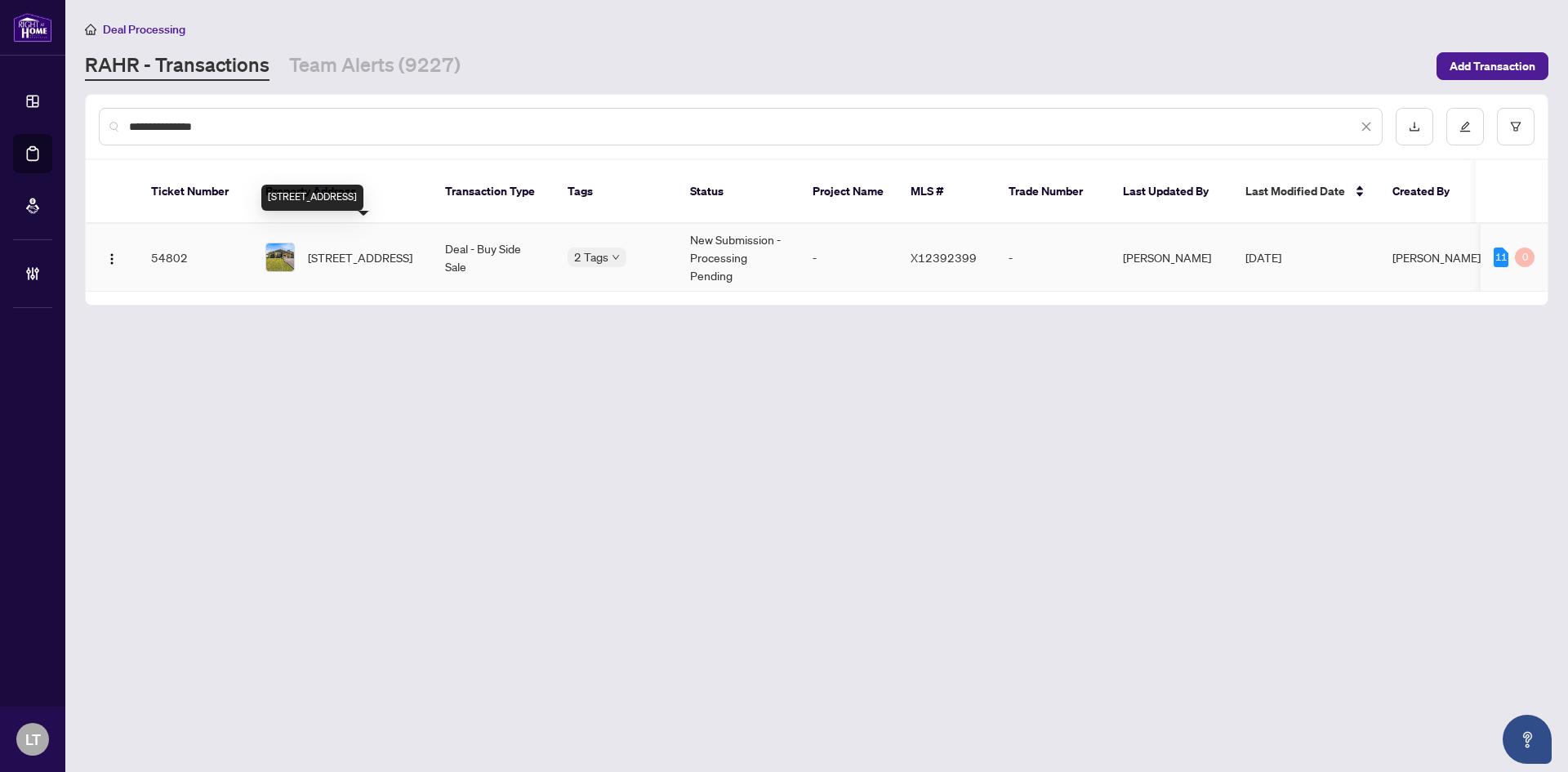
type input "**********"
click at [356, 248] on span "36 Shoreline Dr, St. Catharines, Ontario L2N 3W1, Canada" at bounding box center [360, 257] width 105 height 18
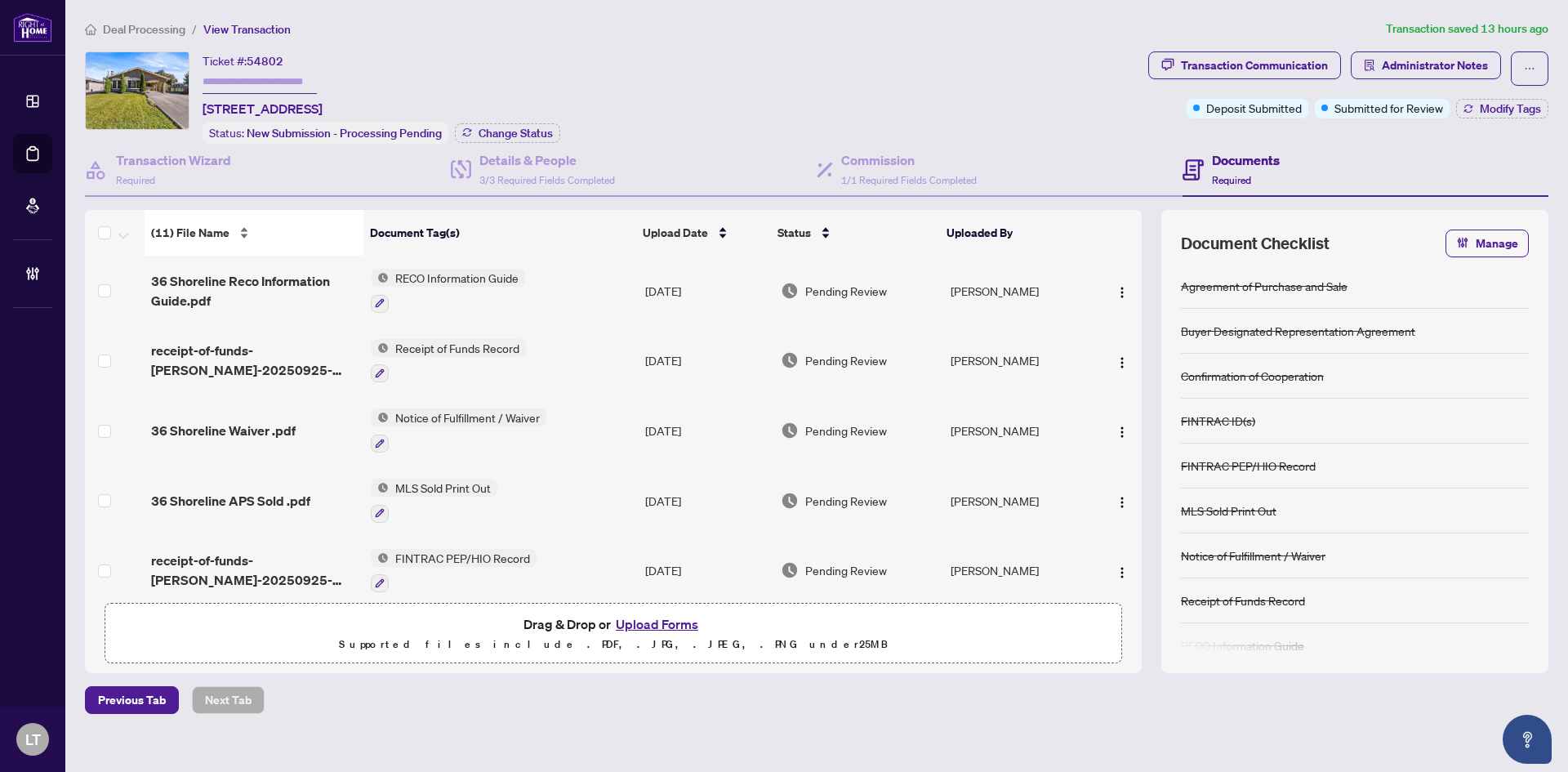
click at [175, 242] on div "(11) File Name" at bounding box center [254, 232] width 205 height 18
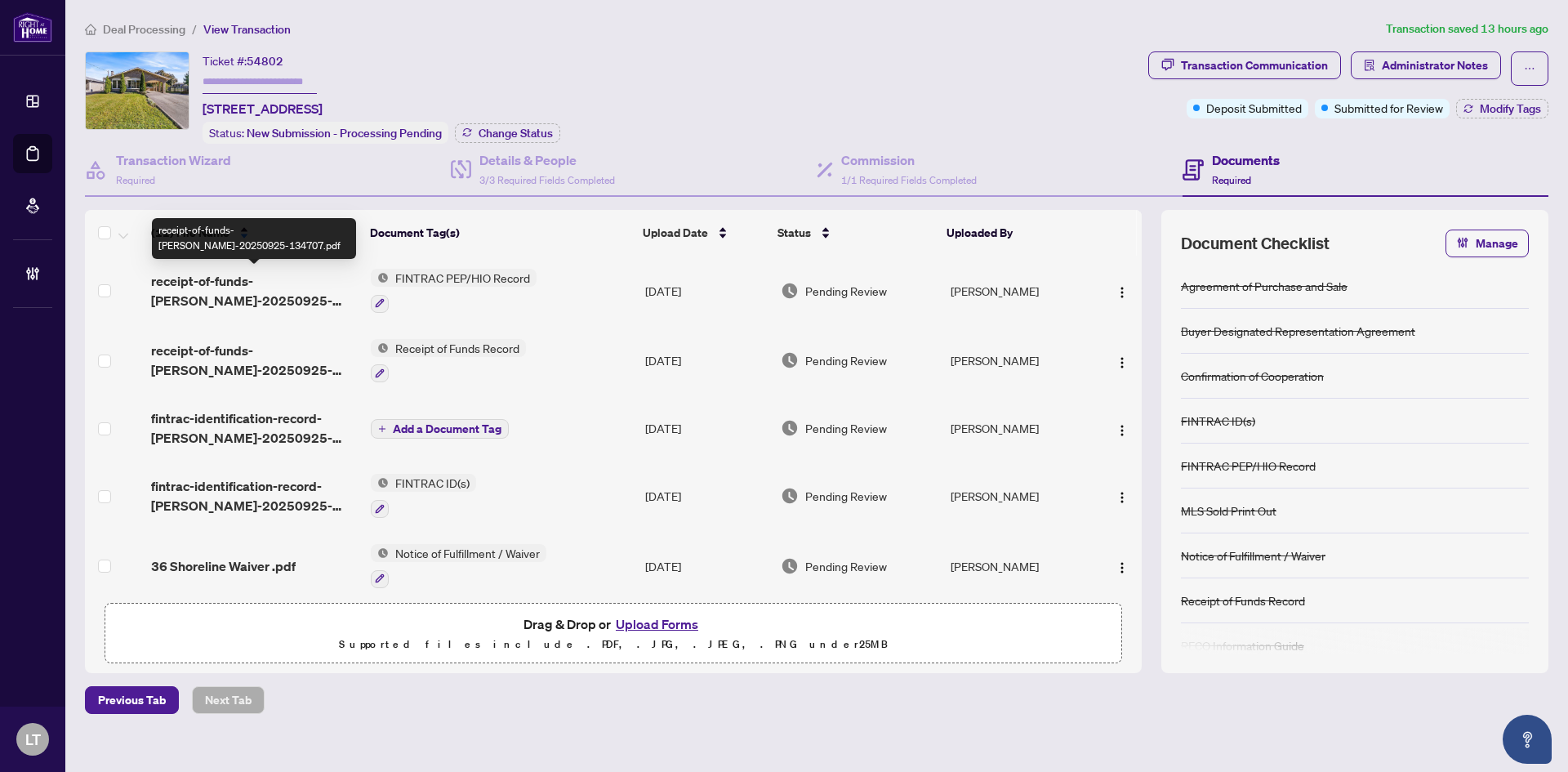
click at [190, 298] on span "receipt-of-funds-iryna-zhuravlova-20250925-134707.pdf" at bounding box center [254, 290] width 206 height 39
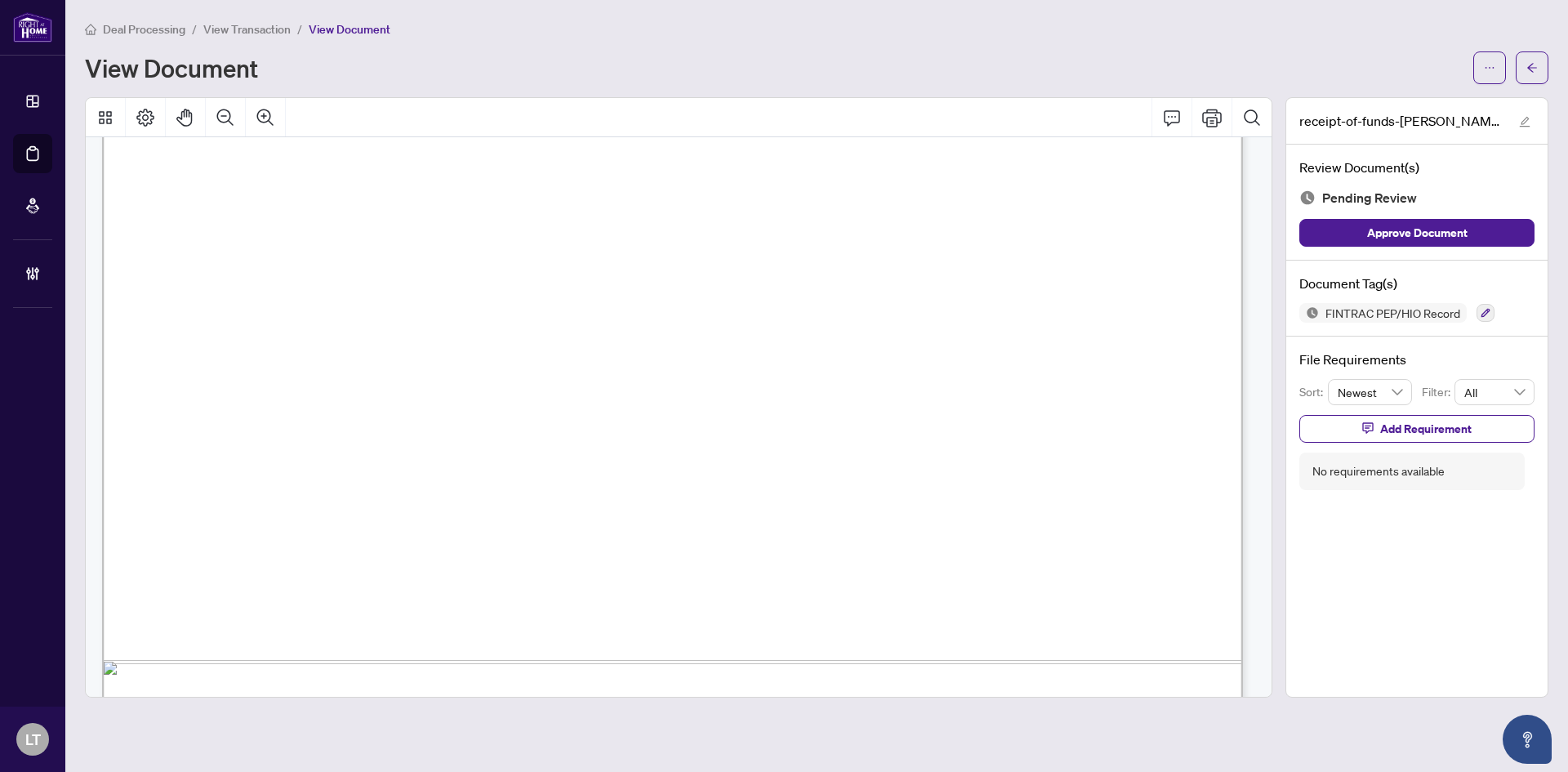
scroll to position [1354, 0]
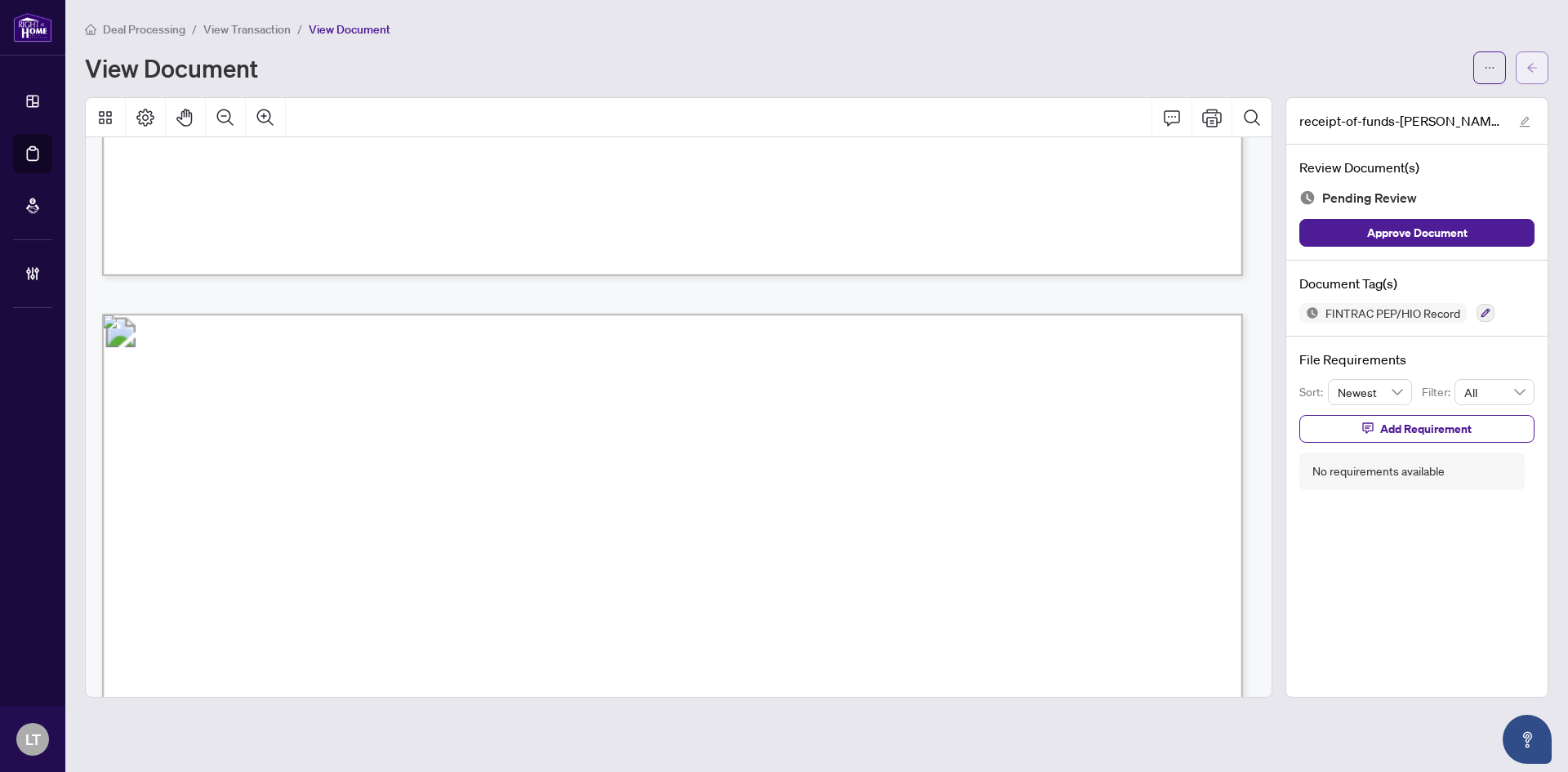
click at [1516, 52] on button "button" at bounding box center [1531, 68] width 33 height 33
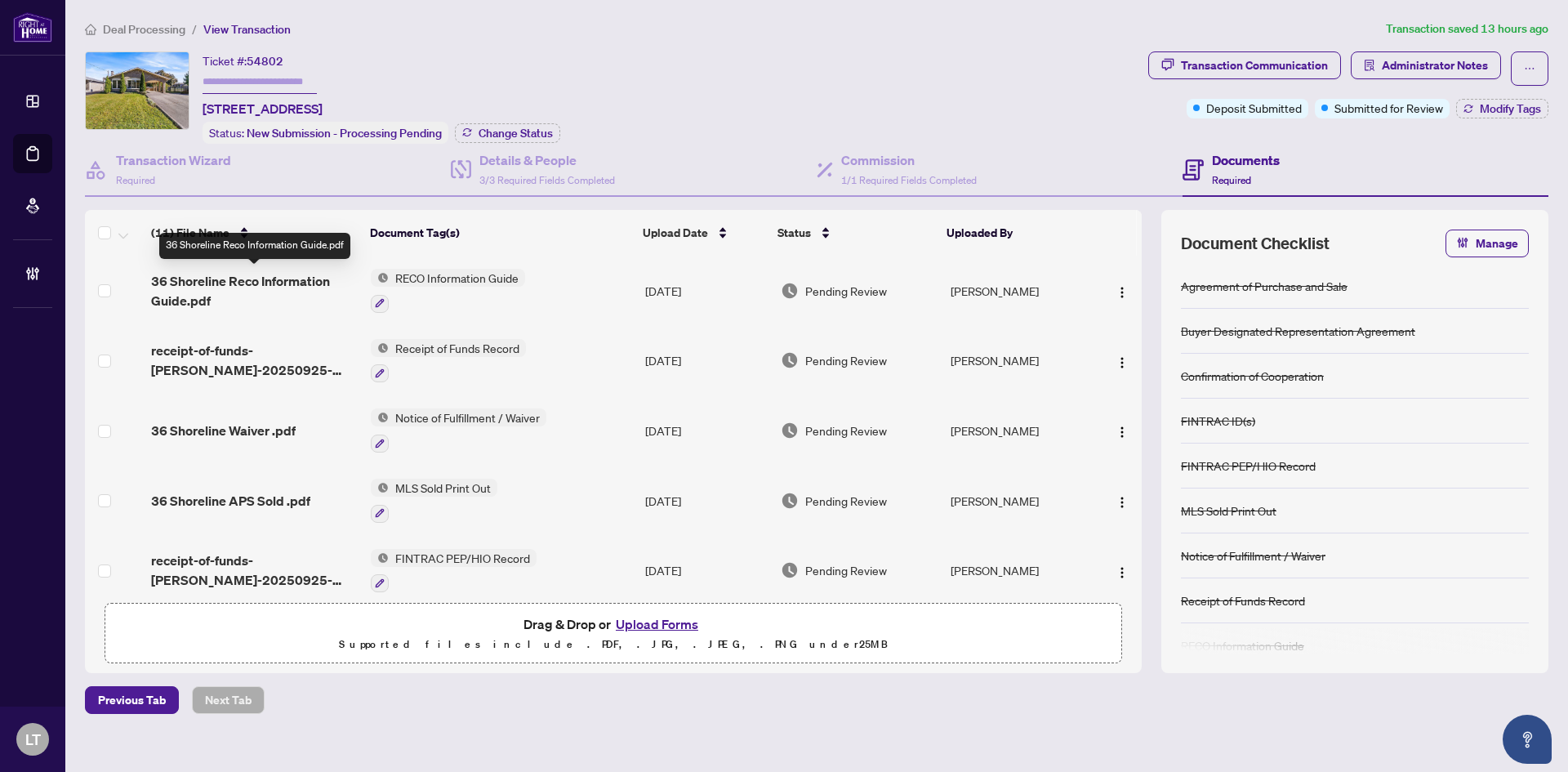
click at [296, 278] on span "36 Shoreline Reco Information Guide.pdf" at bounding box center [254, 290] width 206 height 39
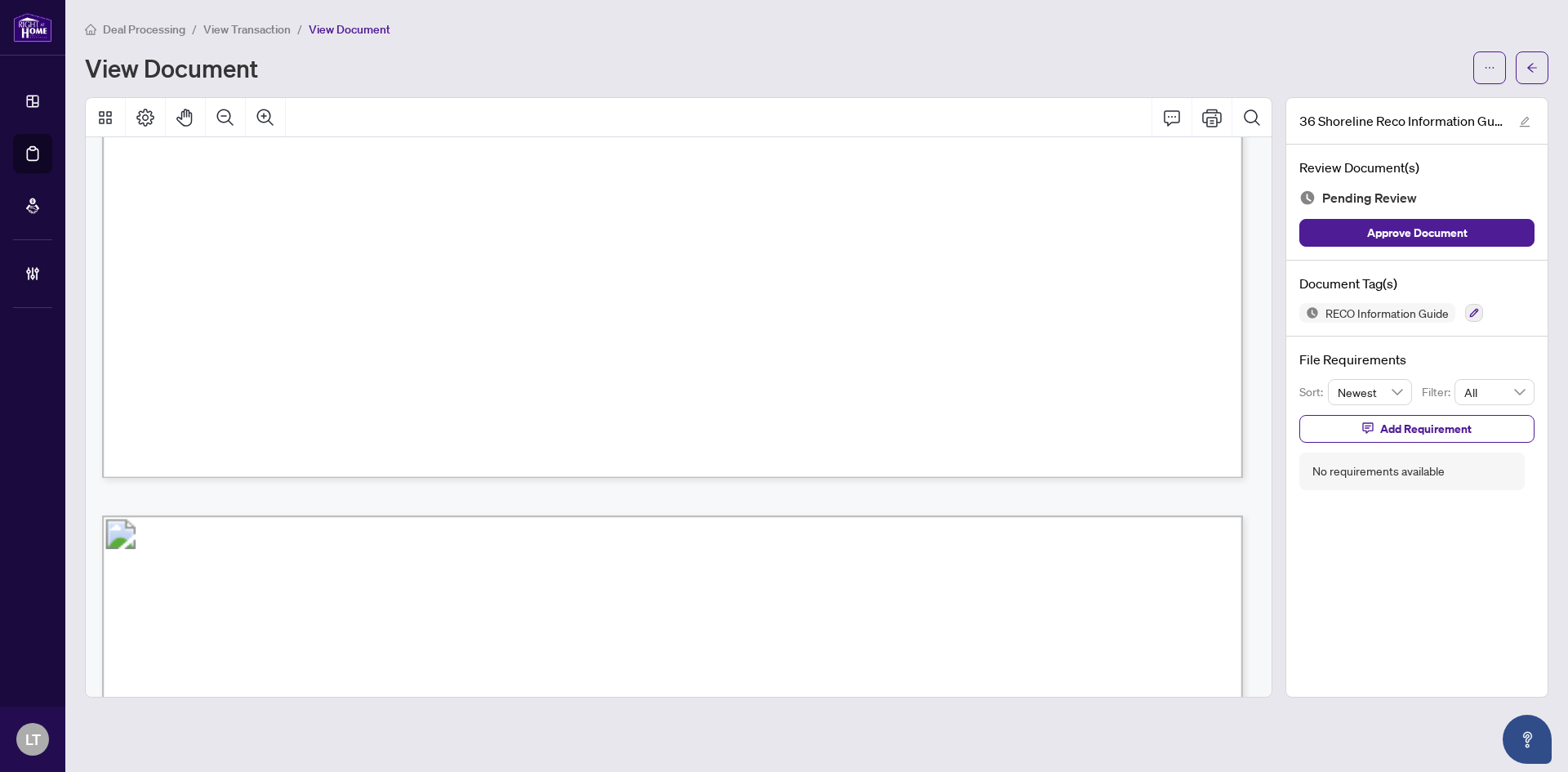
scroll to position [2726, 0]
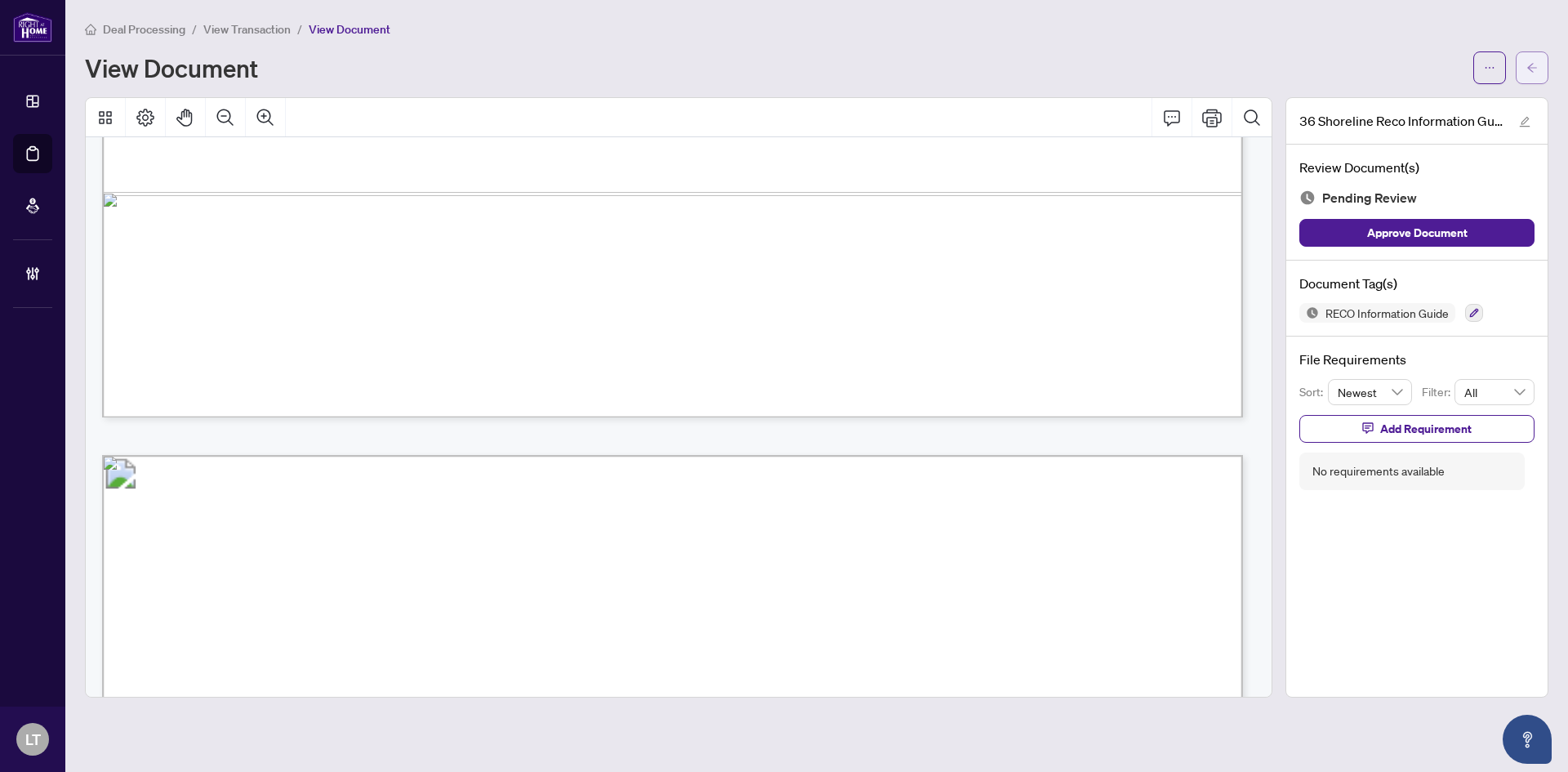
click at [1526, 64] on icon "arrow-left" at bounding box center [1531, 67] width 12 height 12
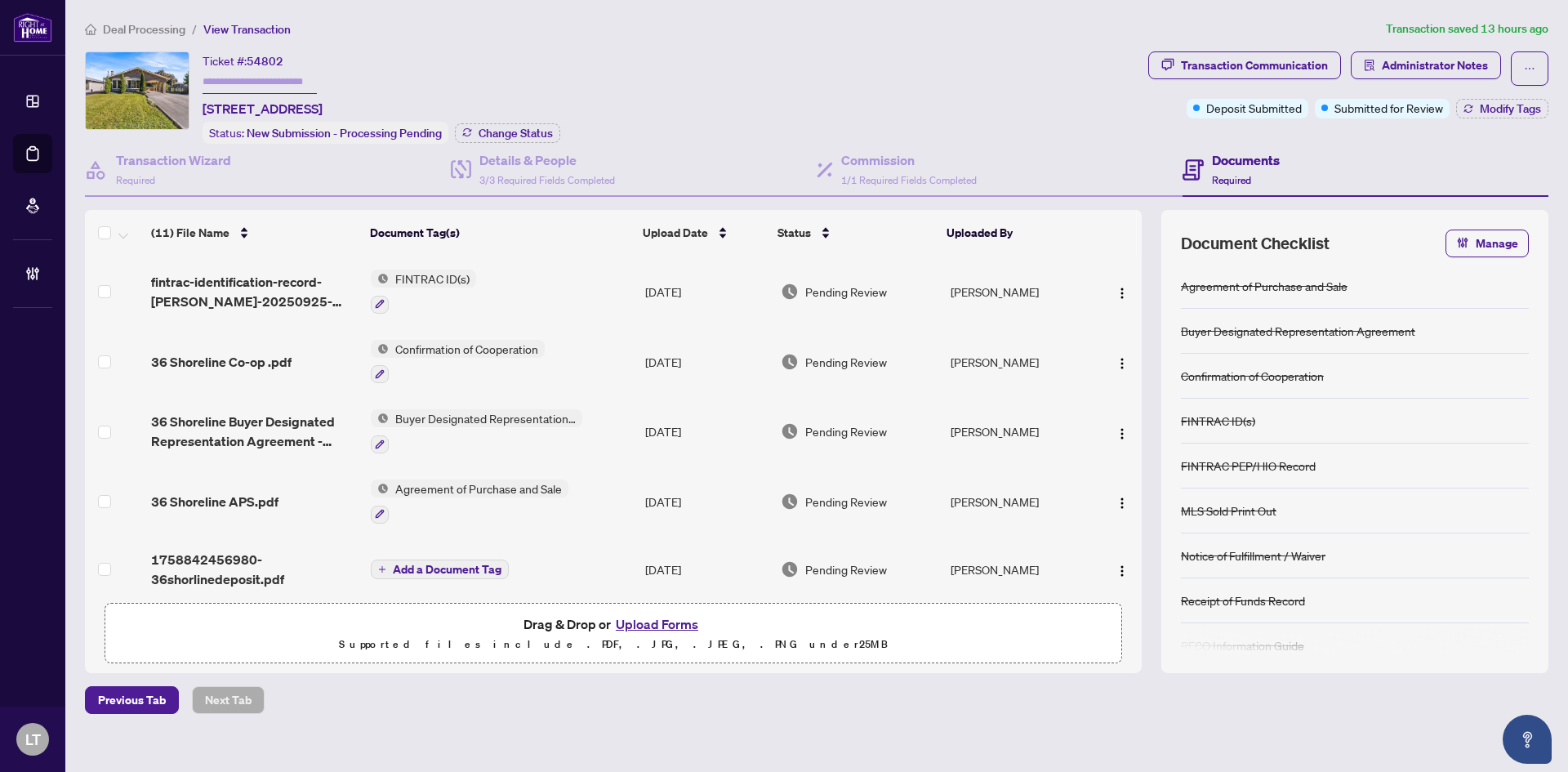
scroll to position [424, 0]
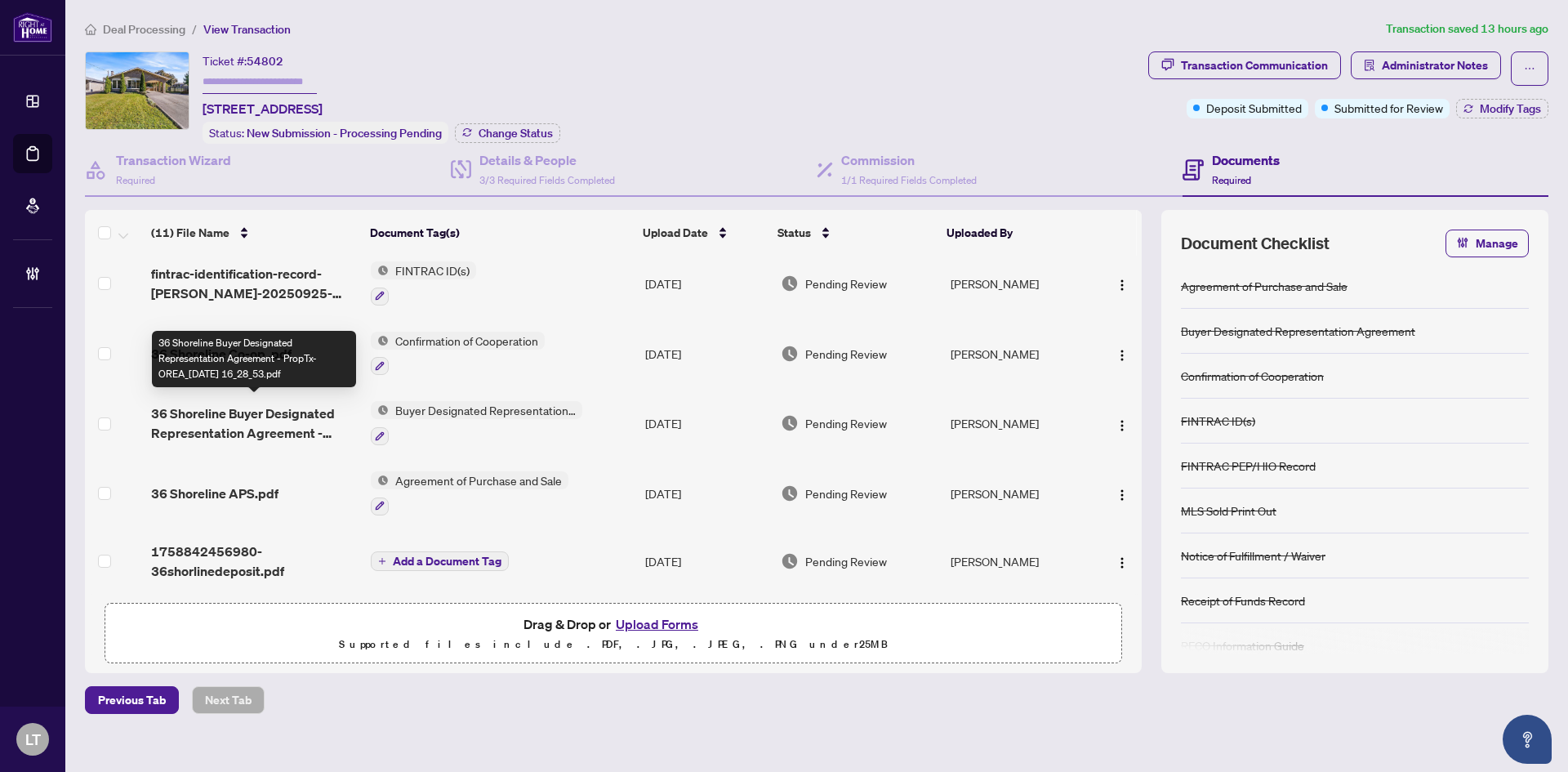
click at [244, 405] on span "36 Shoreline Buyer Designated Representation Agreement - PropTx-OREA_2025-09-25…" at bounding box center [254, 423] width 206 height 39
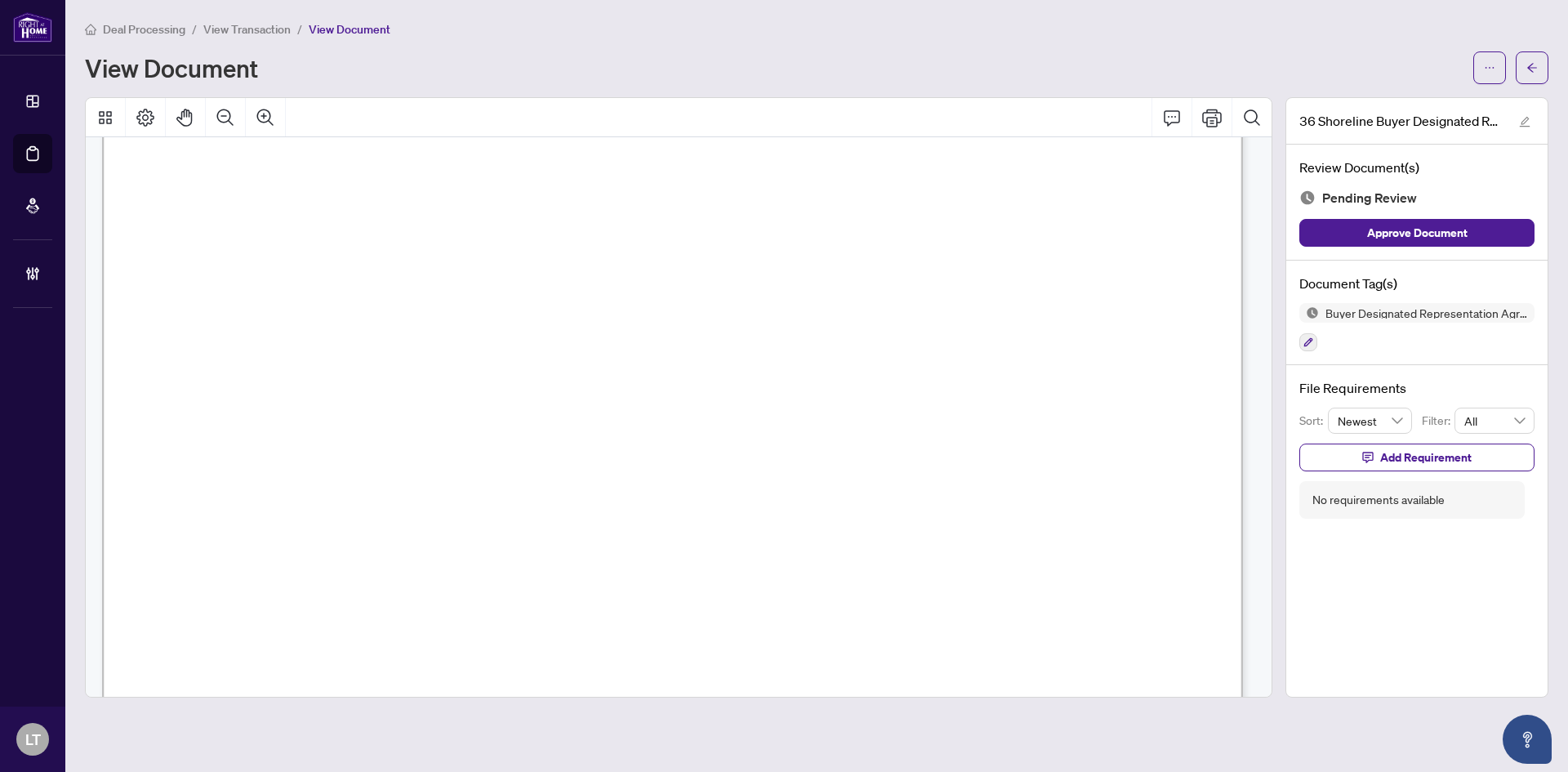
scroll to position [6666, 0]
click at [174, 29] on span "Deal Processing" at bounding box center [144, 29] width 82 height 14
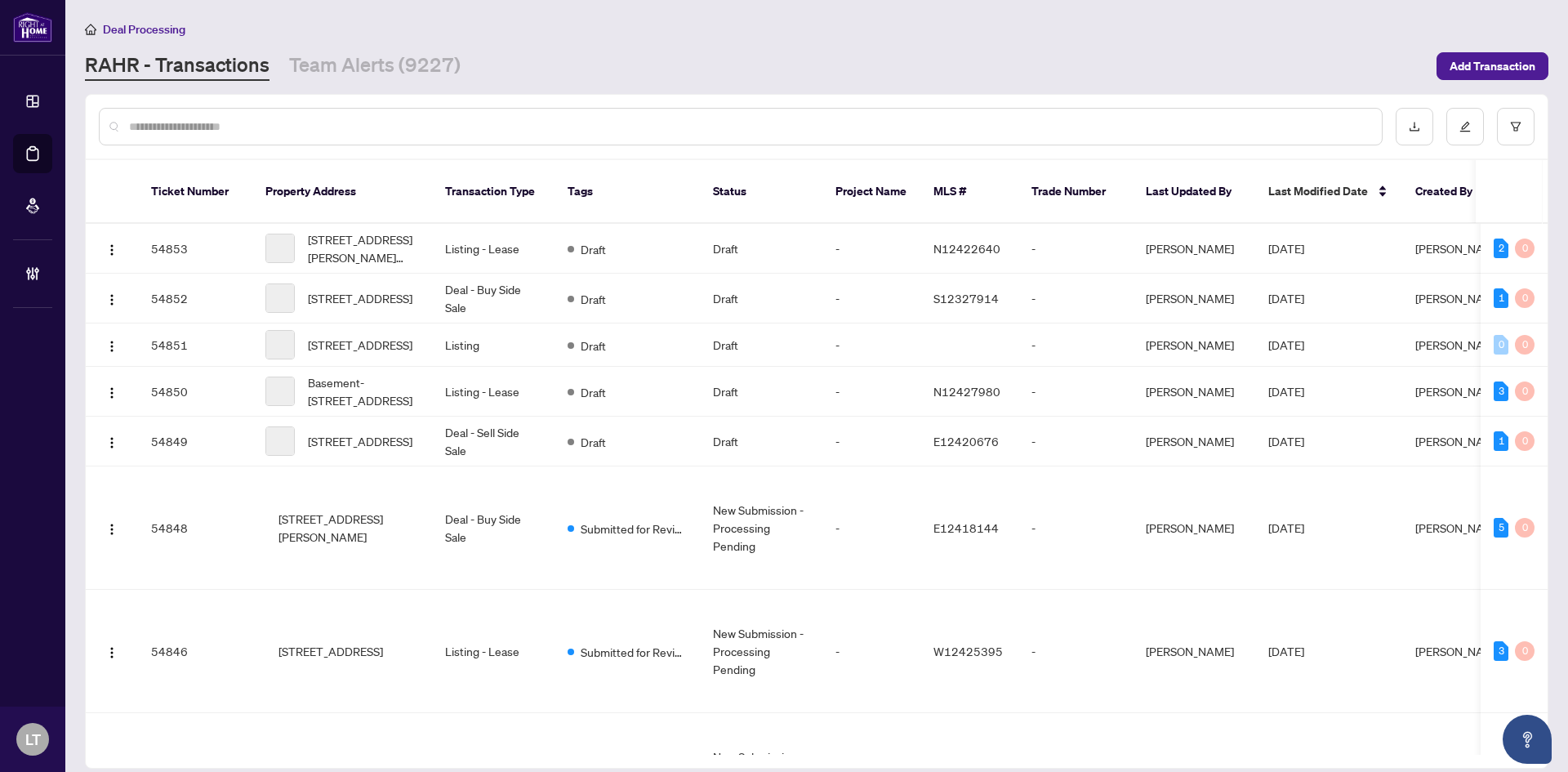
click at [185, 134] on input "text" at bounding box center [748, 127] width 1239 height 18
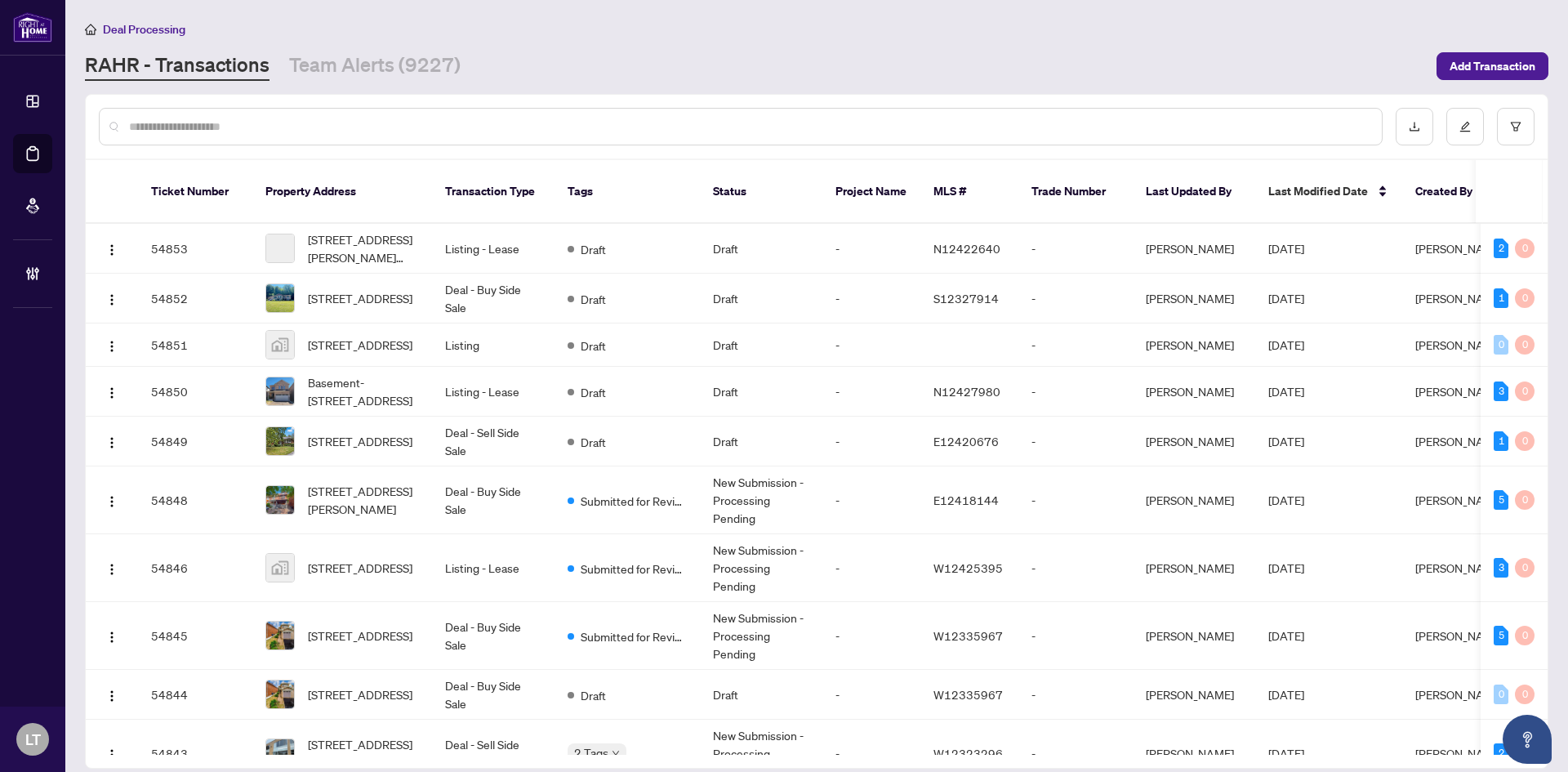
paste input "**********"
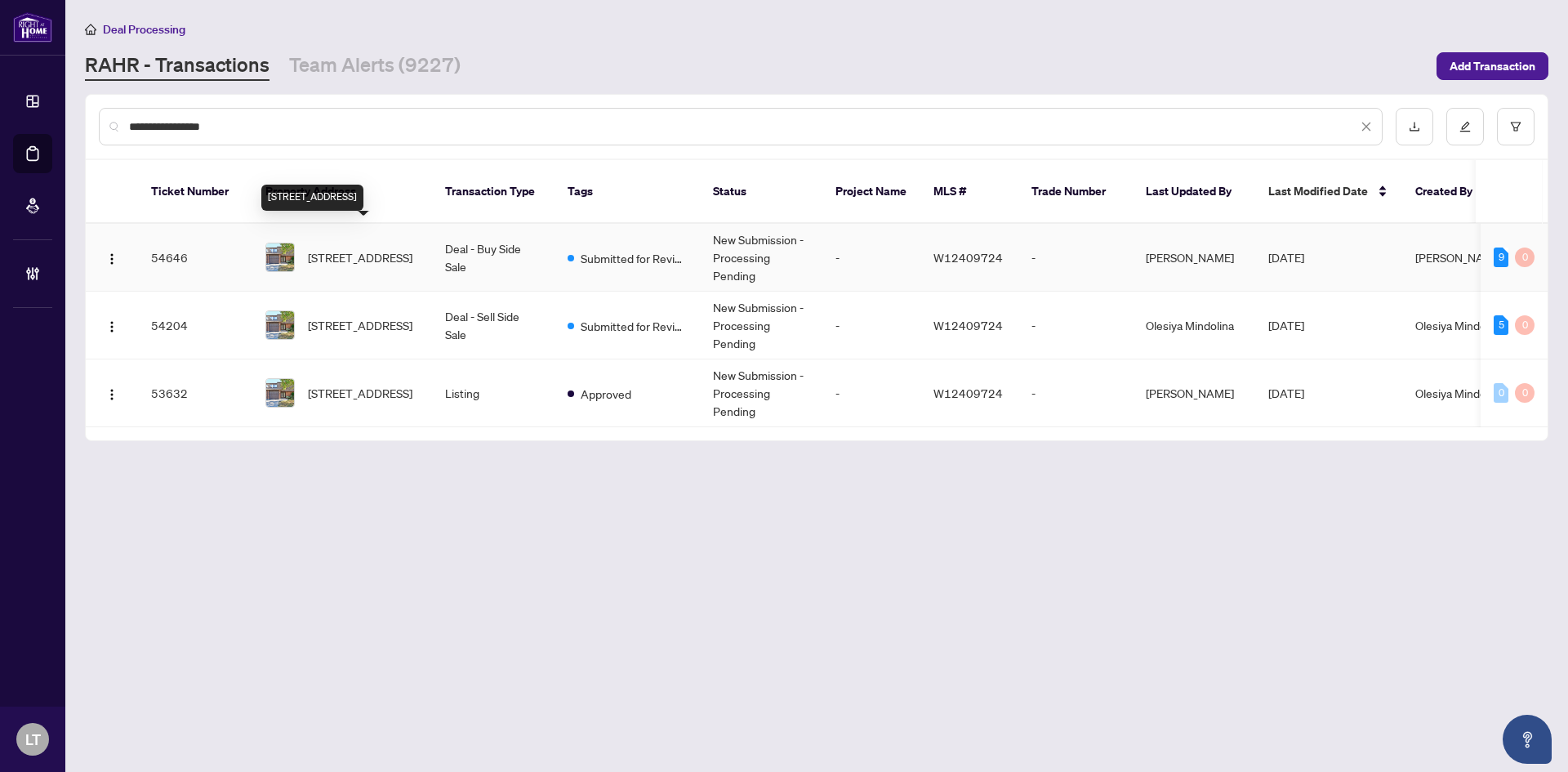
type input "**********"
click at [364, 252] on span "3-600 Silver Creek Blvd, Mississauga, Ontario L5A 2B4, Canada" at bounding box center [360, 257] width 105 height 18
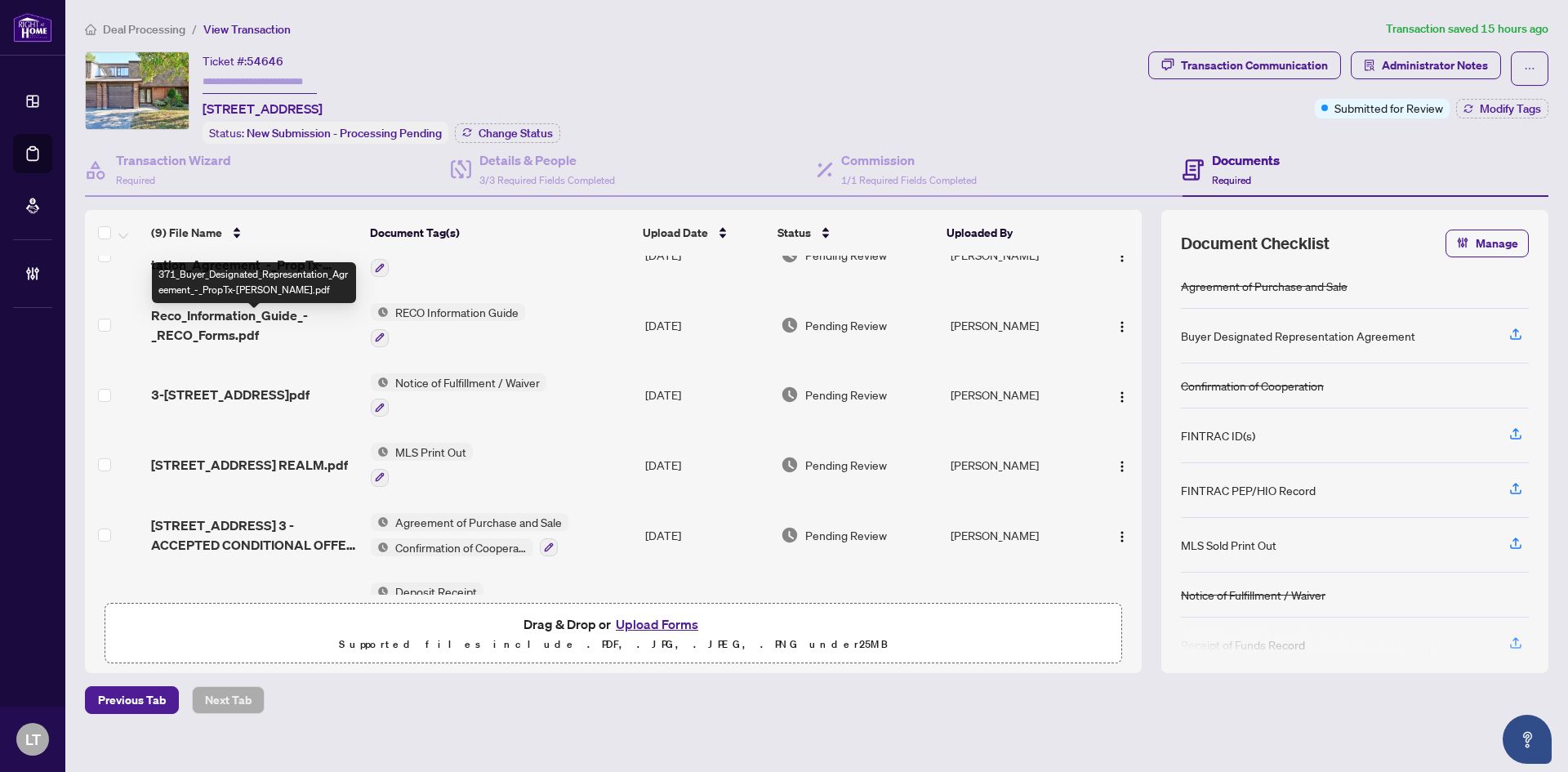
scroll to position [245, 0]
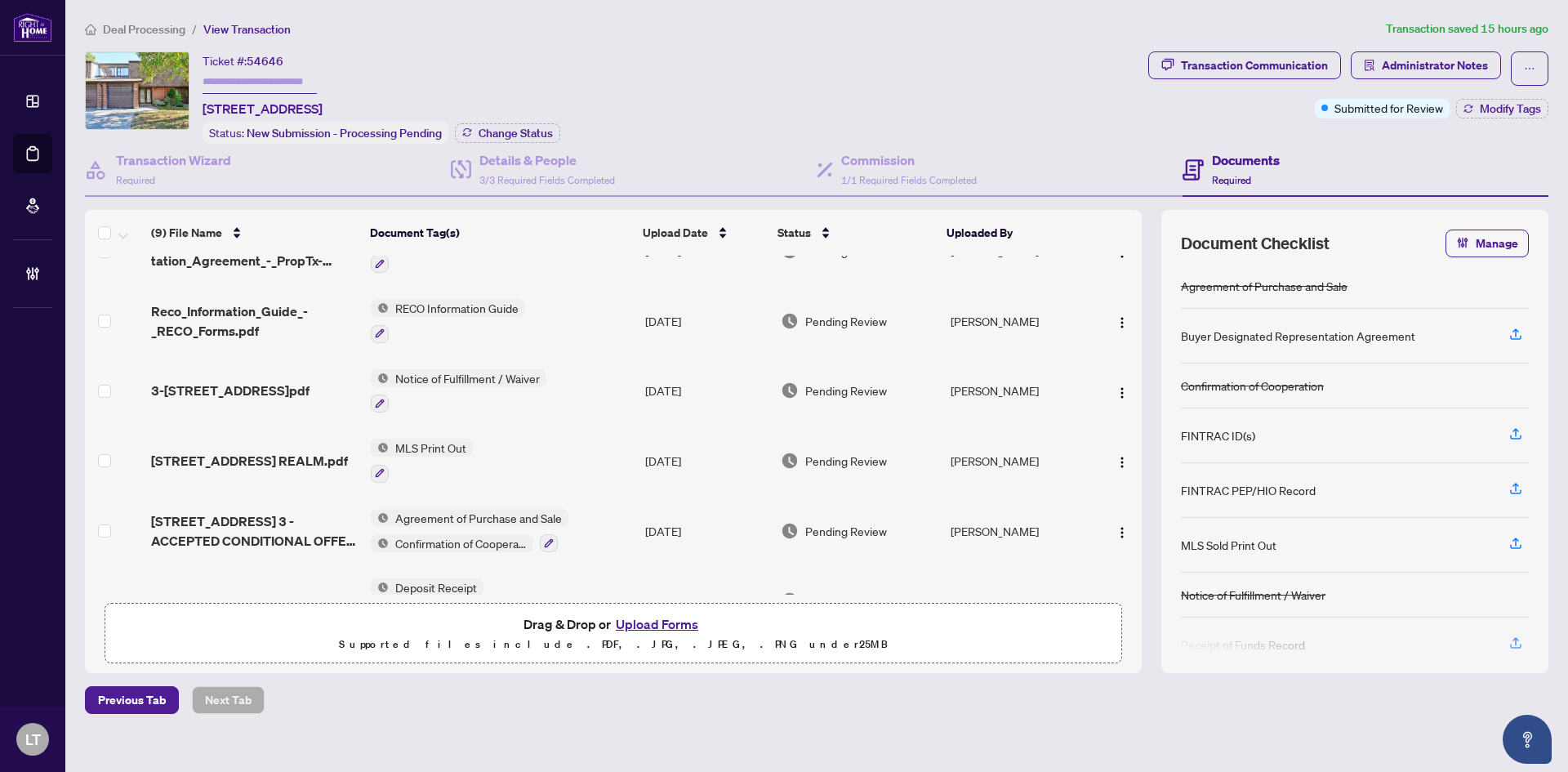
click at [225, 324] on span "Reco_Information_Guide_-_RECO_Forms.pdf" at bounding box center [254, 321] width 206 height 39
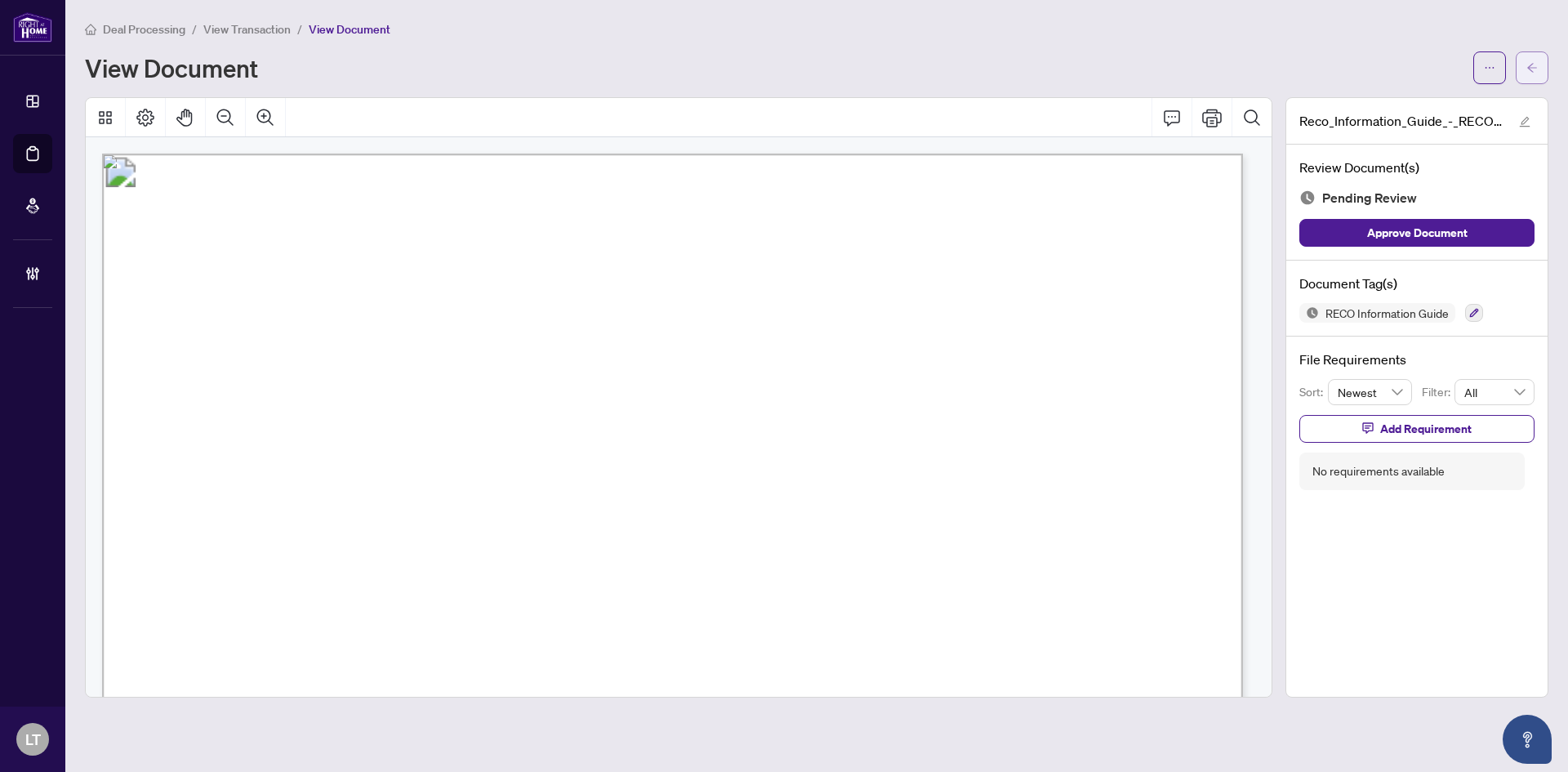
click at [1526, 62] on icon "arrow-left" at bounding box center [1531, 67] width 12 height 12
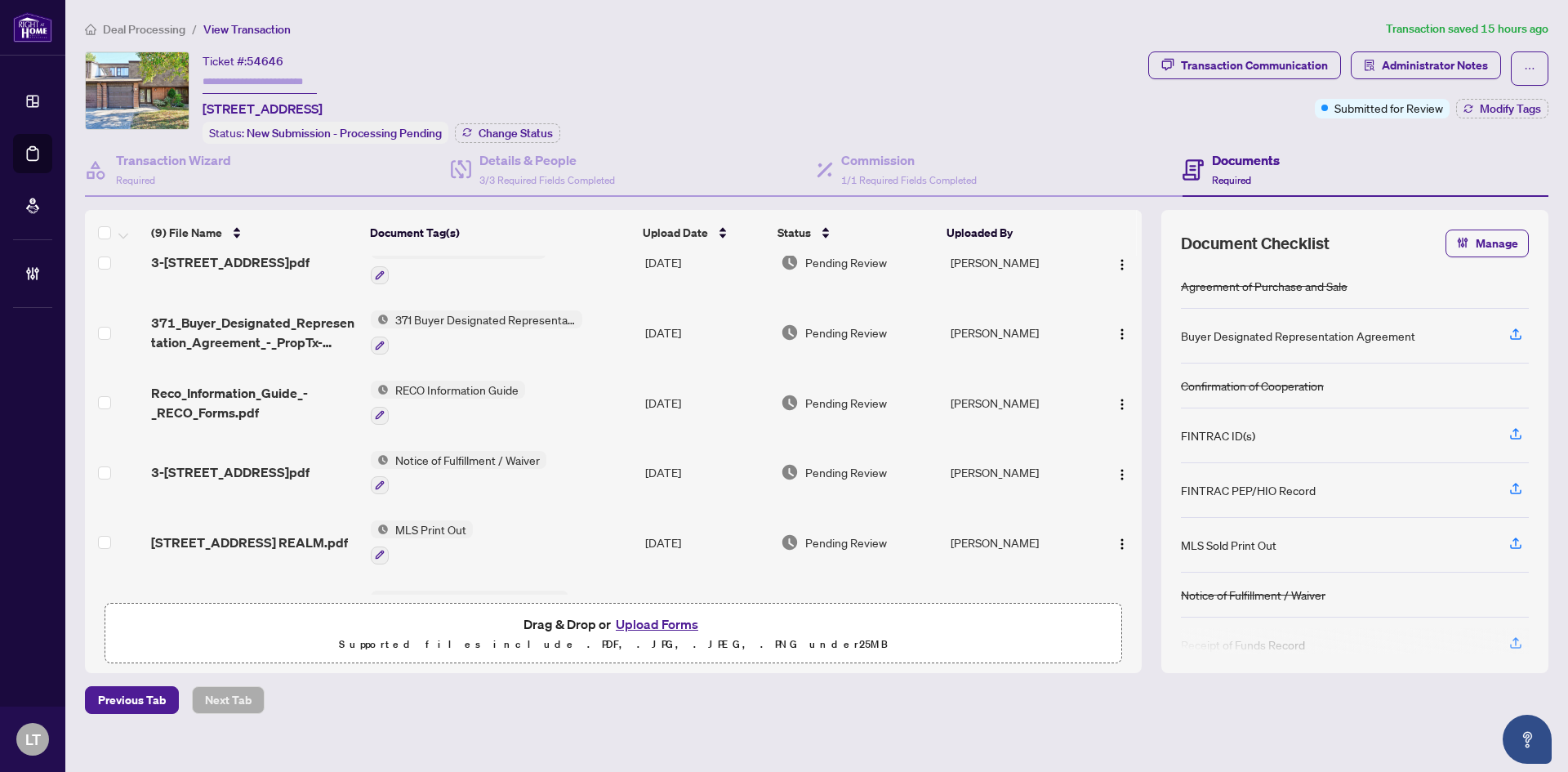
scroll to position [290, 0]
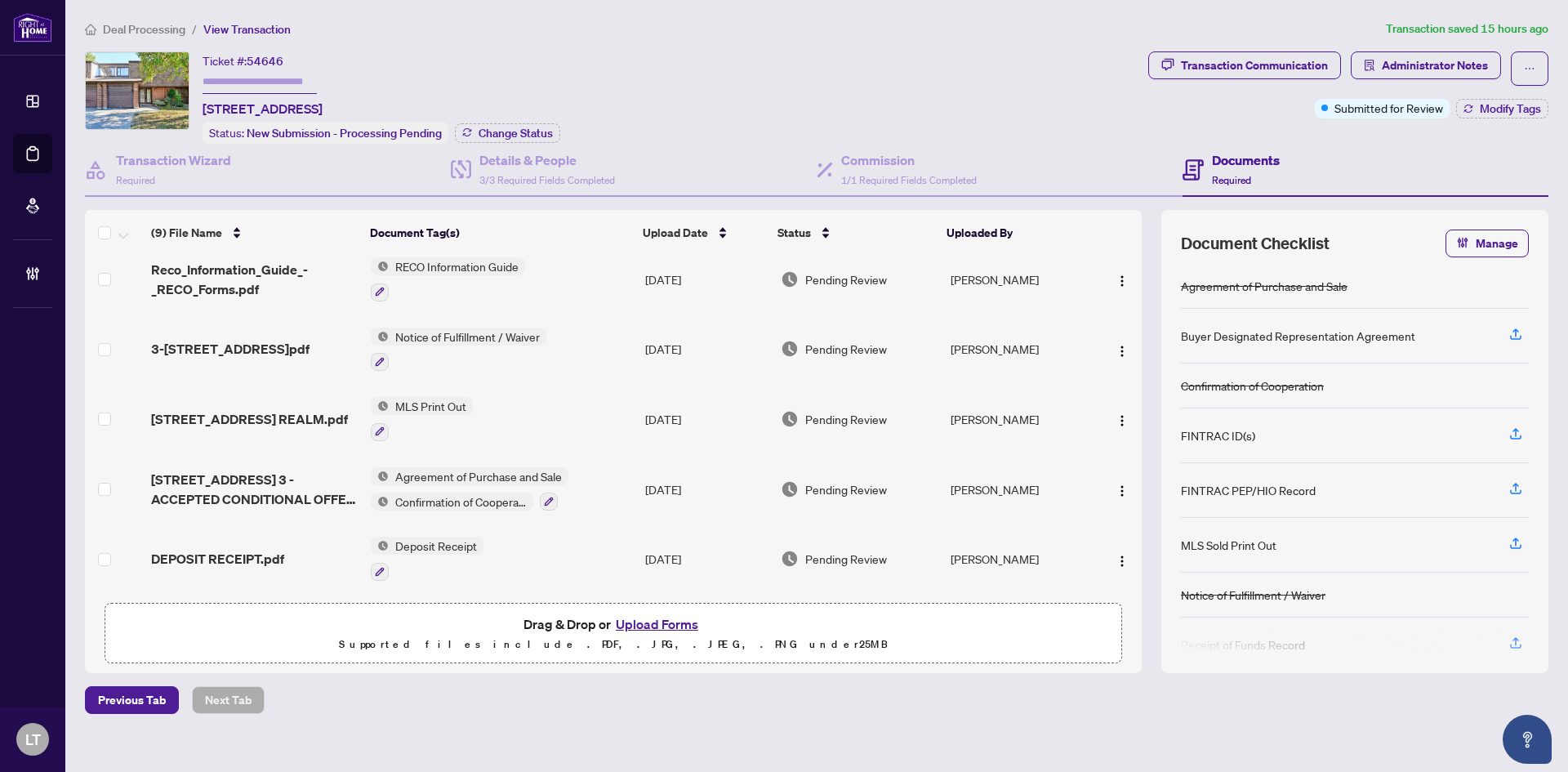
click at [119, 11] on main "Deal Processing / View Transaction Transaction saved 15 hours ago Ticket #: 546…" at bounding box center [817, 386] width 1503 height 772
click at [119, 36] on li "Deal Processing" at bounding box center [135, 29] width 100 height 19
click at [120, 29] on span "Deal Processing" at bounding box center [144, 29] width 82 height 14
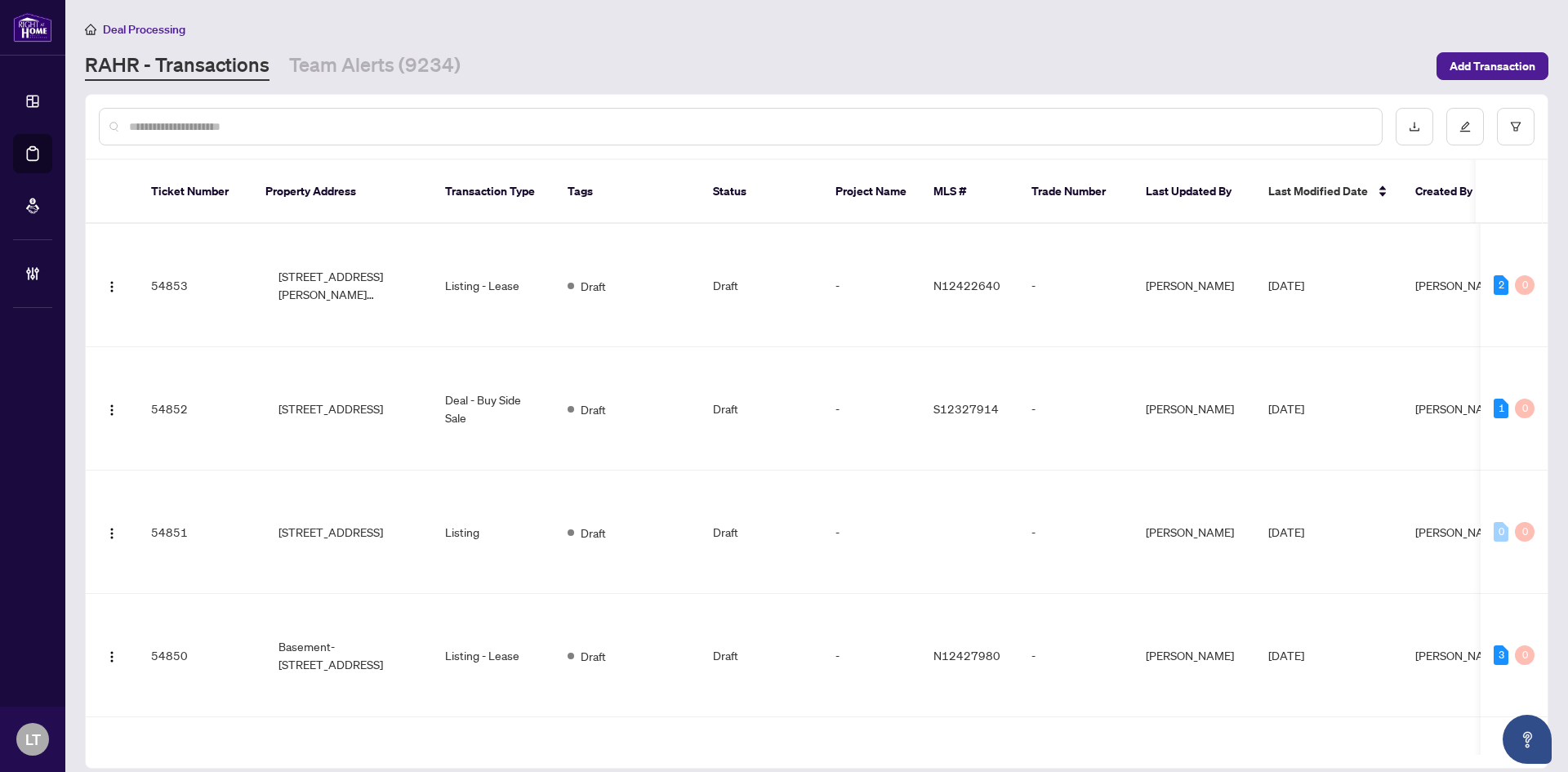
click at [210, 127] on input "text" at bounding box center [748, 127] width 1239 height 18
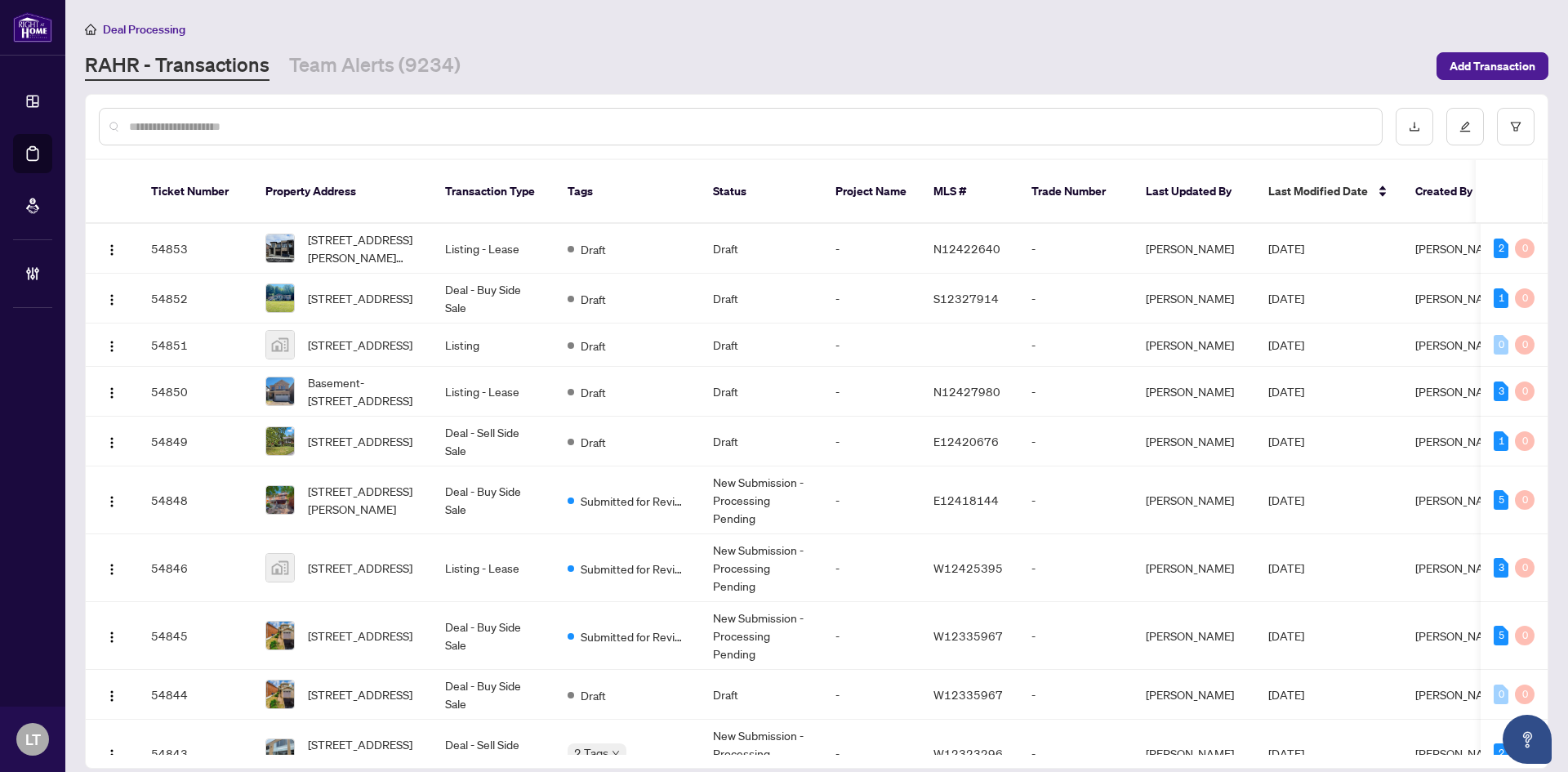
paste input "**********"
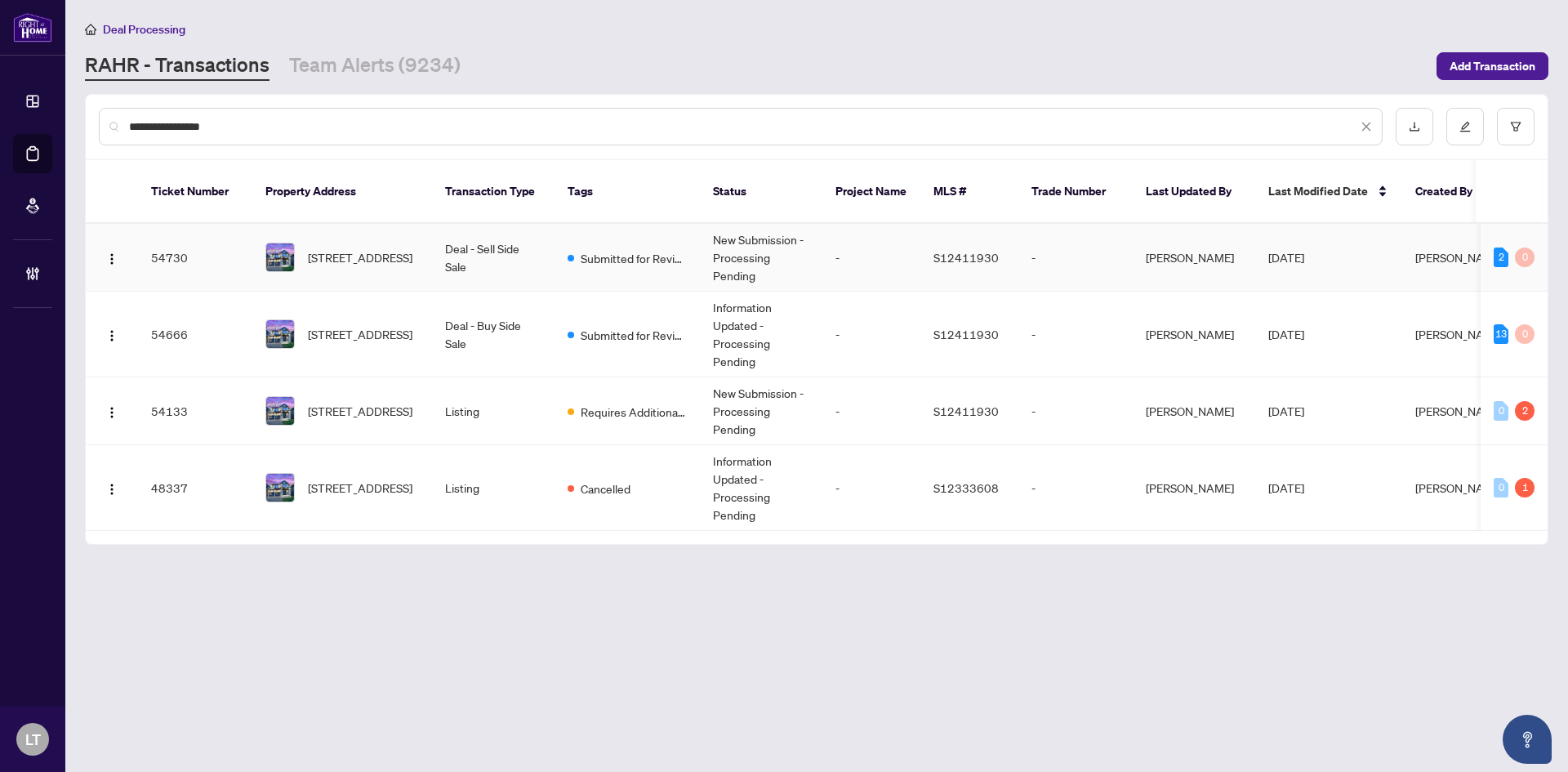
type input "**********"
click at [346, 252] on span "101 Nottingham Rd, Barrie, Ontario L9J 0L3, Canada" at bounding box center [360, 257] width 105 height 18
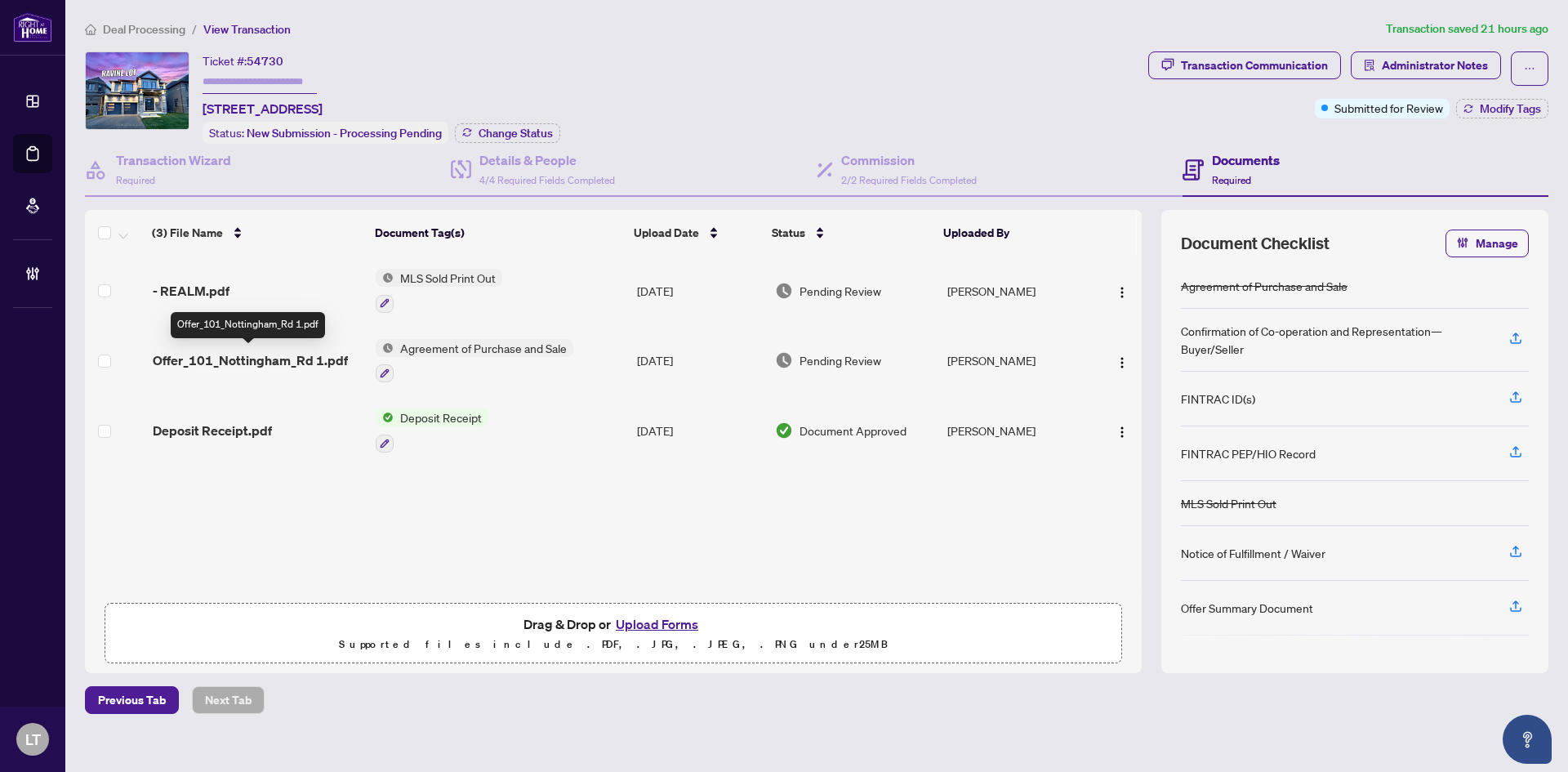
click at [240, 356] on span "Offer_101_Nottingham_Rd 1.pdf" at bounding box center [250, 360] width 195 height 20
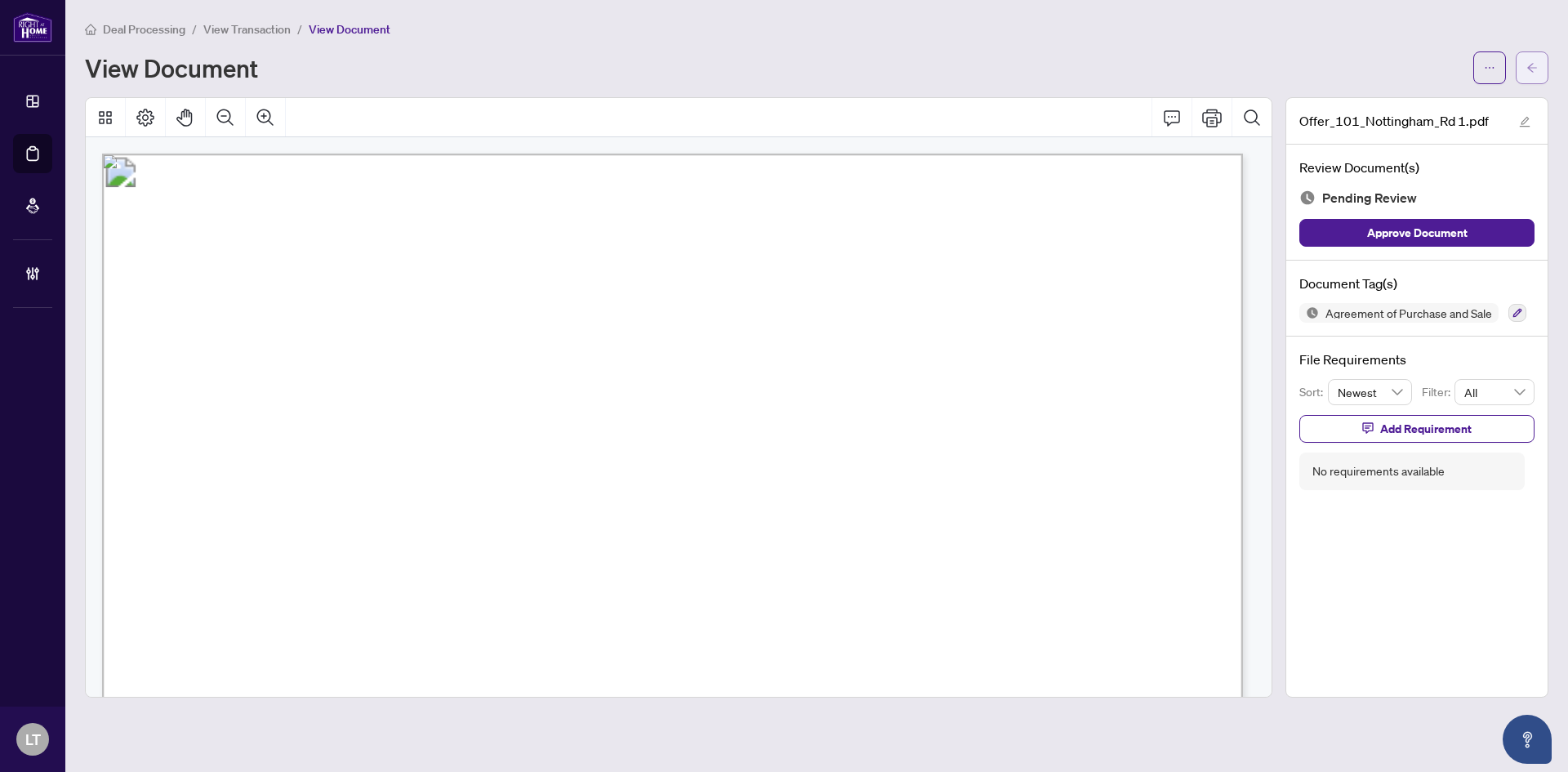
click at [1539, 66] on button "button" at bounding box center [1531, 68] width 33 height 33
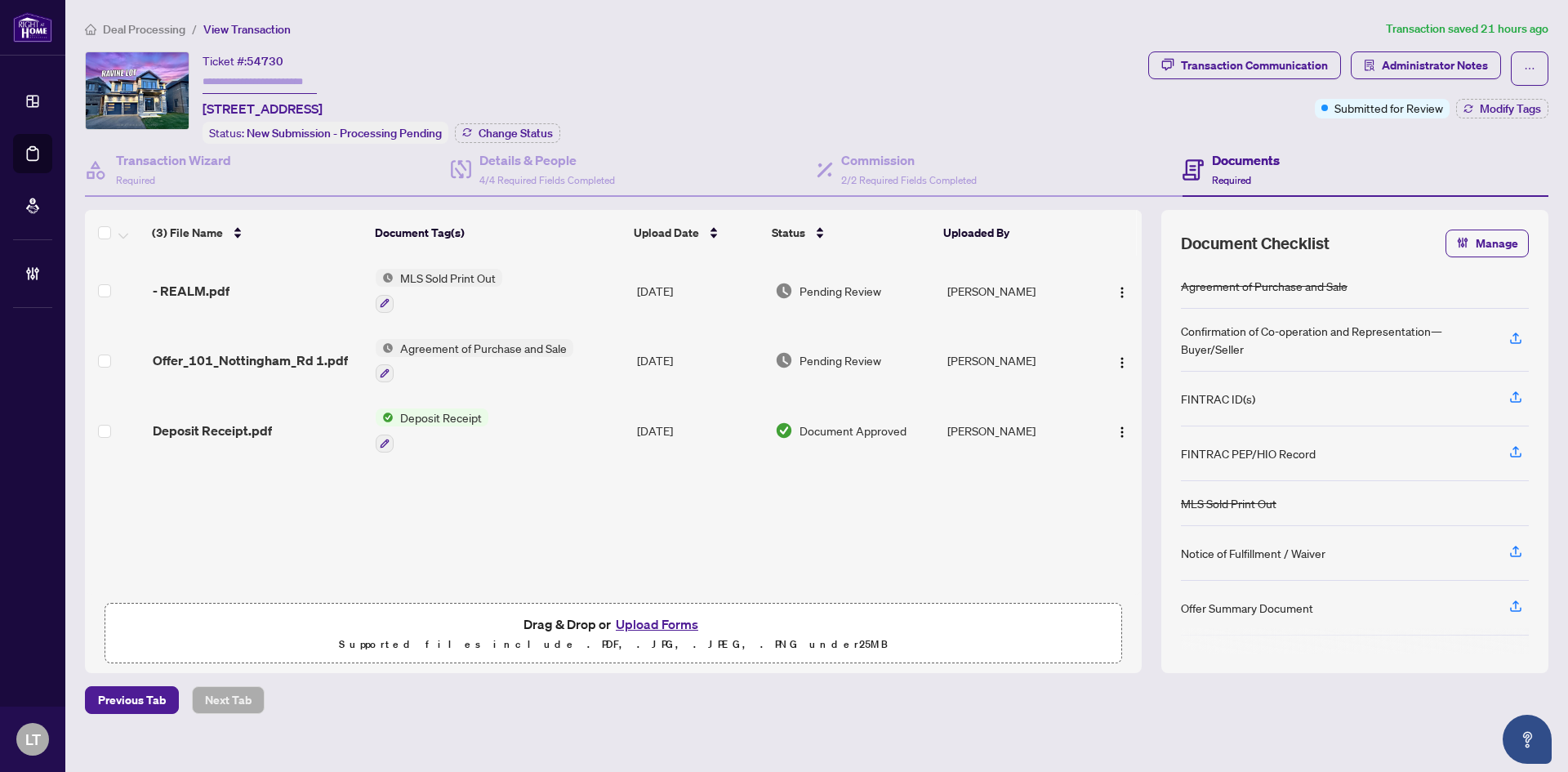
click at [139, 37] on li "Deal Processing" at bounding box center [135, 29] width 100 height 19
click at [140, 25] on span "Deal Processing" at bounding box center [144, 29] width 82 height 14
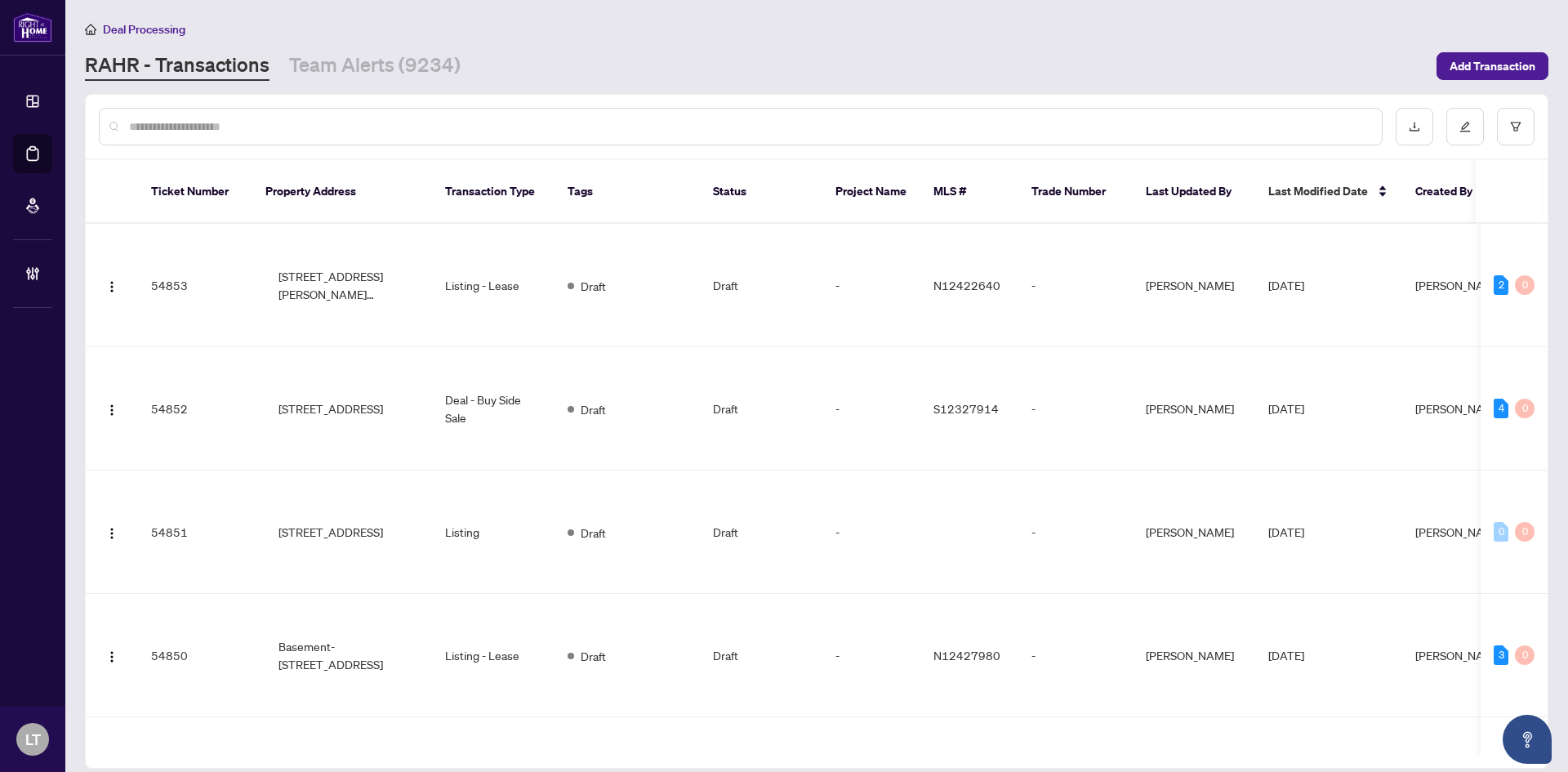
click at [149, 123] on input "text" at bounding box center [748, 127] width 1239 height 18
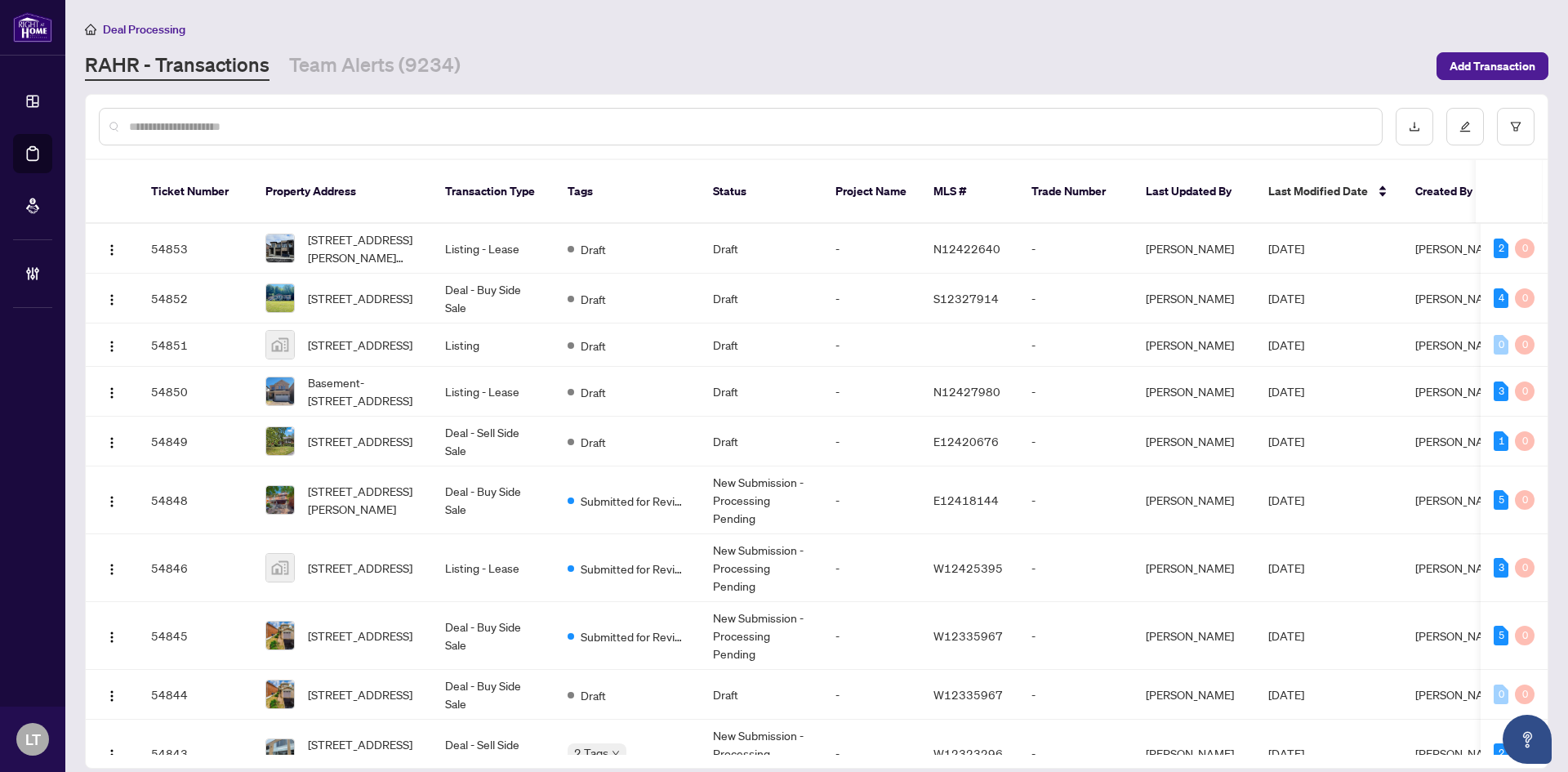
paste input "**********"
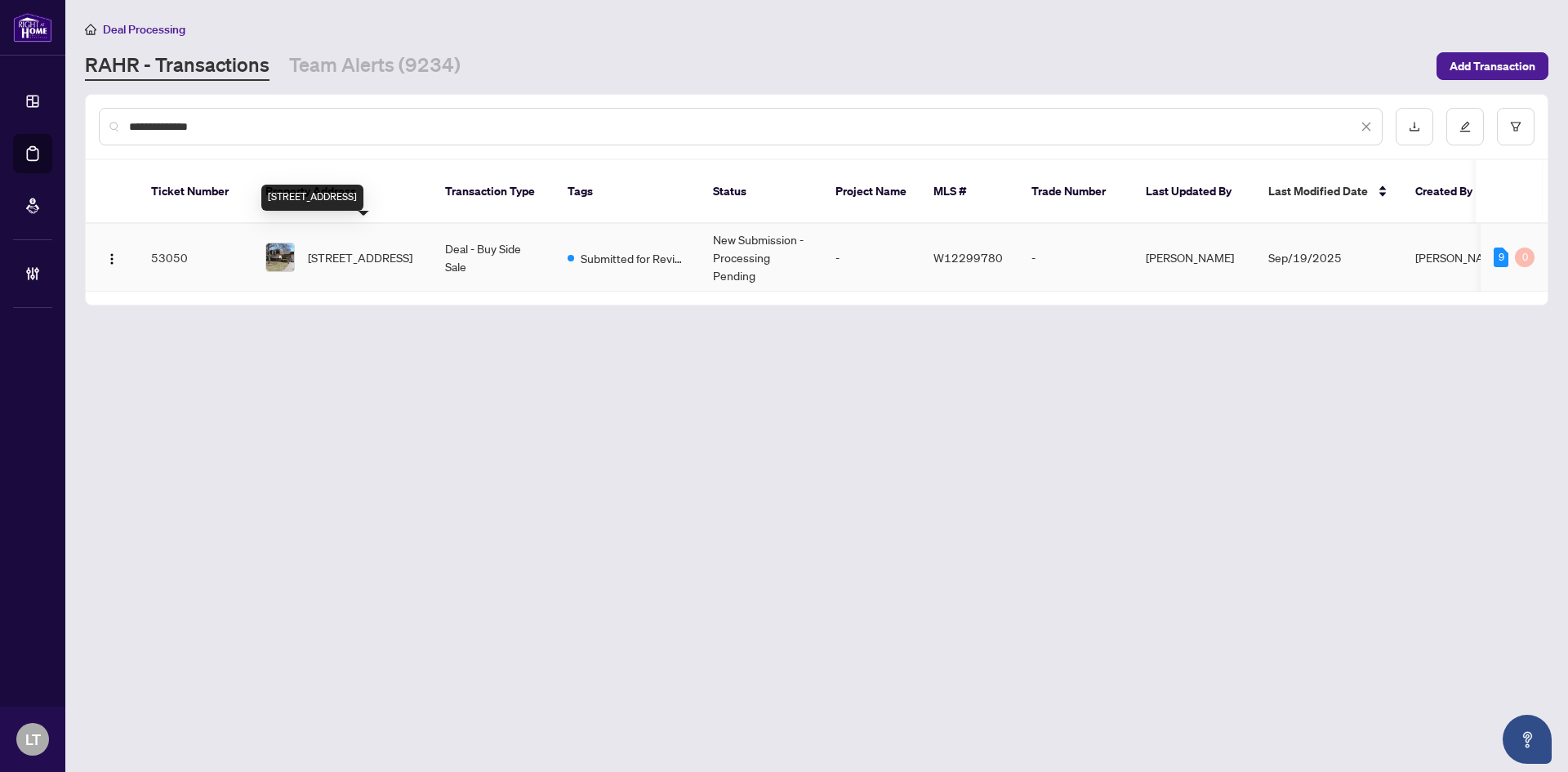
type input "**********"
click at [370, 248] on span "2380 Bridge Rd, Oakville, Ontario L6L 2G6, Canada" at bounding box center [360, 257] width 105 height 18
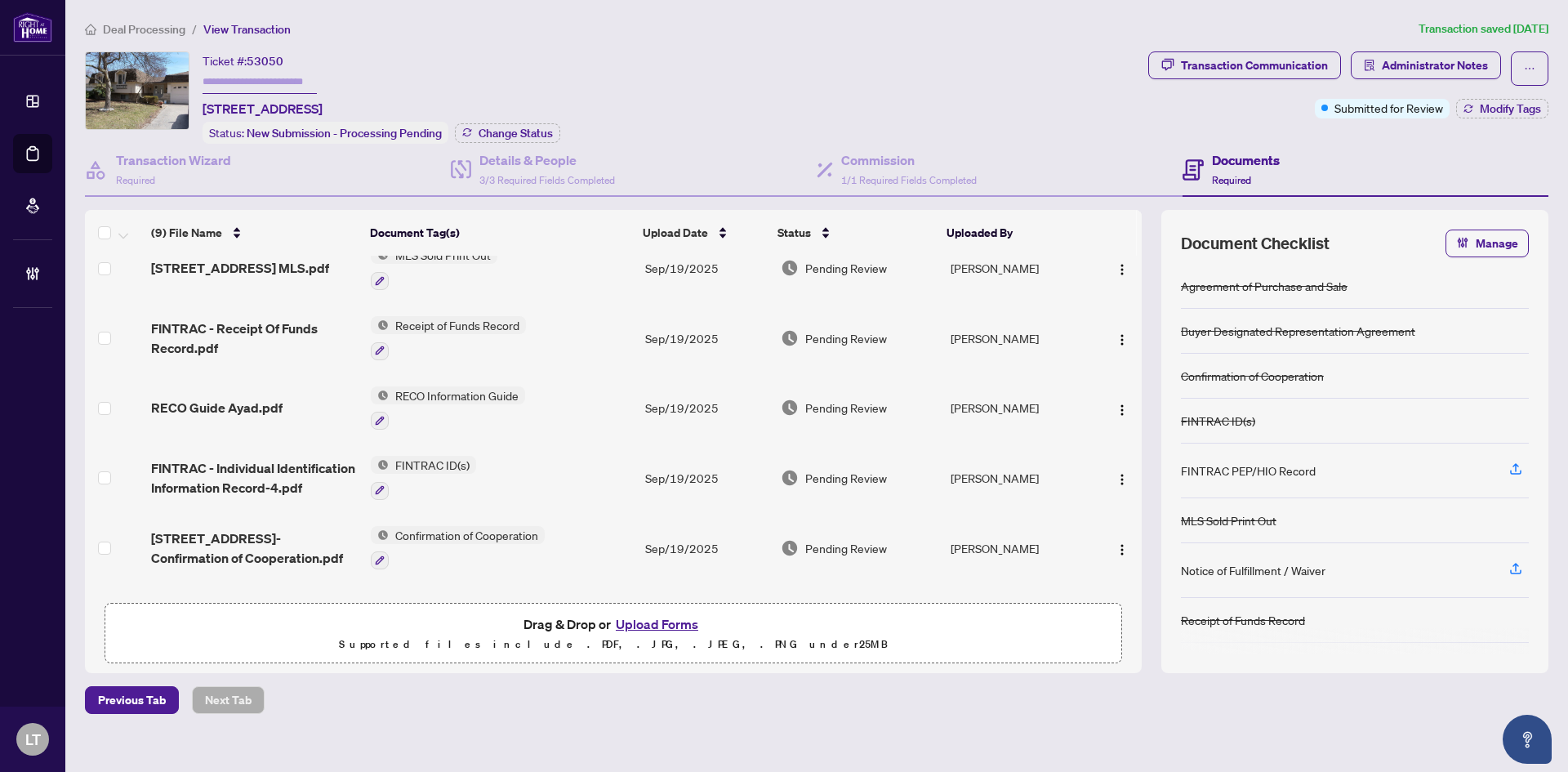
scroll to position [164, 0]
click at [210, 325] on span "FINTRAC - Receipt Of Funds Record.pdf" at bounding box center [254, 337] width 206 height 39
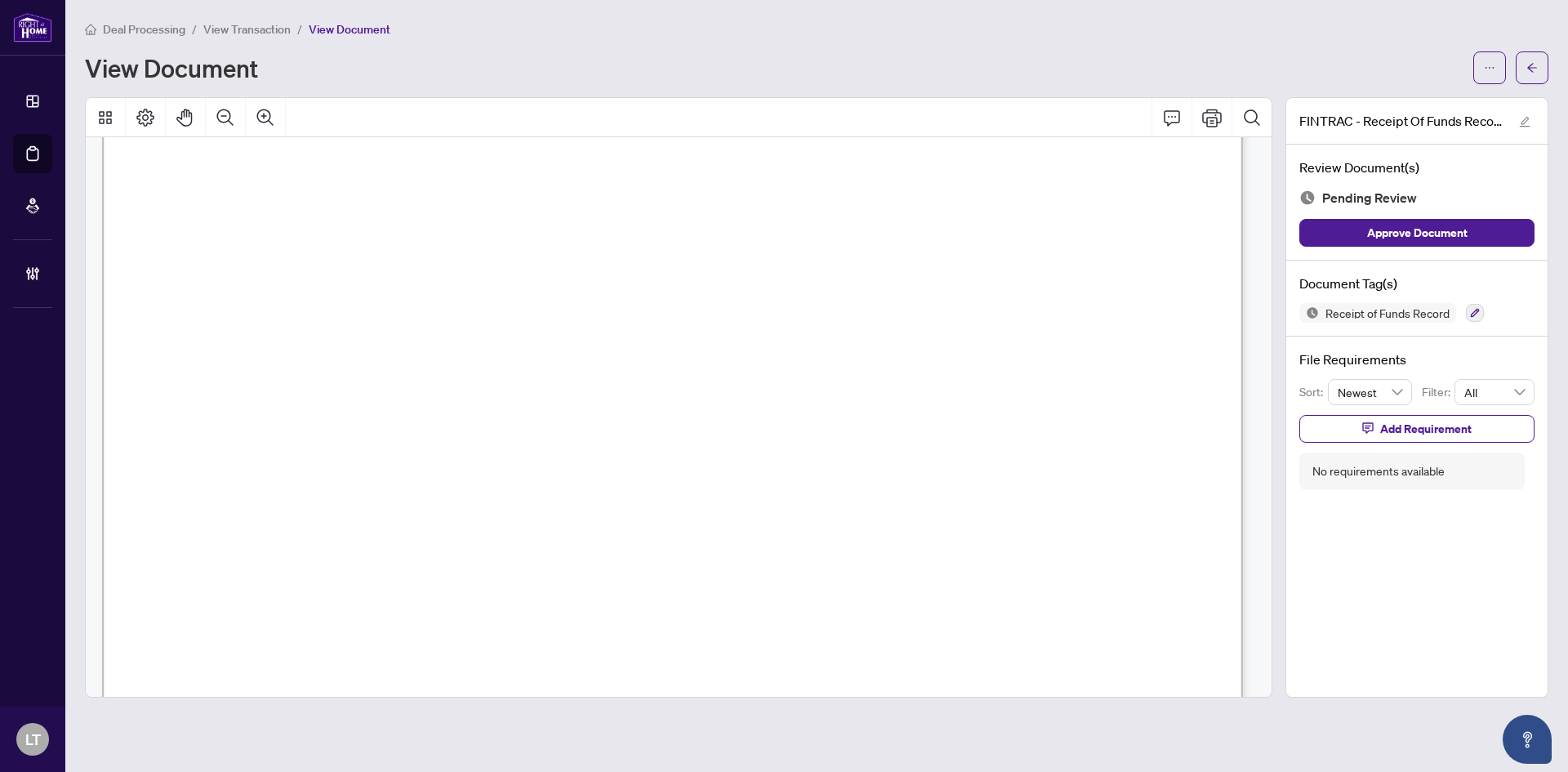
scroll to position [84, 0]
click at [1530, 69] on icon "arrow-left" at bounding box center [1531, 67] width 12 height 12
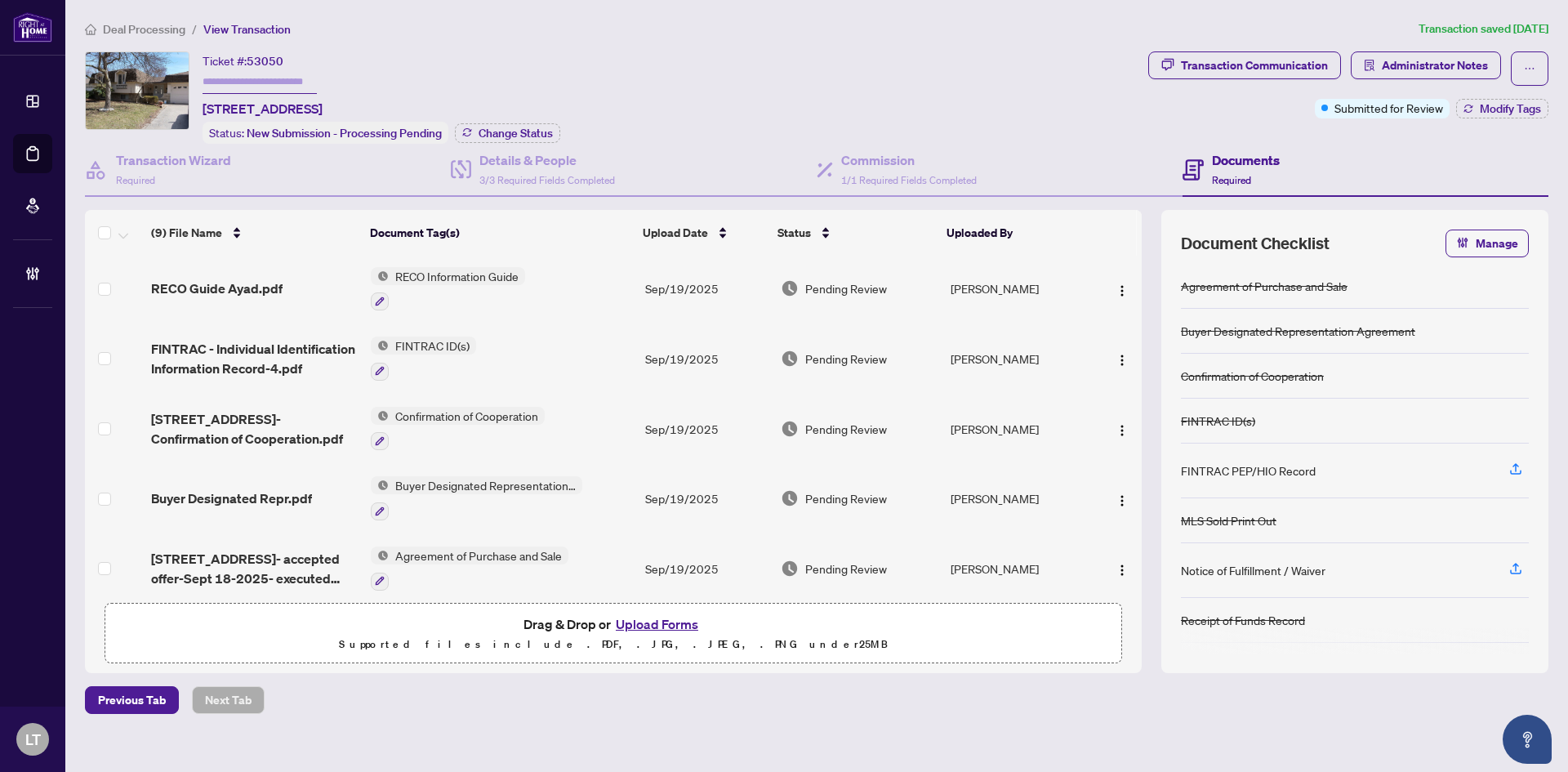
scroll to position [293, 0]
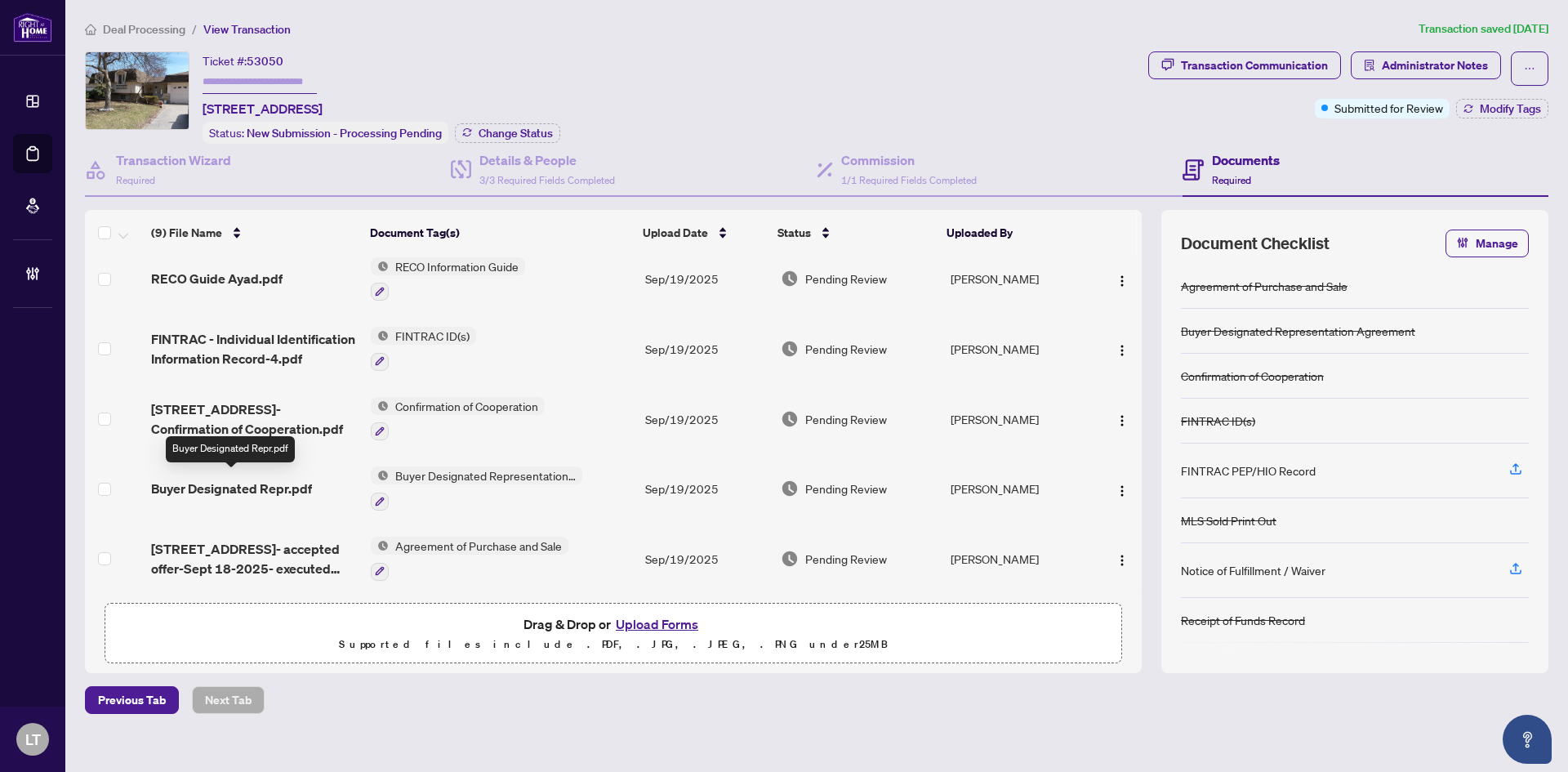
click at [214, 479] on span "Buyer Designated Repr.pdf" at bounding box center [231, 489] width 161 height 20
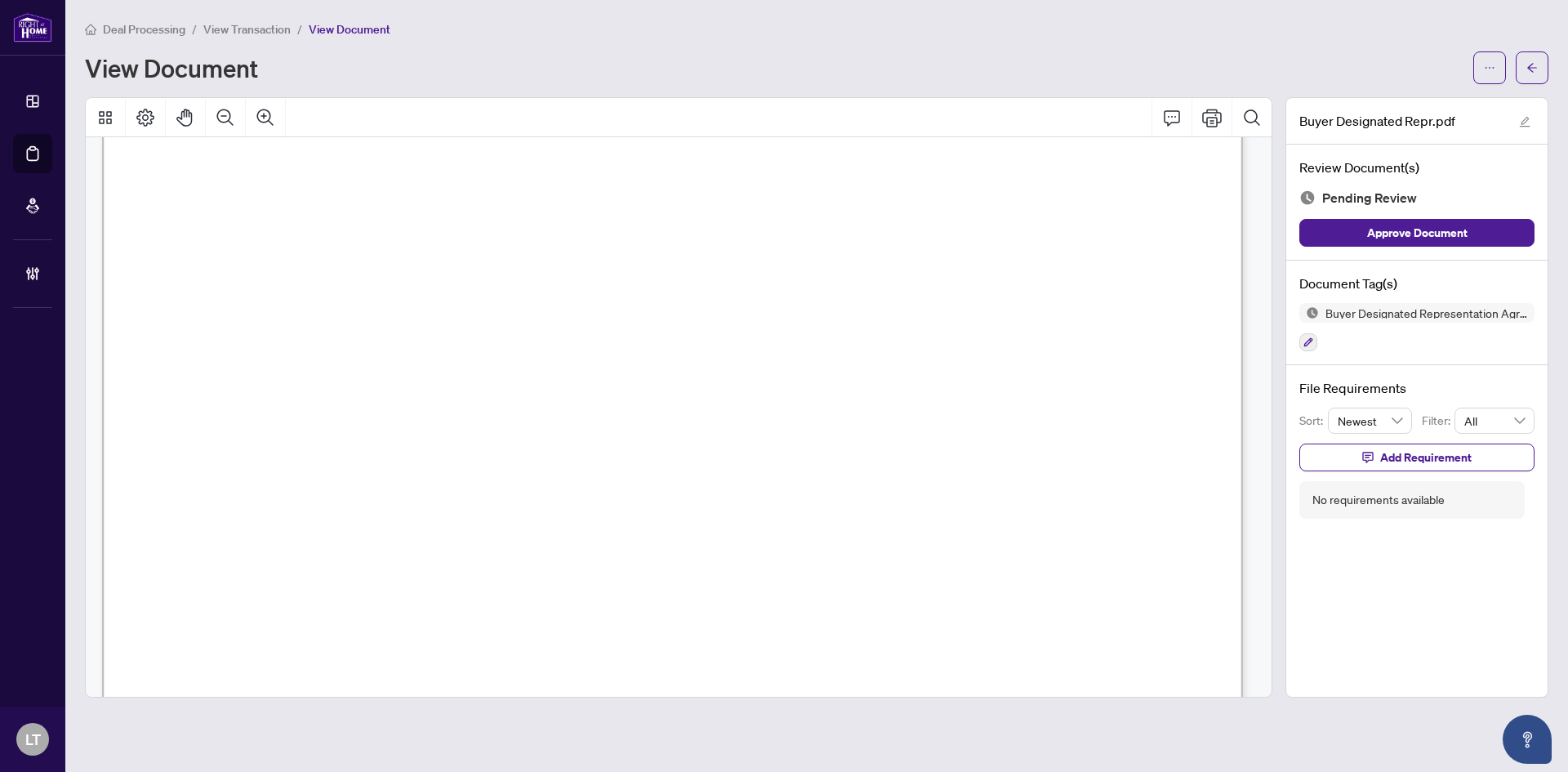
scroll to position [6316, 0]
click at [1522, 77] on button "button" at bounding box center [1531, 68] width 33 height 33
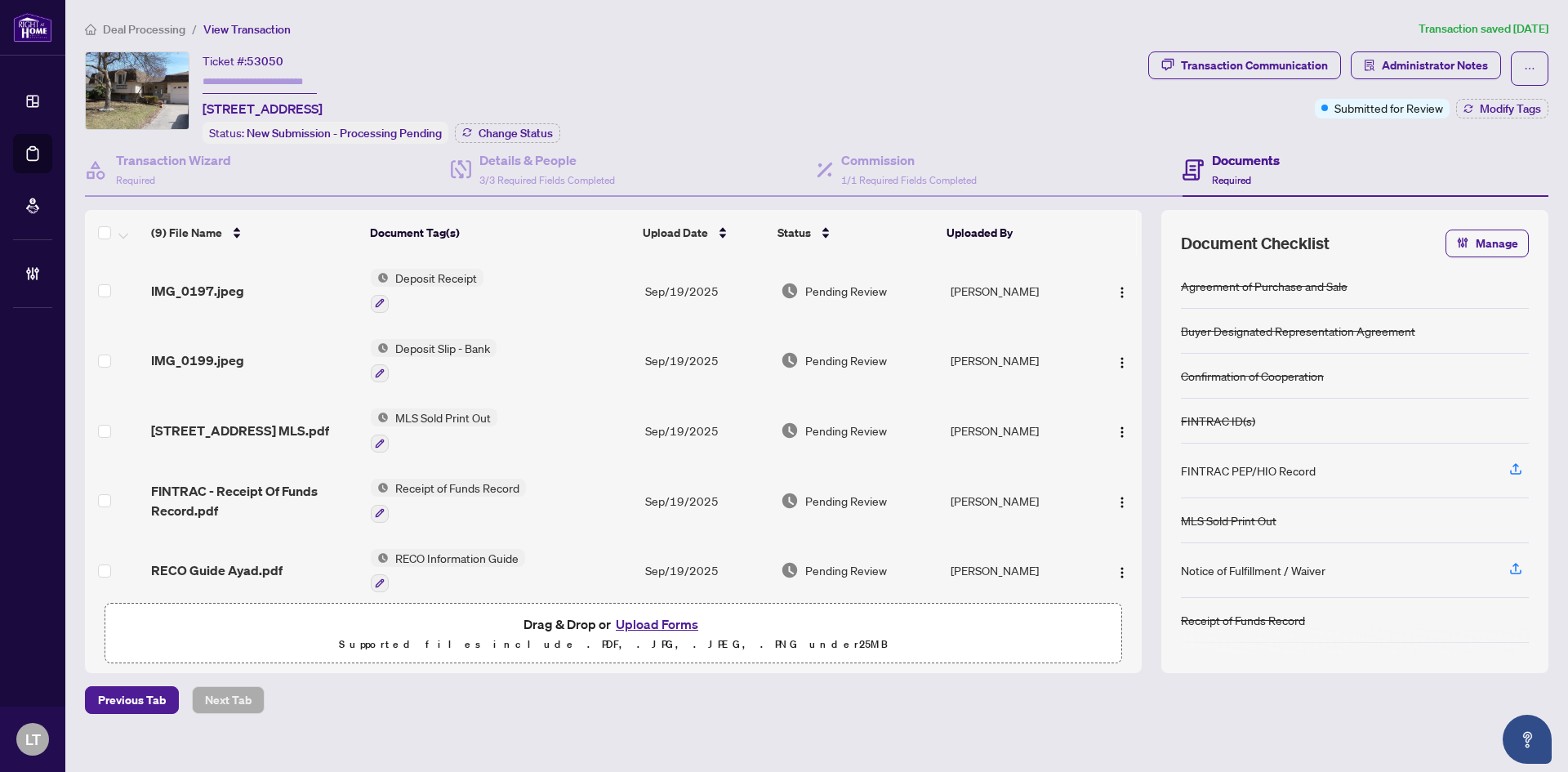
click at [198, 568] on span "RECO Guide Ayad.pdf" at bounding box center [216, 570] width 131 height 20
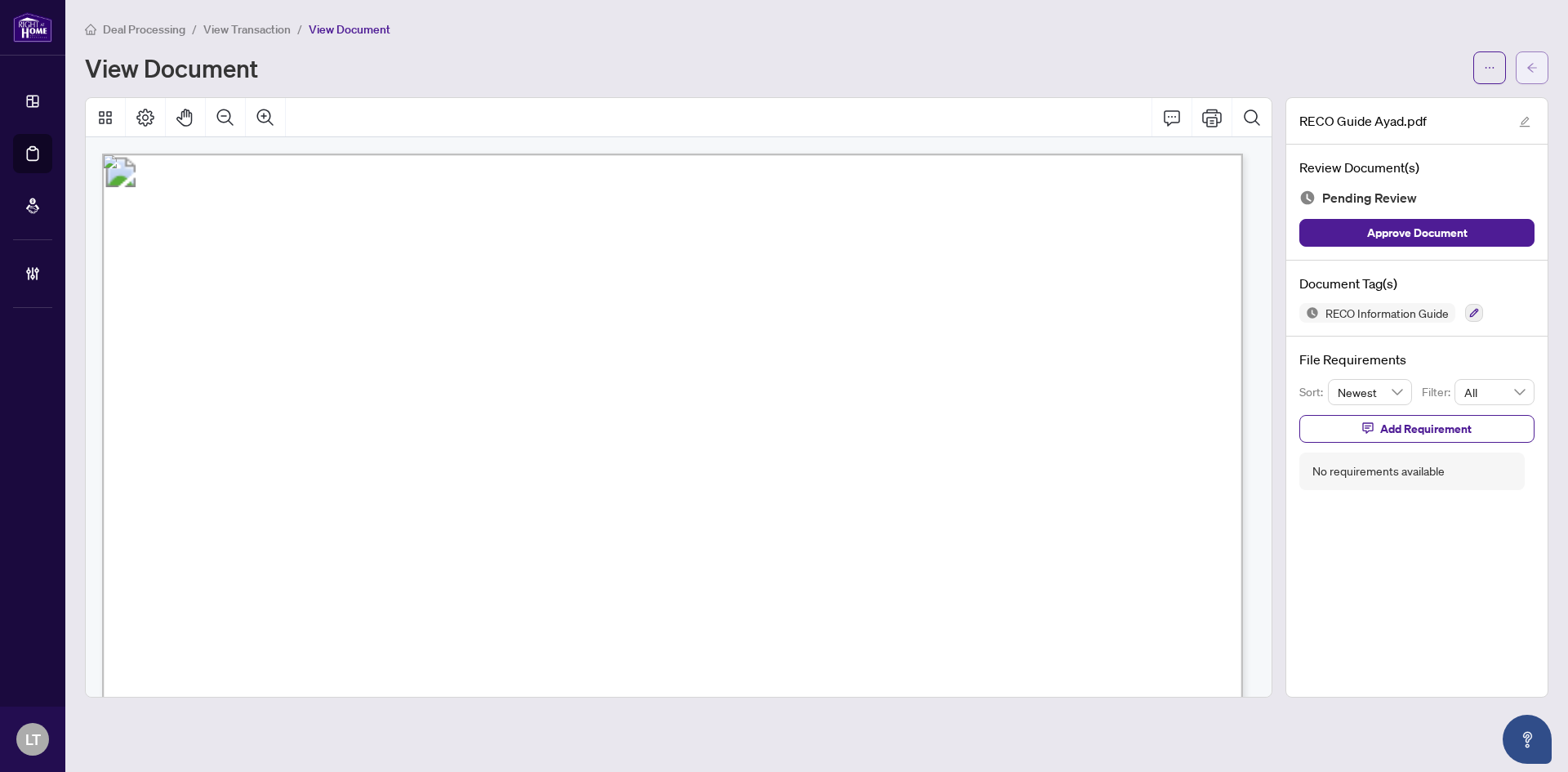
click at [1541, 56] on button "button" at bounding box center [1531, 68] width 33 height 33
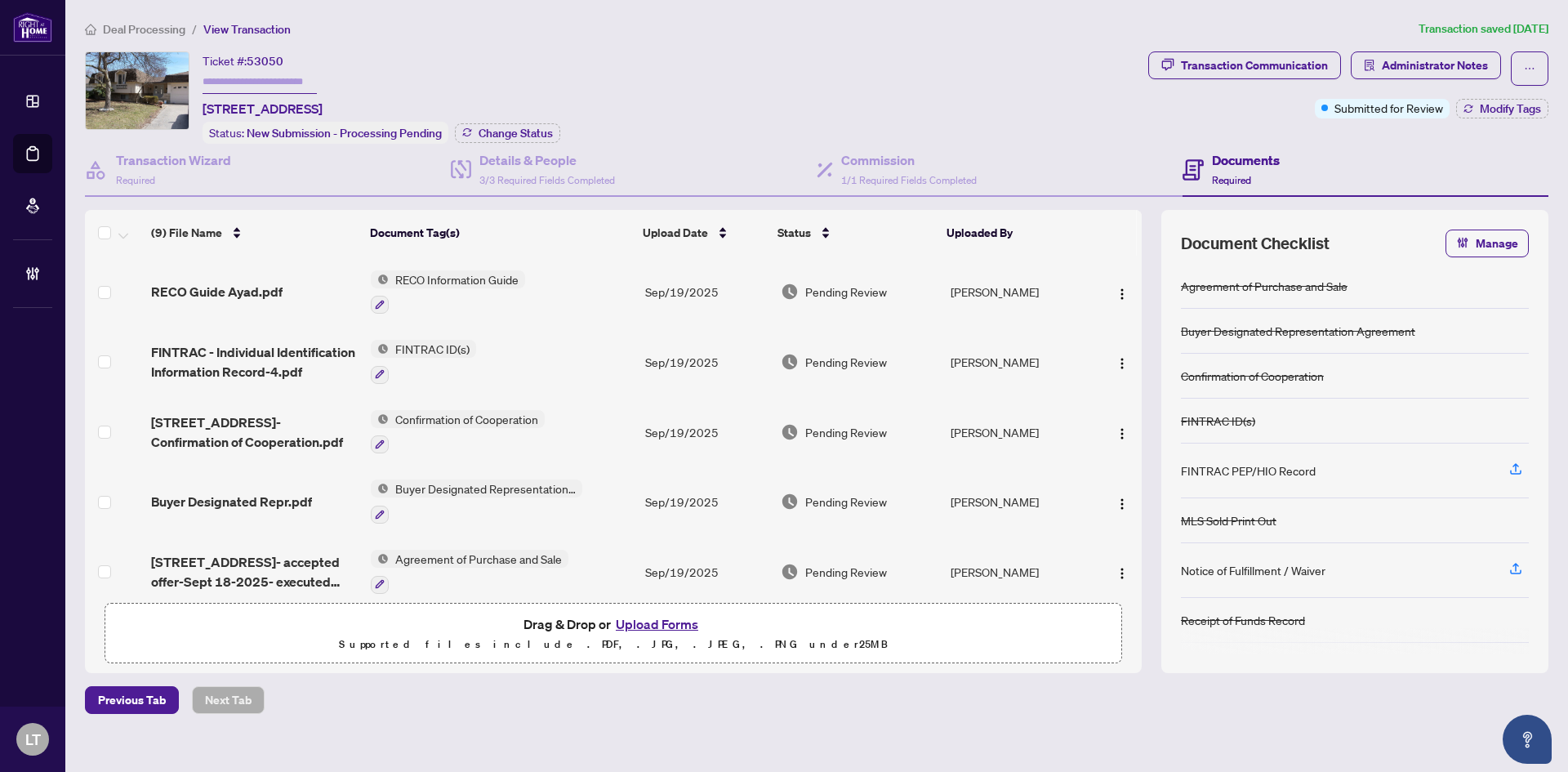
scroll to position [293, 0]
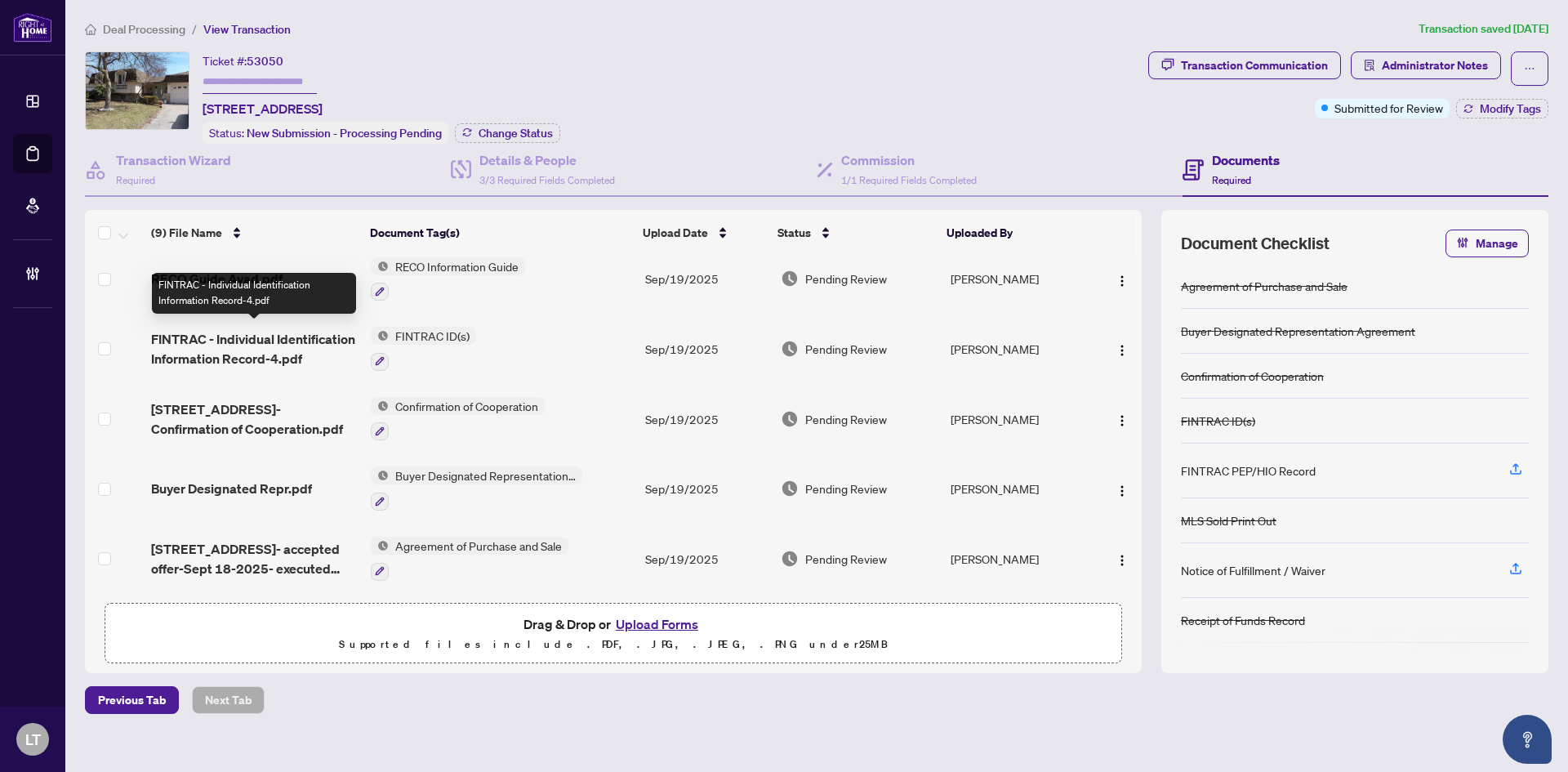
click at [280, 337] on span "FINTRAC - Individual Identification Information Record-4.pdf" at bounding box center [254, 348] width 206 height 39
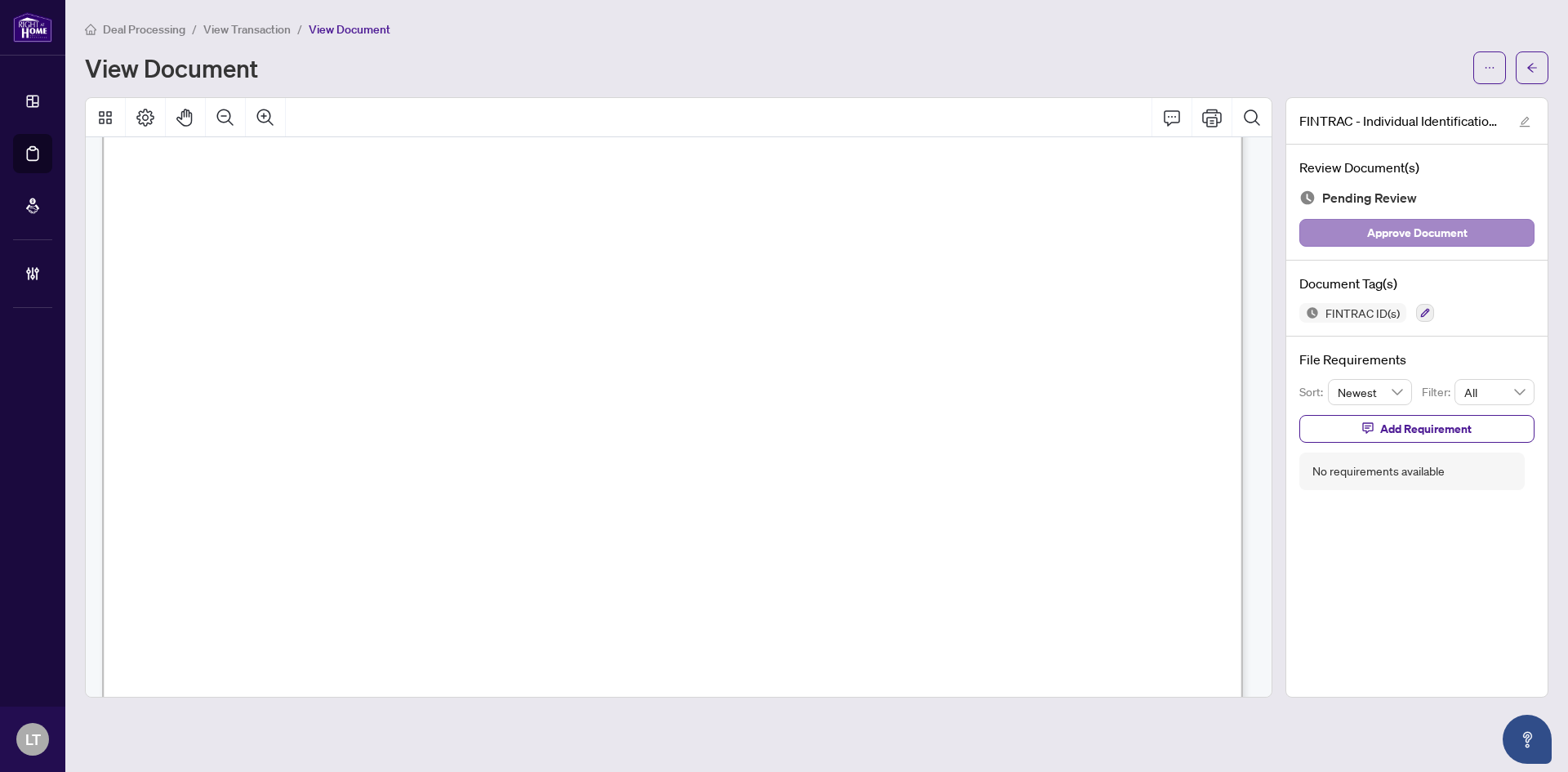
scroll to position [4688, 0]
click at [1539, 67] on button "button" at bounding box center [1531, 68] width 33 height 33
